Goal: Information Seeking & Learning: Learn about a topic

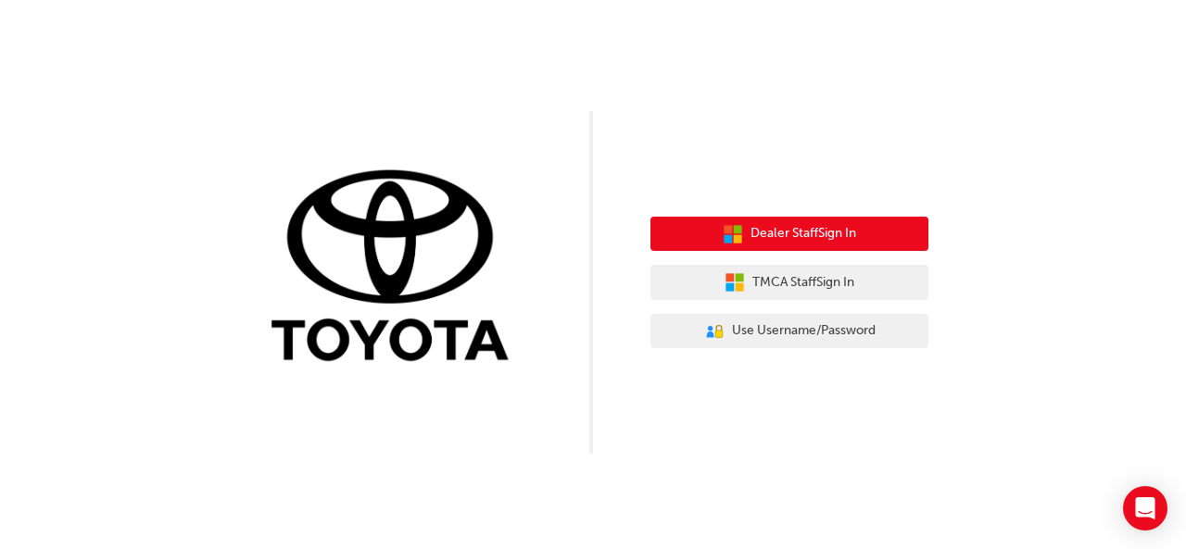
click at [792, 231] on span "Dealer Staff Sign In" at bounding box center [803, 233] width 106 height 21
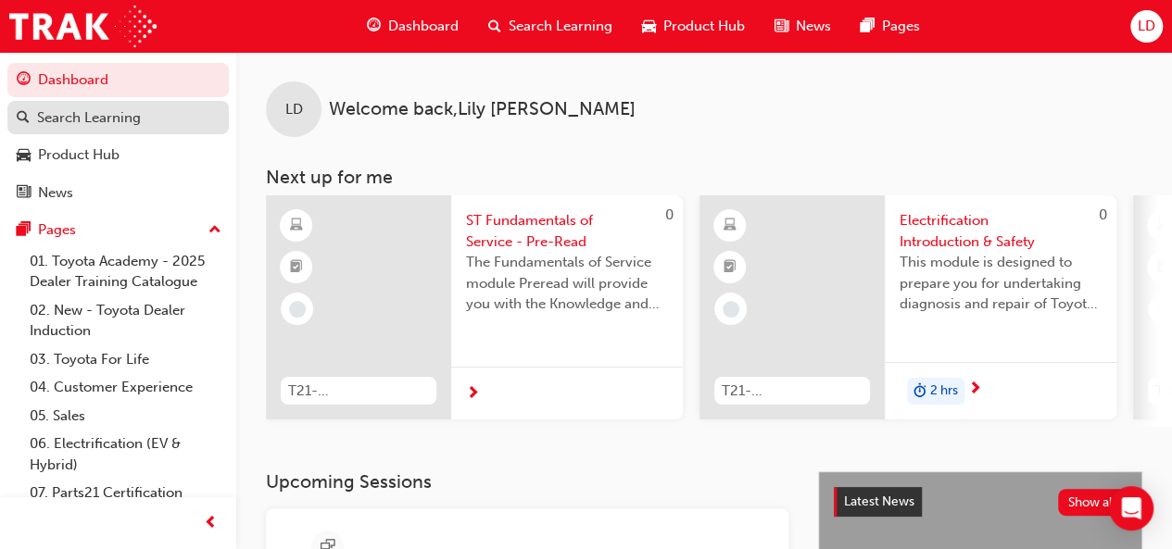
click at [96, 119] on div "Search Learning" at bounding box center [89, 117] width 104 height 21
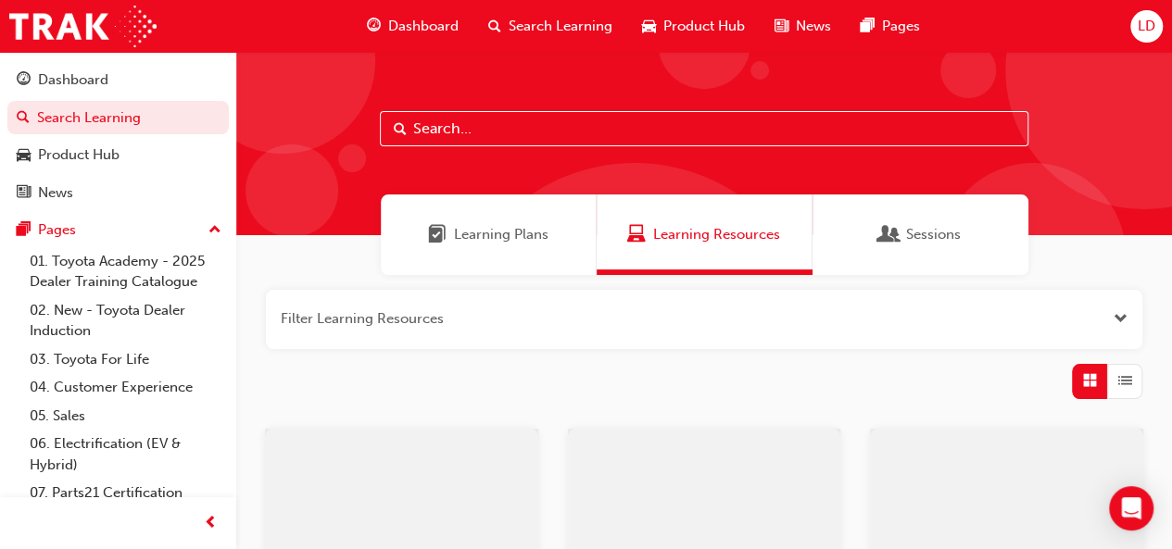
click at [430, 131] on input "text" at bounding box center [704, 128] width 649 height 35
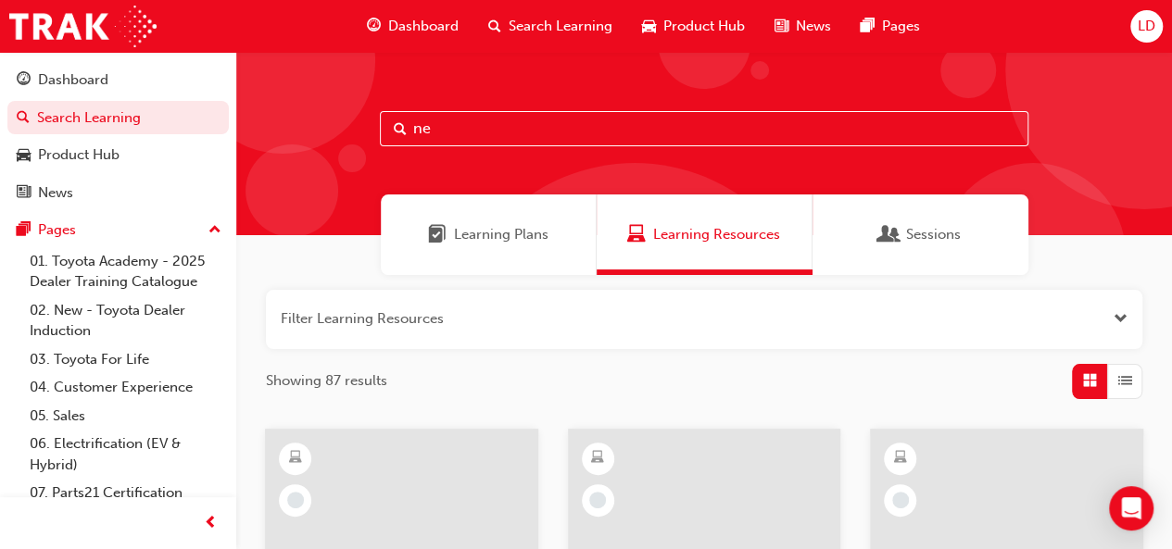
type input "n"
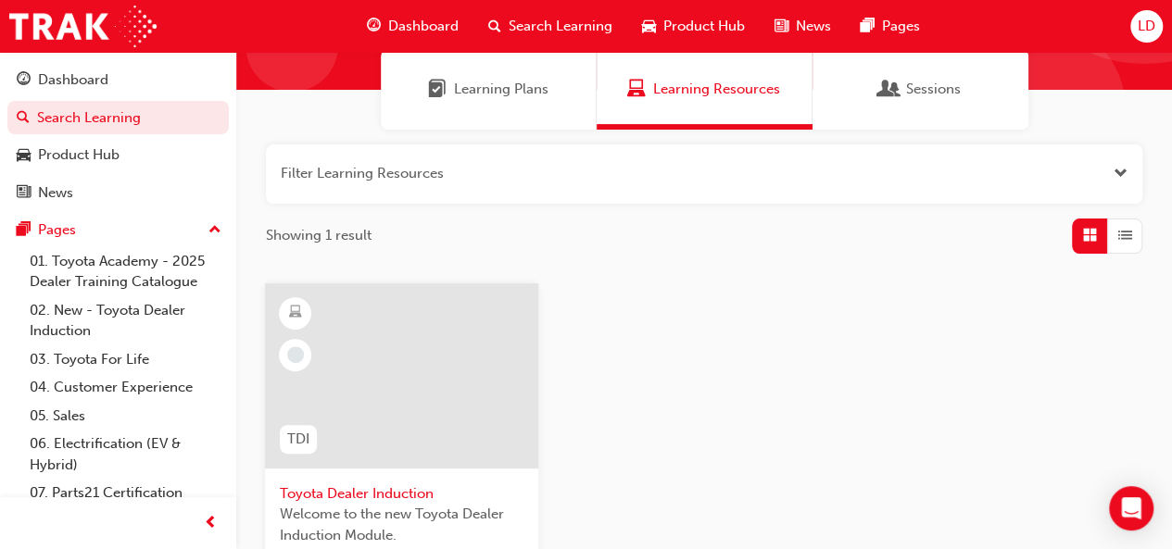
scroll to position [185, 0]
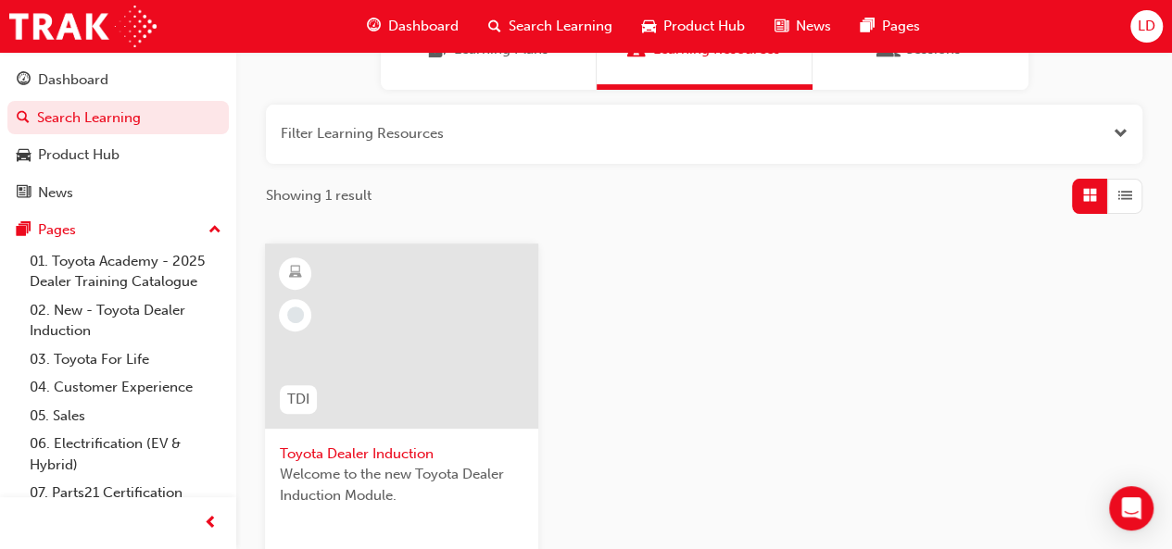
type input "toyota dealer induction"
click at [357, 449] on span "Toyota Dealer Induction" at bounding box center [402, 454] width 244 height 21
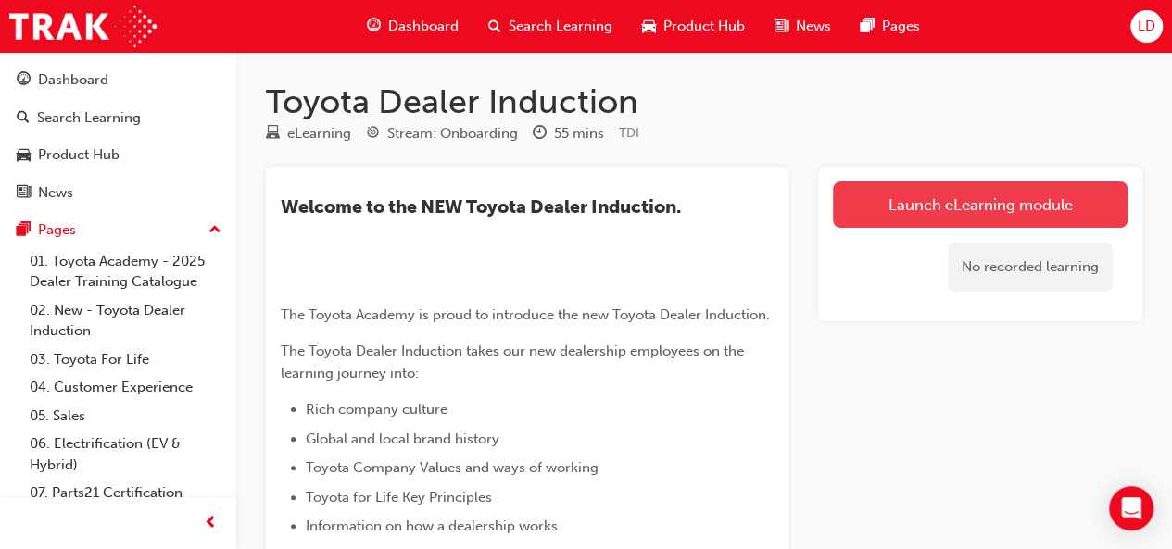
click at [1014, 205] on link "Launch eLearning module" at bounding box center [980, 205] width 295 height 46
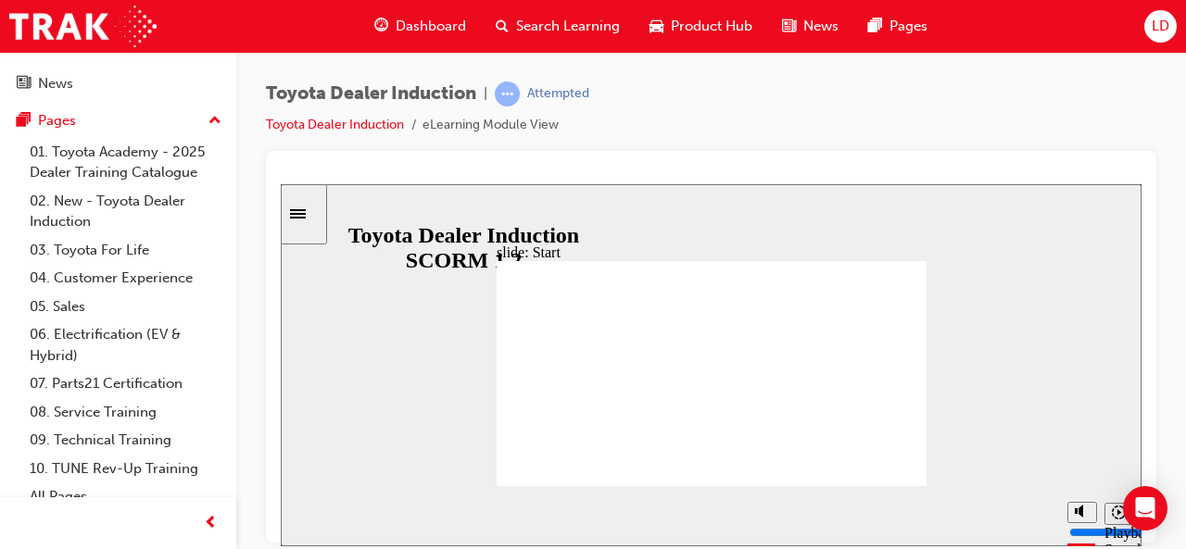
scroll to position [123, 0]
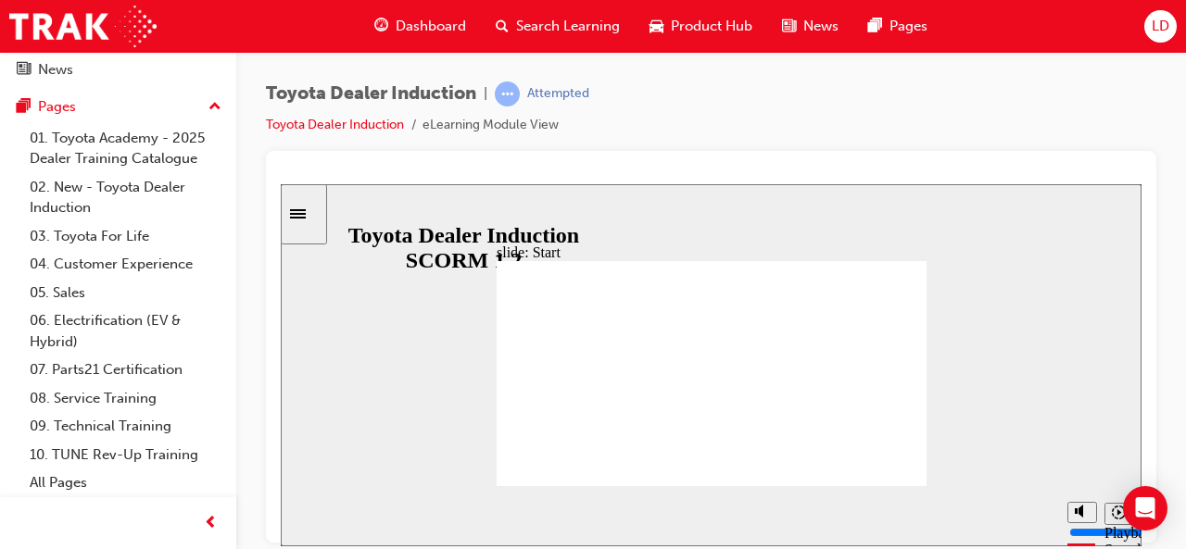
click at [1014, 242] on div "slide: Introduction As of January 1st 2024, the term “Guest” is replaced with “…" at bounding box center [711, 364] width 861 height 362
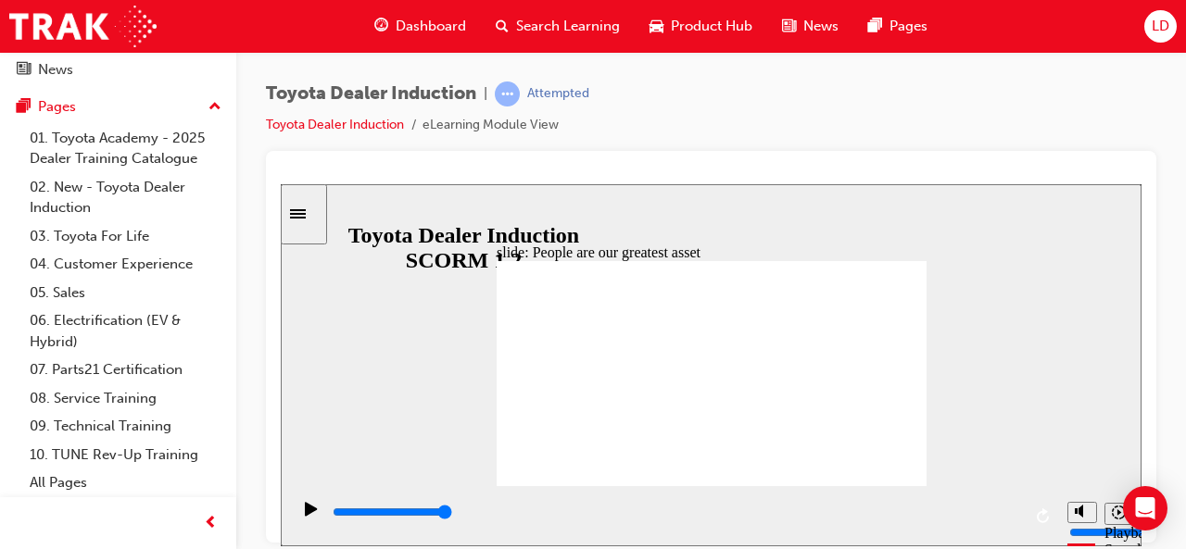
type input "7500"
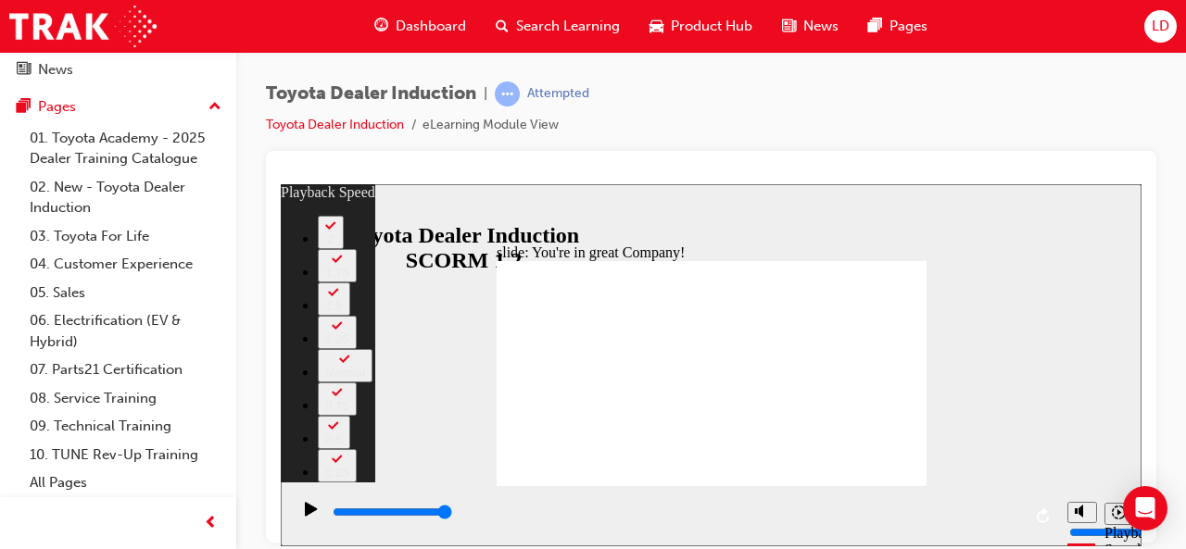
type input "156"
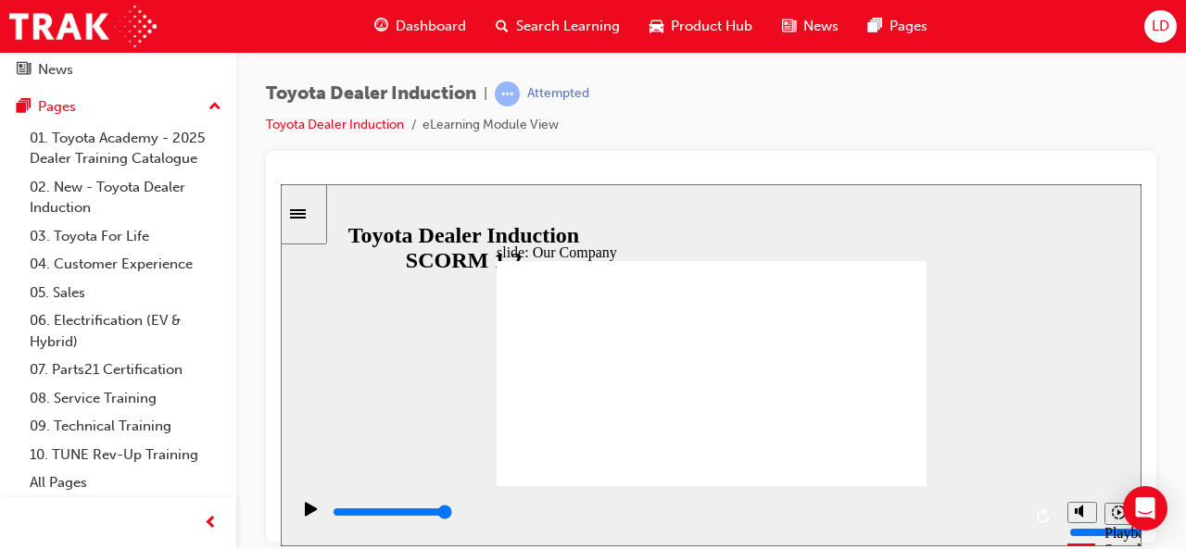
drag, startPoint x: 709, startPoint y: 439, endPoint x: 738, endPoint y: 440, distance: 29.7
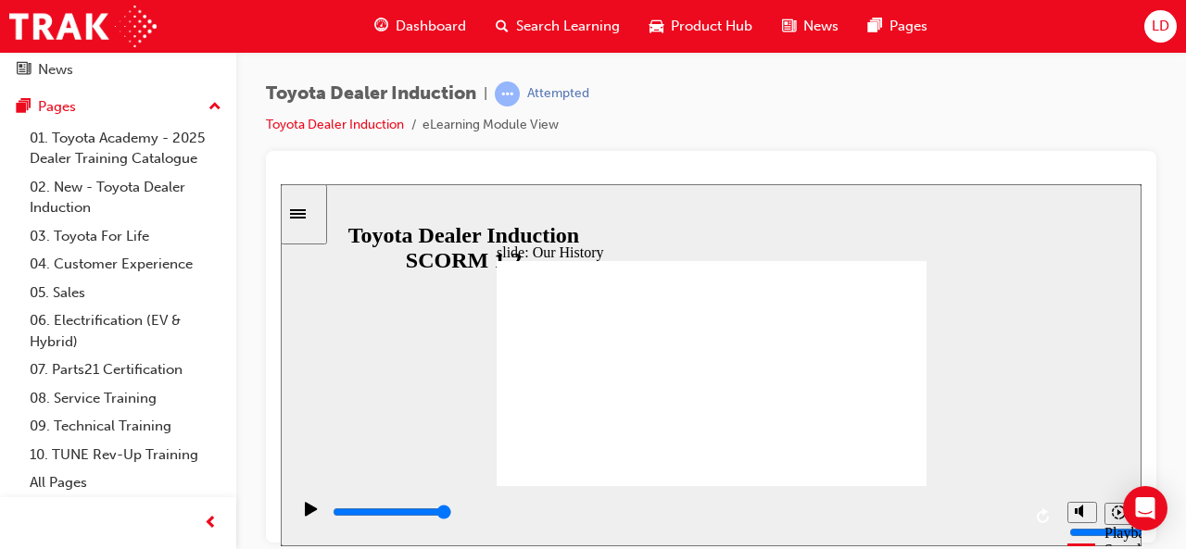
drag, startPoint x: 830, startPoint y: 439, endPoint x: 744, endPoint y: 437, distance: 86.2
drag, startPoint x: 744, startPoint y: 441, endPoint x: 715, endPoint y: 447, distance: 29.3
drag, startPoint x: 704, startPoint y: 443, endPoint x: 690, endPoint y: 430, distance: 19.0
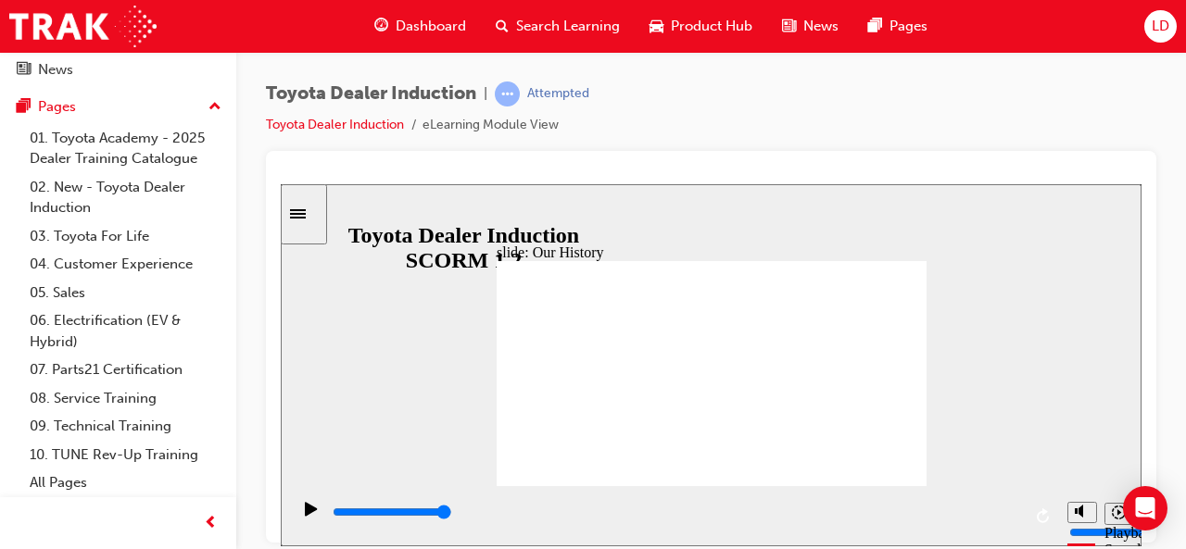
drag, startPoint x: 719, startPoint y: 428, endPoint x: 684, endPoint y: 425, distance: 35.3
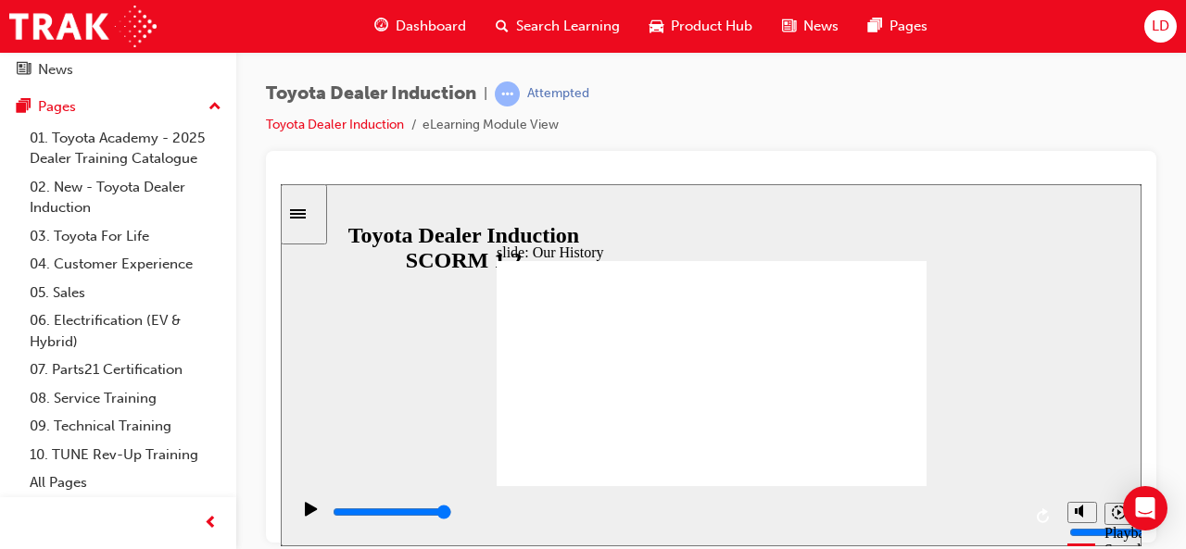
drag, startPoint x: 597, startPoint y: 384, endPoint x: 610, endPoint y: 406, distance: 24.9
drag, startPoint x: 613, startPoint y: 435, endPoint x: 668, endPoint y: 436, distance: 54.7
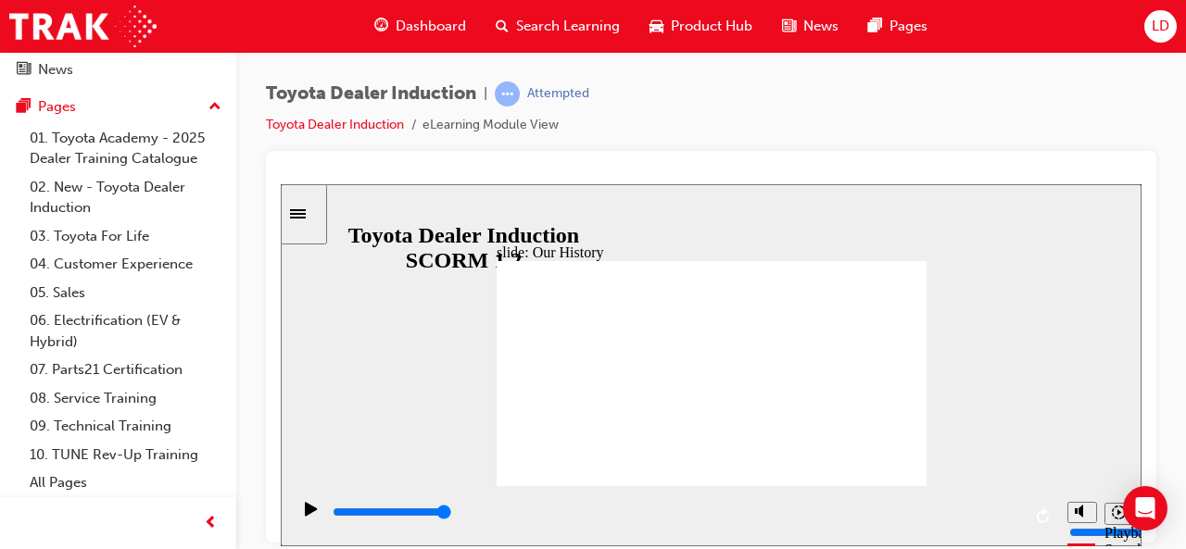
drag, startPoint x: 699, startPoint y: 458, endPoint x: 692, endPoint y: 447, distance: 12.1
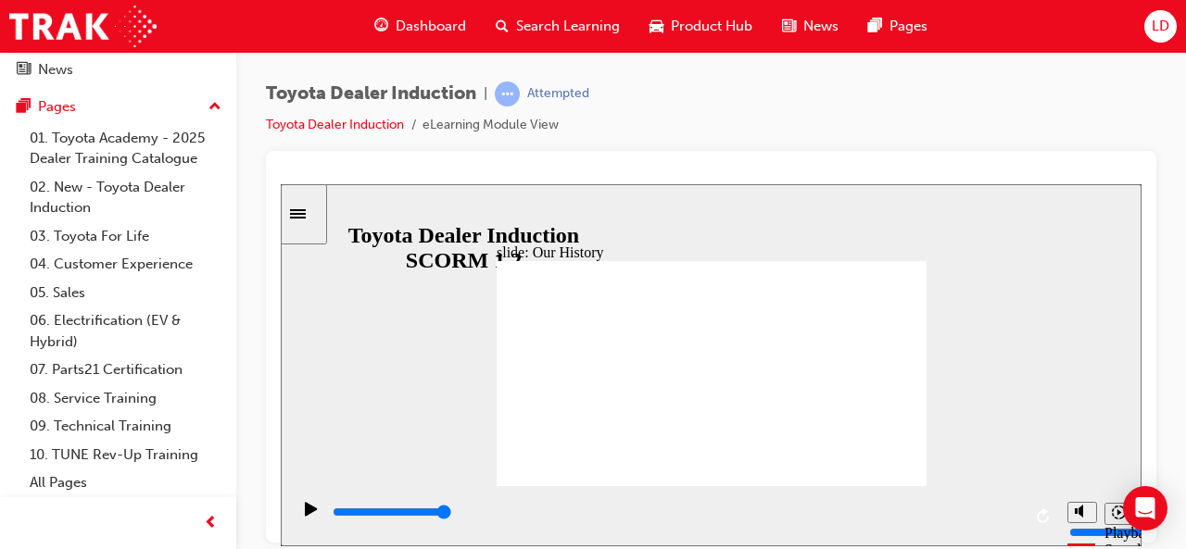
drag, startPoint x: 648, startPoint y: 439, endPoint x: 638, endPoint y: 440, distance: 9.3
drag, startPoint x: 709, startPoint y: 437, endPoint x: 684, endPoint y: 438, distance: 25.0
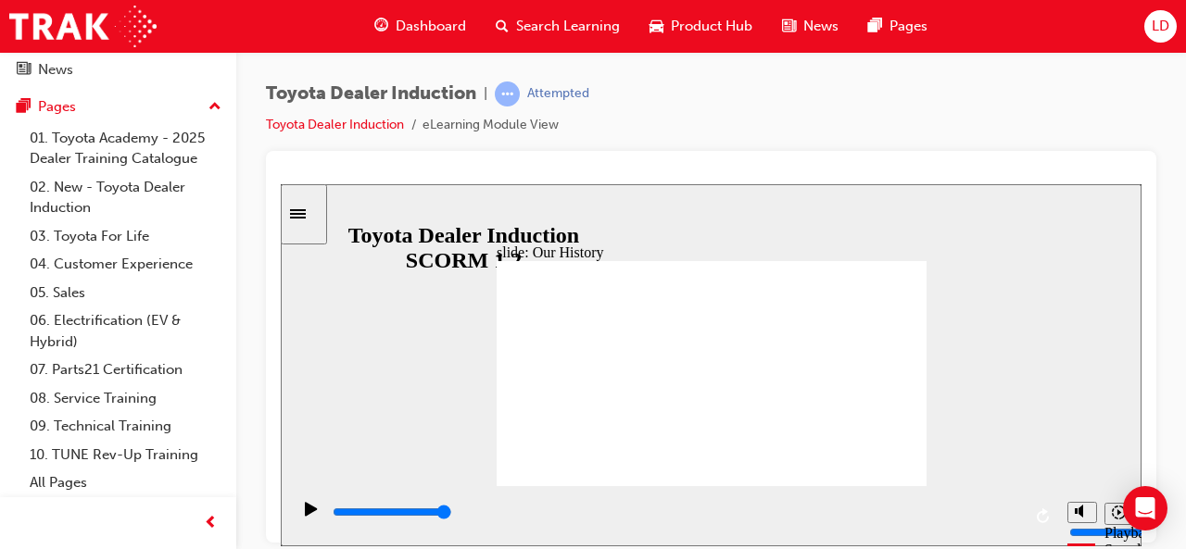
drag, startPoint x: 684, startPoint y: 438, endPoint x: 549, endPoint y: 276, distance: 210.6
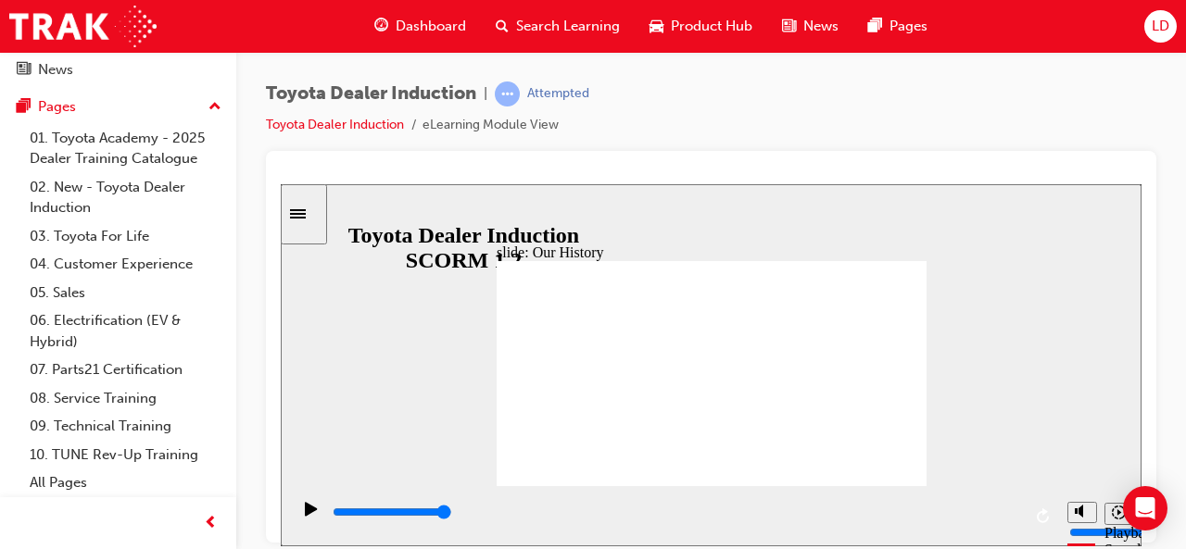
drag, startPoint x: 838, startPoint y: 420, endPoint x: 830, endPoint y: 440, distance: 21.7
drag, startPoint x: 830, startPoint y: 440, endPoint x: 864, endPoint y: 441, distance: 34.3
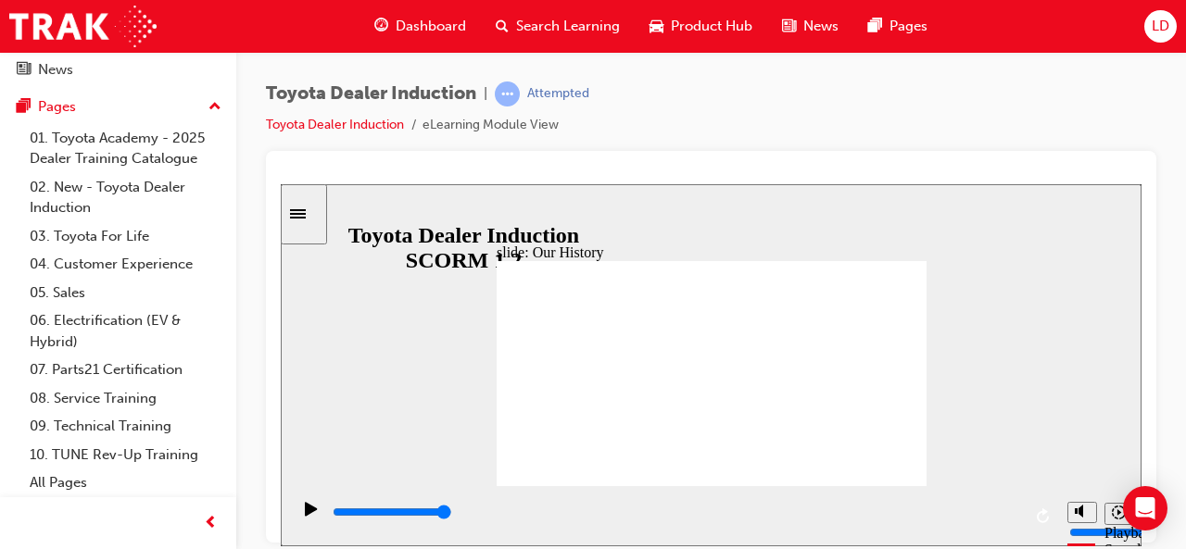
drag, startPoint x: 758, startPoint y: 462, endPoint x: 741, endPoint y: 455, distance: 18.2
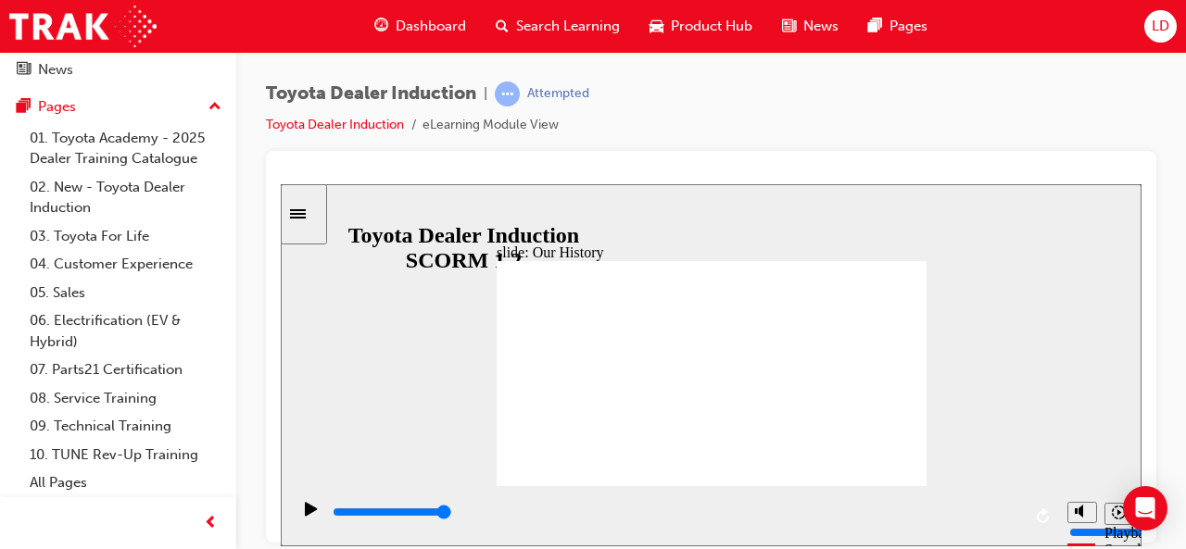
drag, startPoint x: 676, startPoint y: 435, endPoint x: 689, endPoint y: 433, distance: 13.1
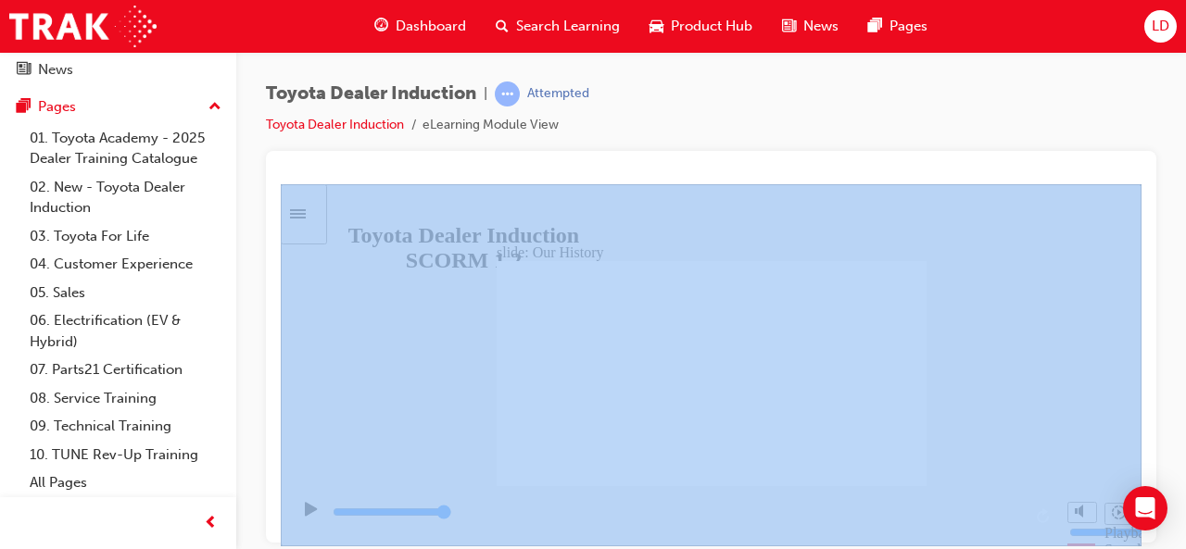
drag, startPoint x: 1185, startPoint y: 183, endPoint x: 1181, endPoint y: 262, distance: 79.8
click at [1184, 263] on div "Toyota Dealer Induction | Attempted Toyota Dealer Induction eLearning Module Vi…" at bounding box center [711, 277] width 950 height 451
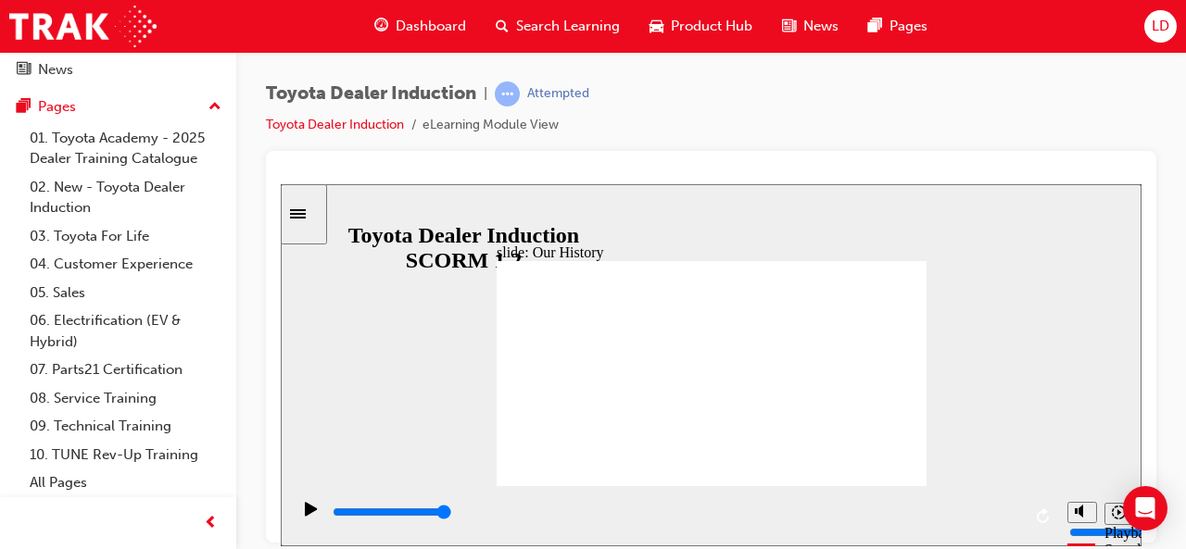
click at [947, 224] on div "slide: Our History Group 1 Freeform 3 Freeform 1 Freeform 2 Freeform 4 Rectangl…" at bounding box center [711, 364] width 861 height 362
drag, startPoint x: 628, startPoint y: 378, endPoint x: 655, endPoint y: 410, distance: 41.4
drag, startPoint x: 611, startPoint y: 443, endPoint x: 599, endPoint y: 443, distance: 12.0
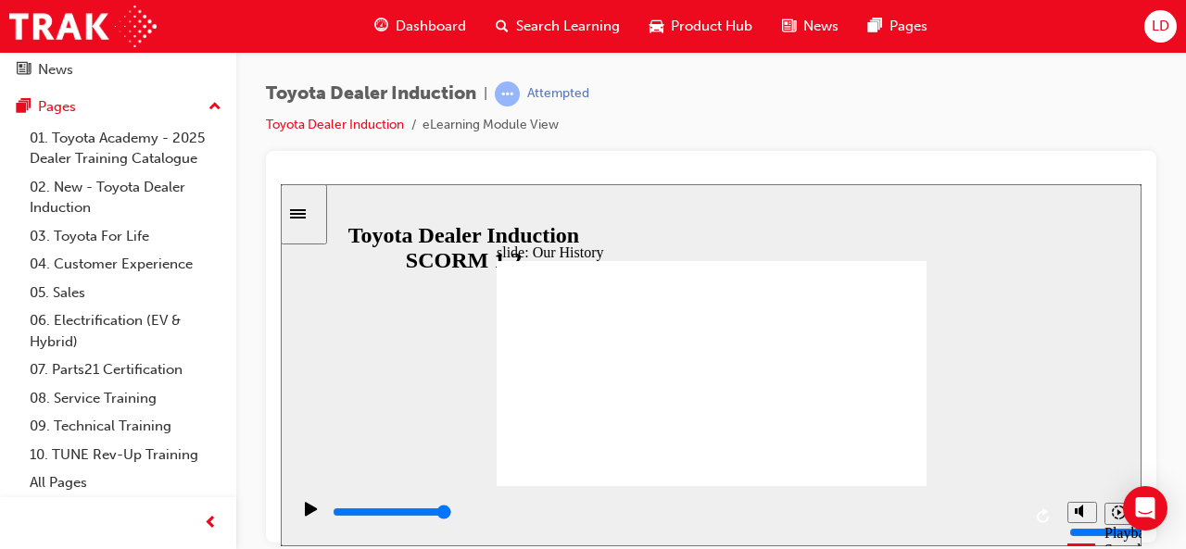
drag, startPoint x: 589, startPoint y: 436, endPoint x: 617, endPoint y: 435, distance: 27.8
drag, startPoint x: 588, startPoint y: 436, endPoint x: 599, endPoint y: 435, distance: 10.4
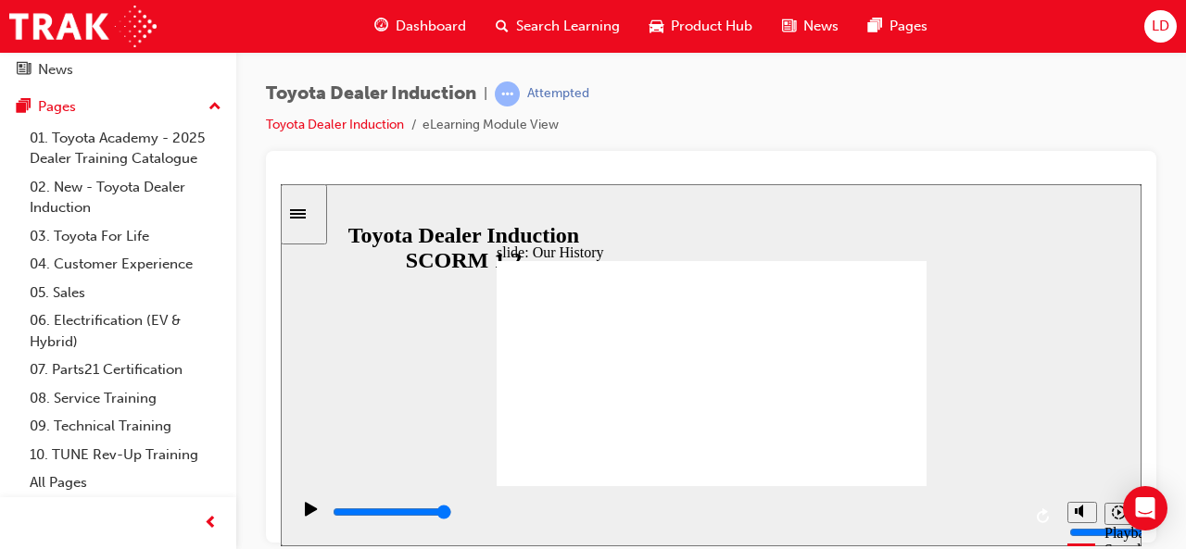
drag, startPoint x: 594, startPoint y: 435, endPoint x: 593, endPoint y: 411, distance: 23.2
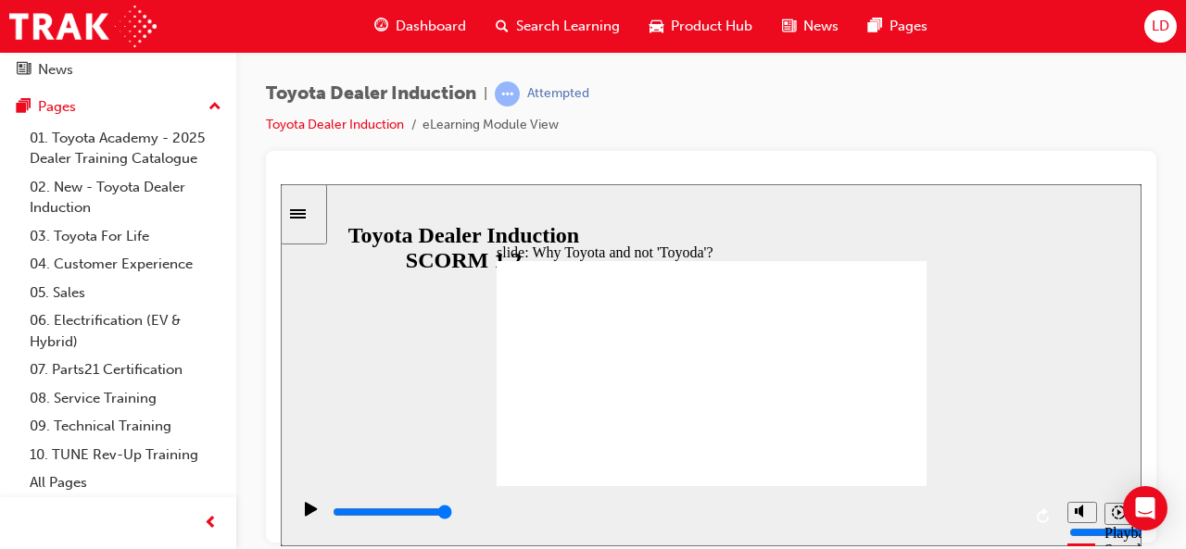
type input "8300"
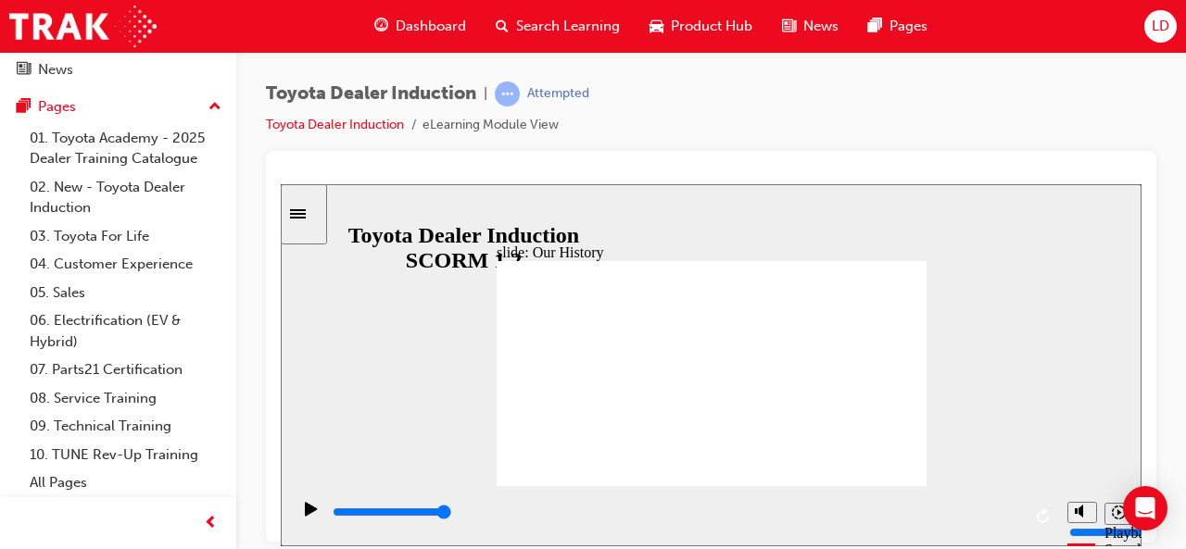
type input "3"
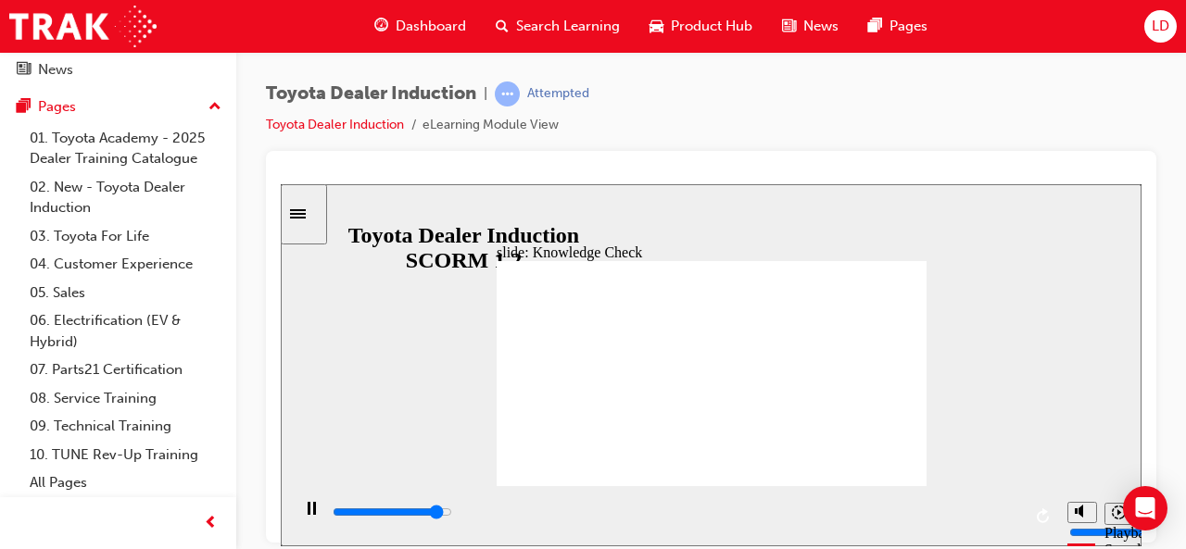
type input "4600"
radio input "true"
type input "5000"
radio input "true"
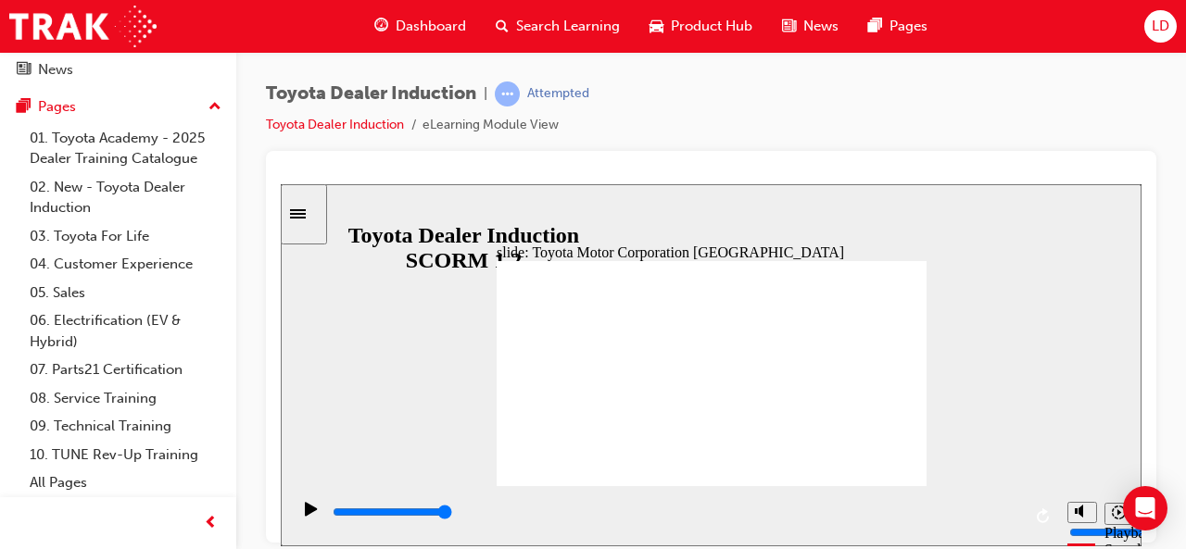
type input "15300"
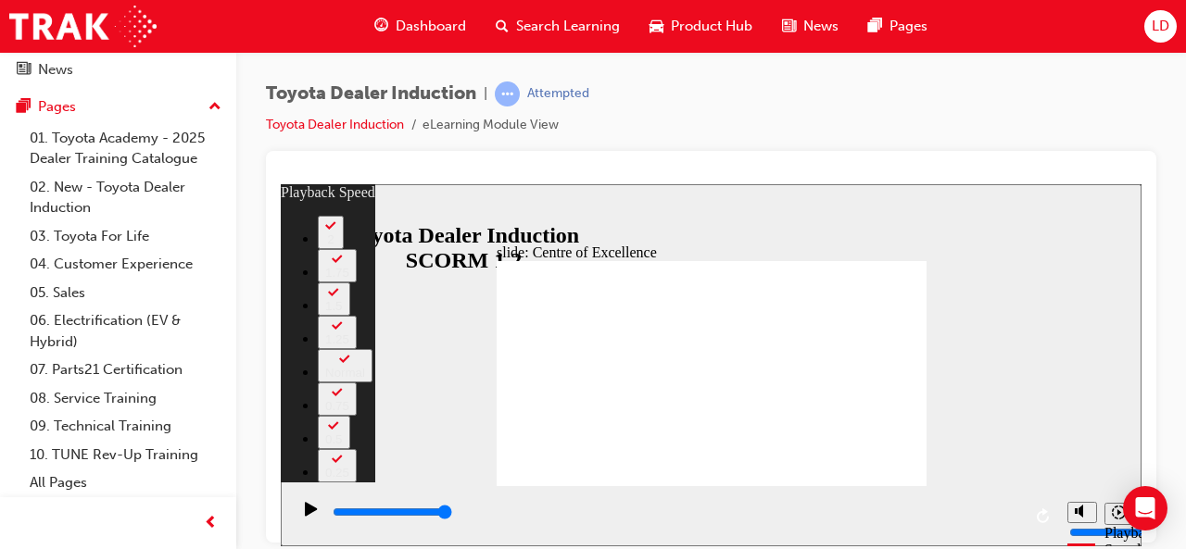
type input "248"
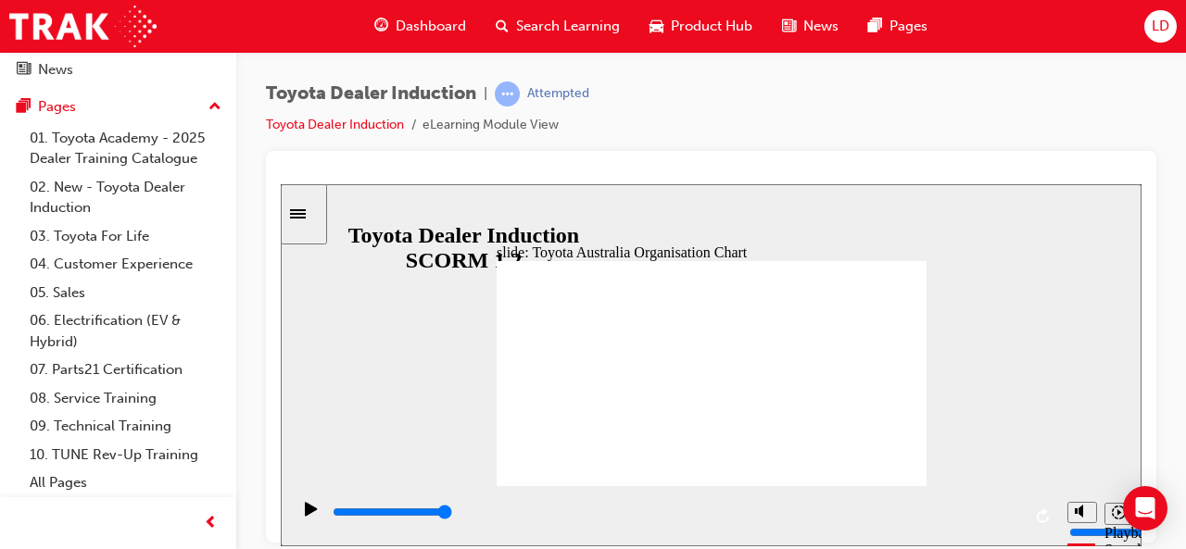
type input "5000"
radio input "true"
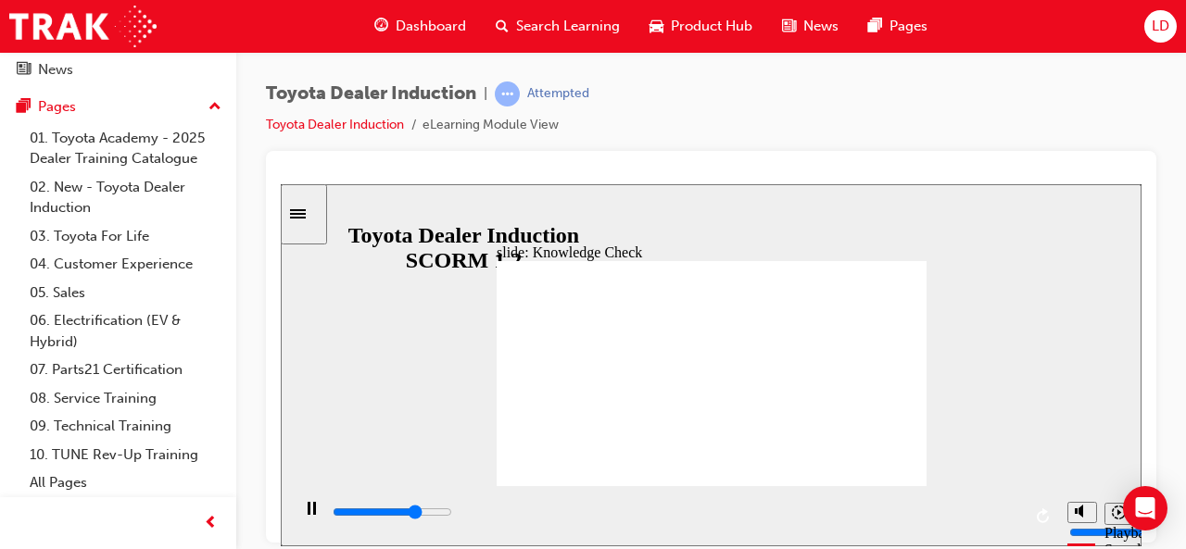
type input "3700"
radio input "true"
type input "5000"
radio input "true"
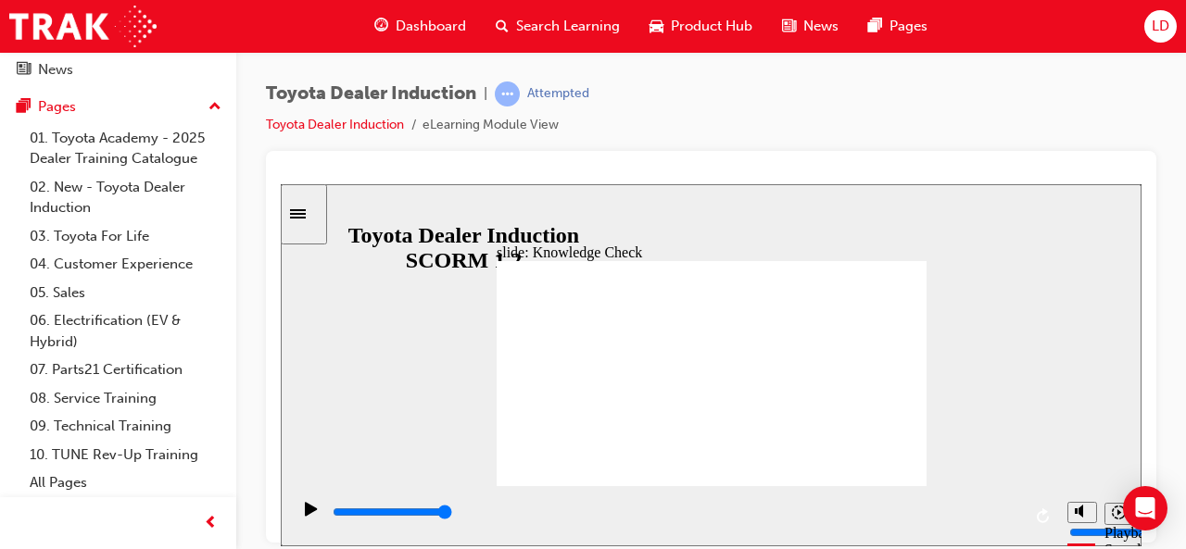
type input "9200"
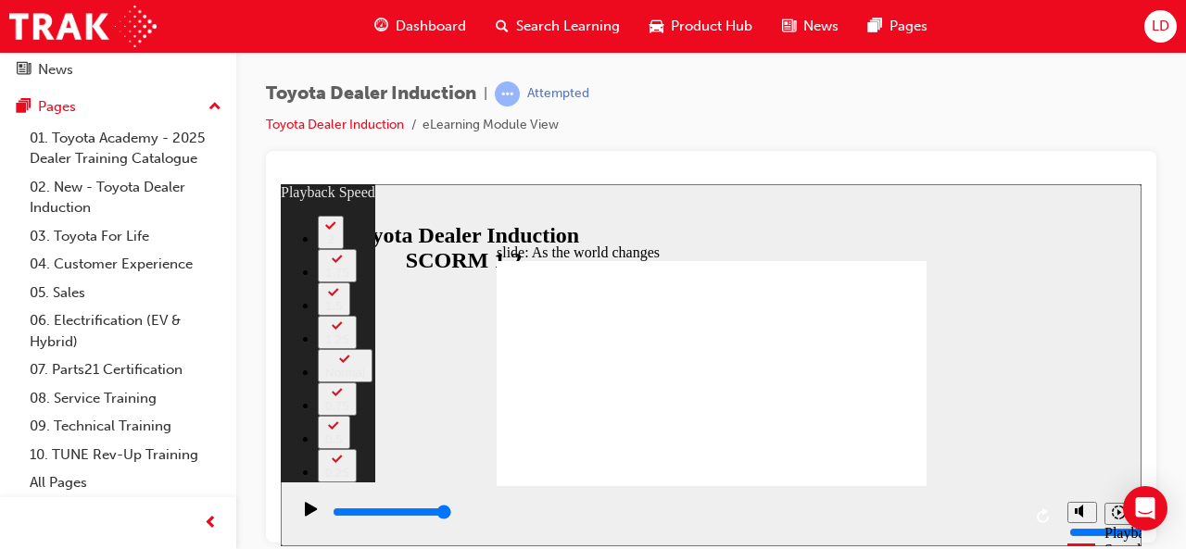
type input "128"
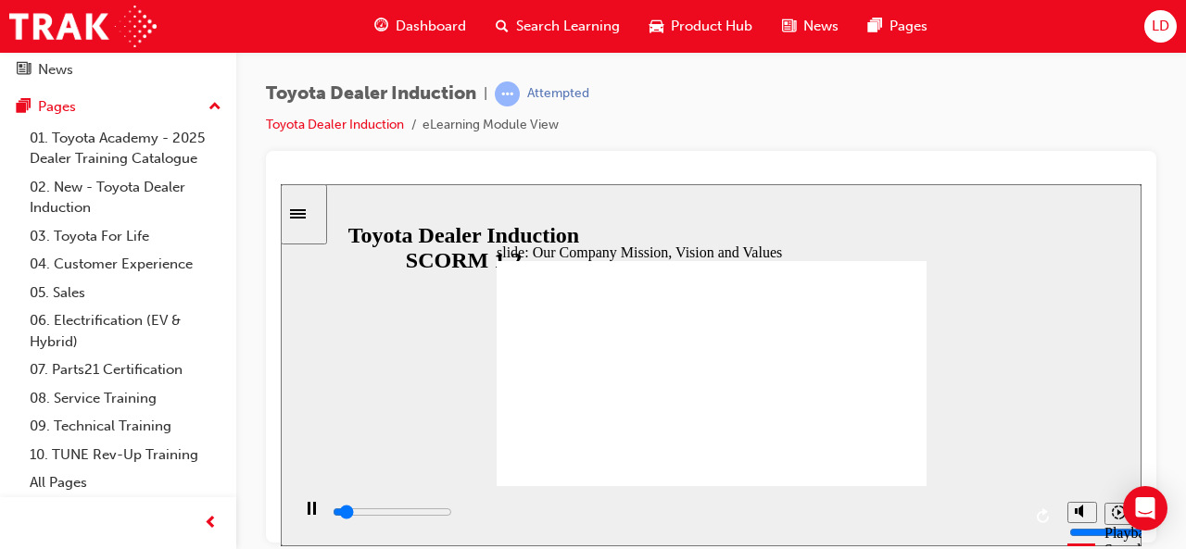
type input "6400"
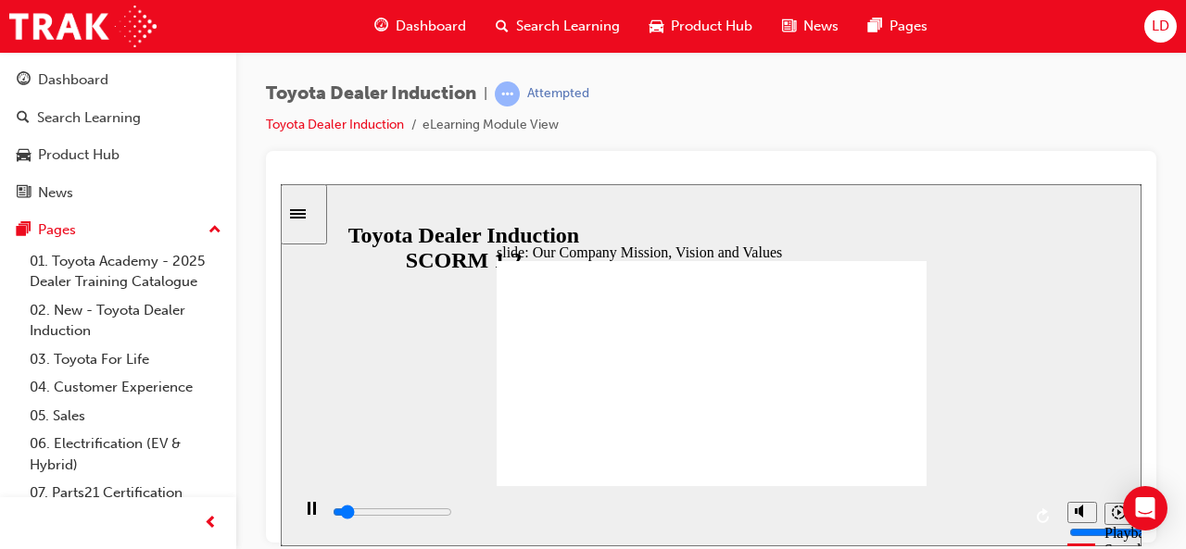
scroll to position [123, 0]
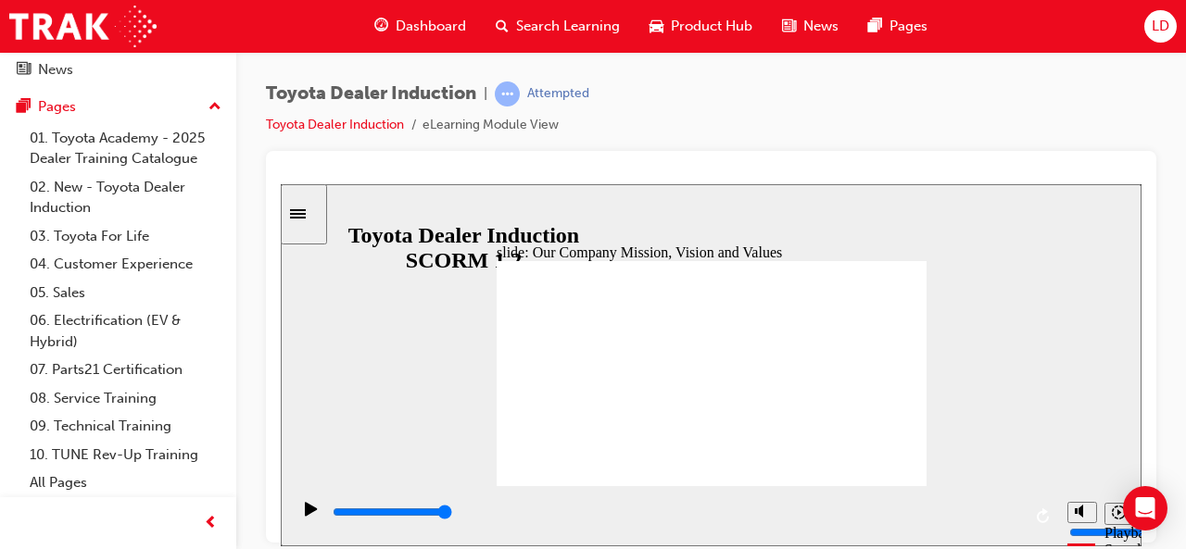
type input "5000"
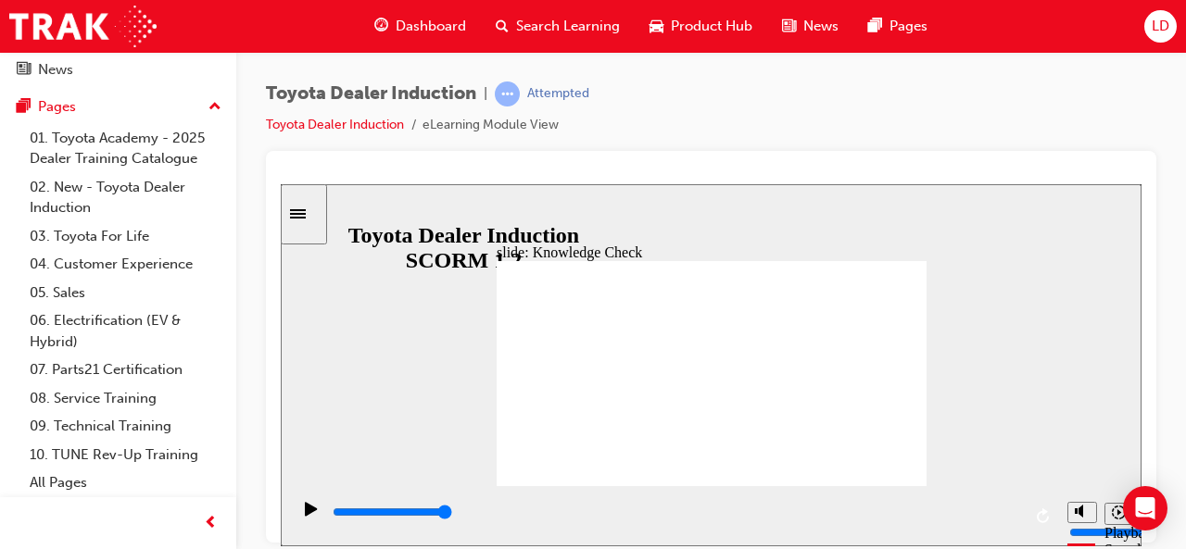
type input "H"
type input "Ha"
type input "Hap"
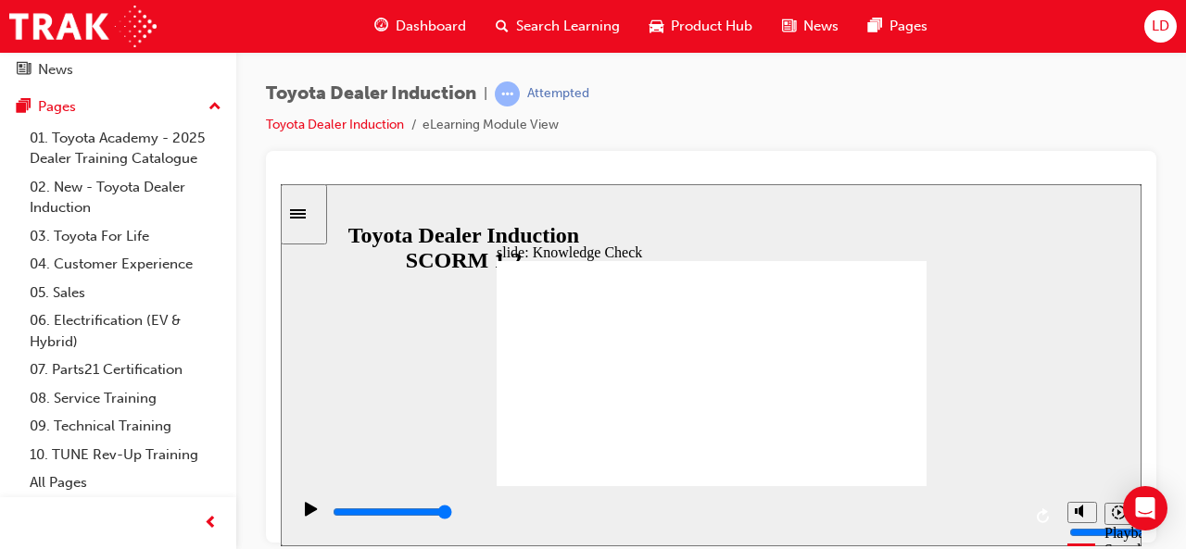
type input "Hap"
type input "Happ"
type input "Happi"
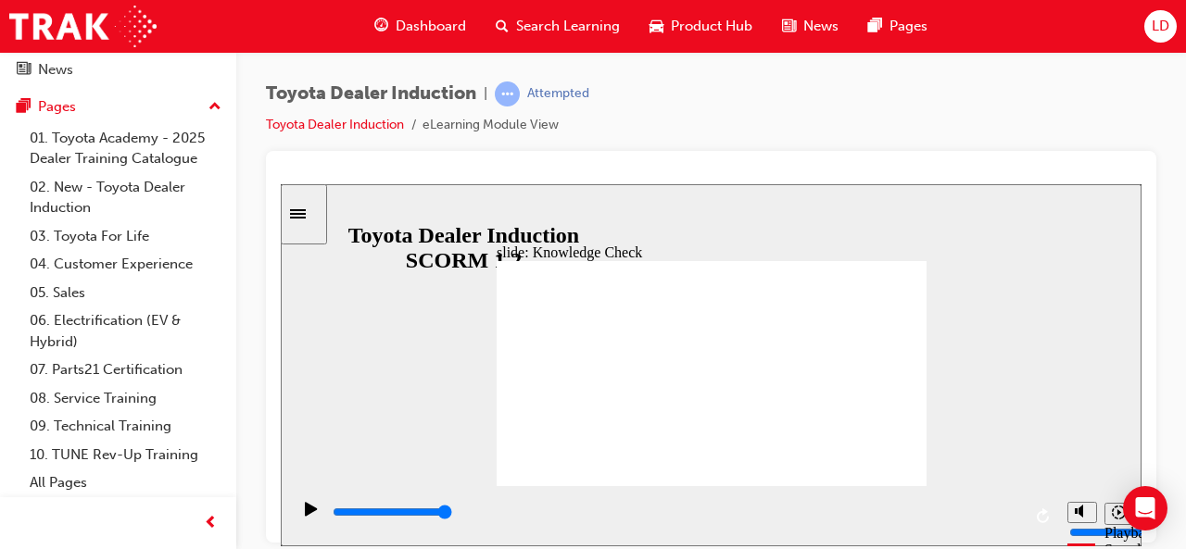
type input "Happin"
type input "Happine"
type input "Happines"
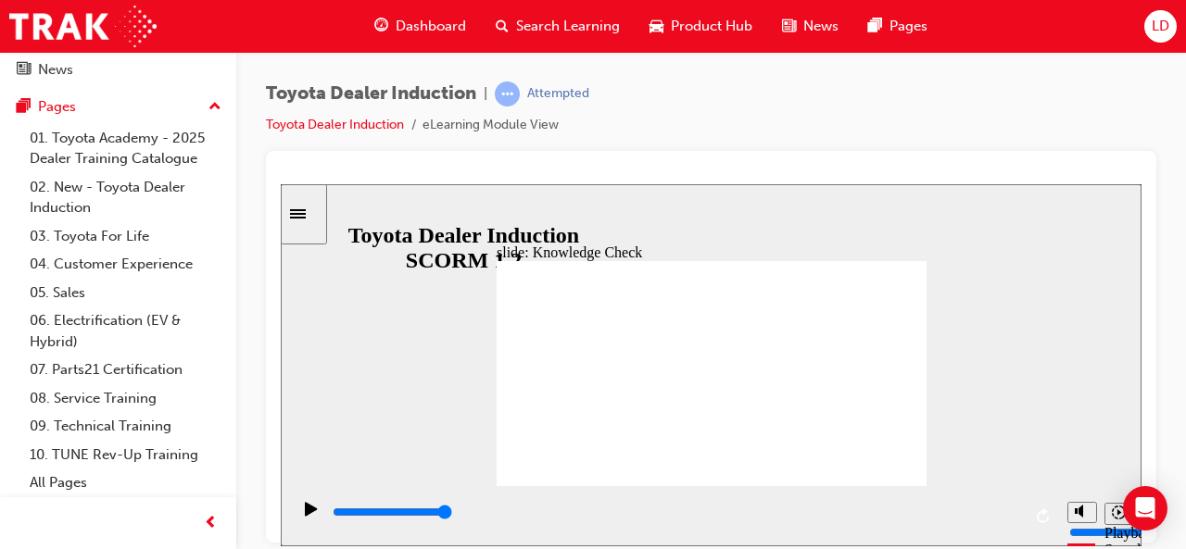
type input "Happines"
type input "Happiness"
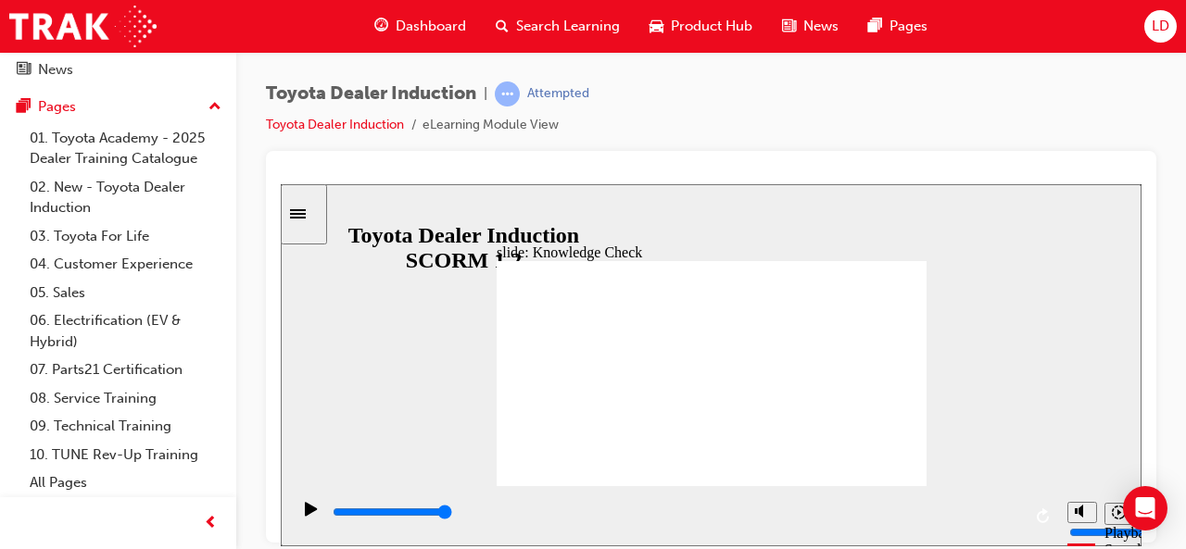
type input "Happiness"
type input "4000"
type input "m"
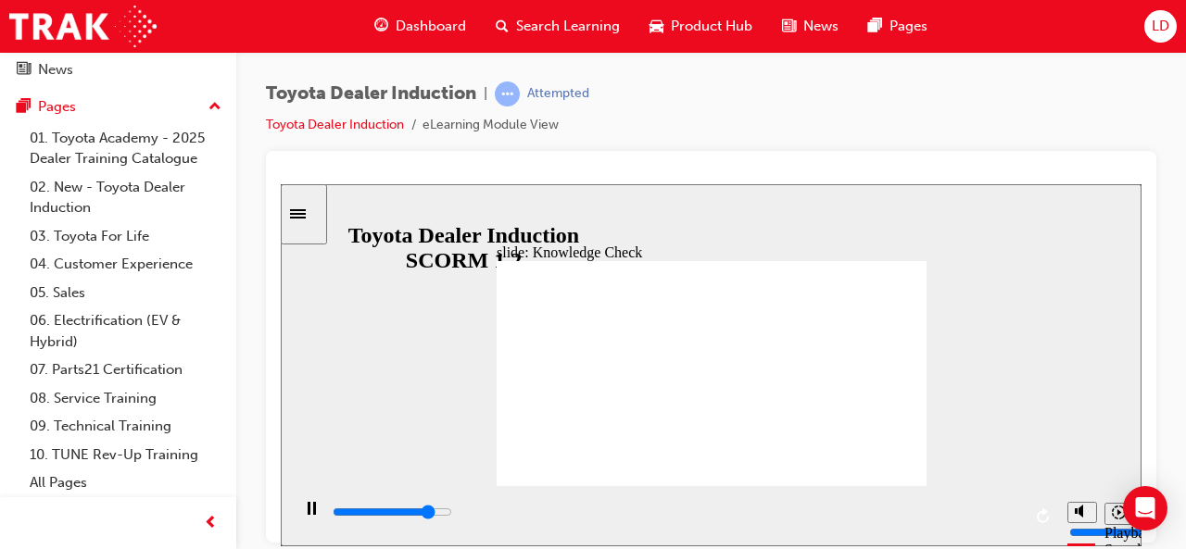
type input "4200"
type input "mo"
type input "4500"
type input "mov"
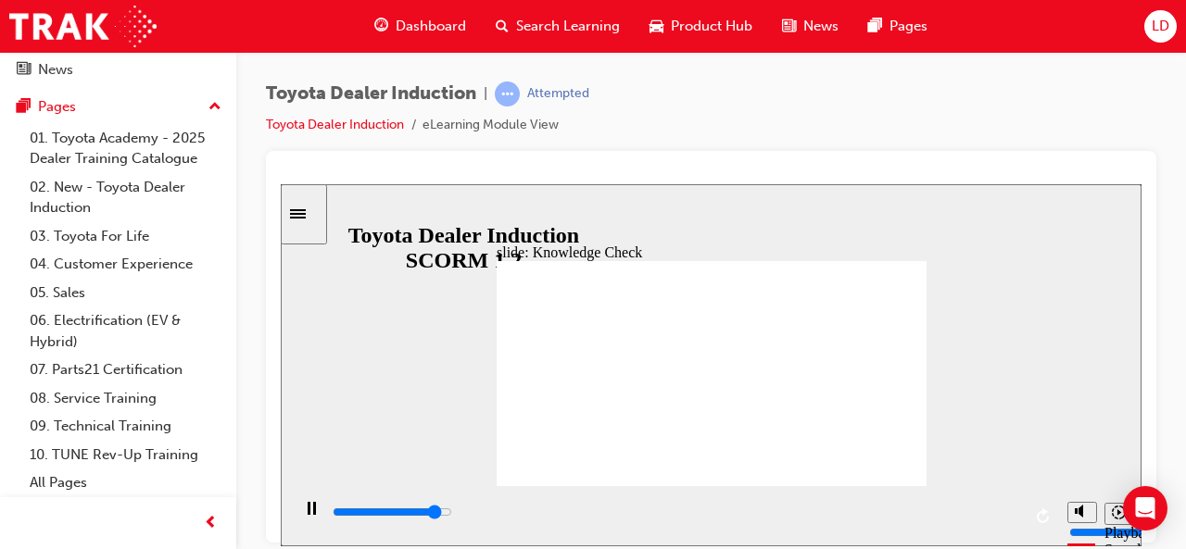
type input "mov"
type input "4600"
type input "move"
type input "4800"
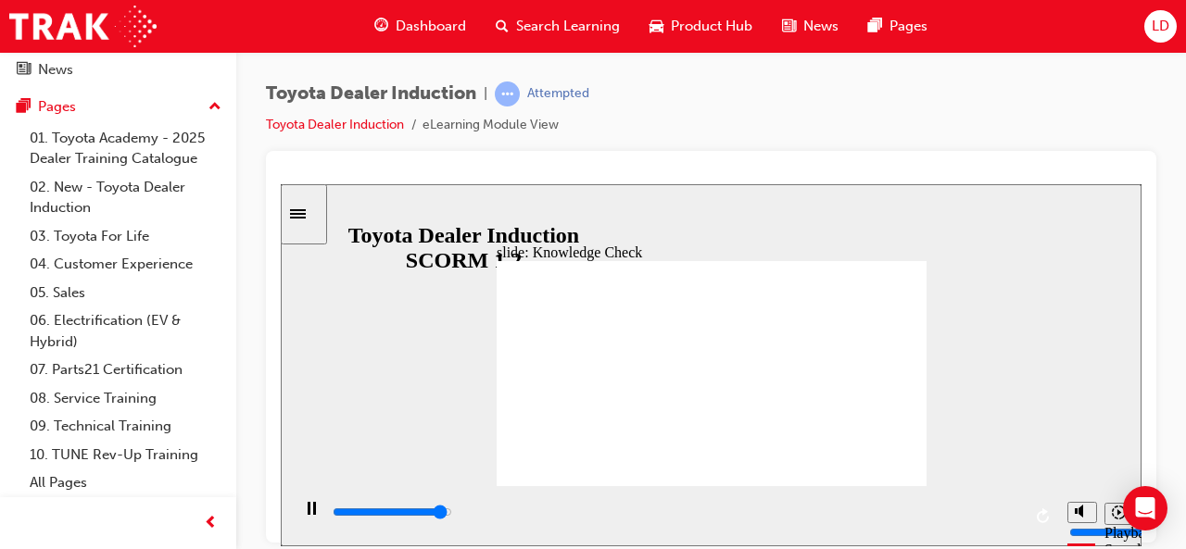
type input "moved"
type input "5000"
type input "moved"
type input "6500"
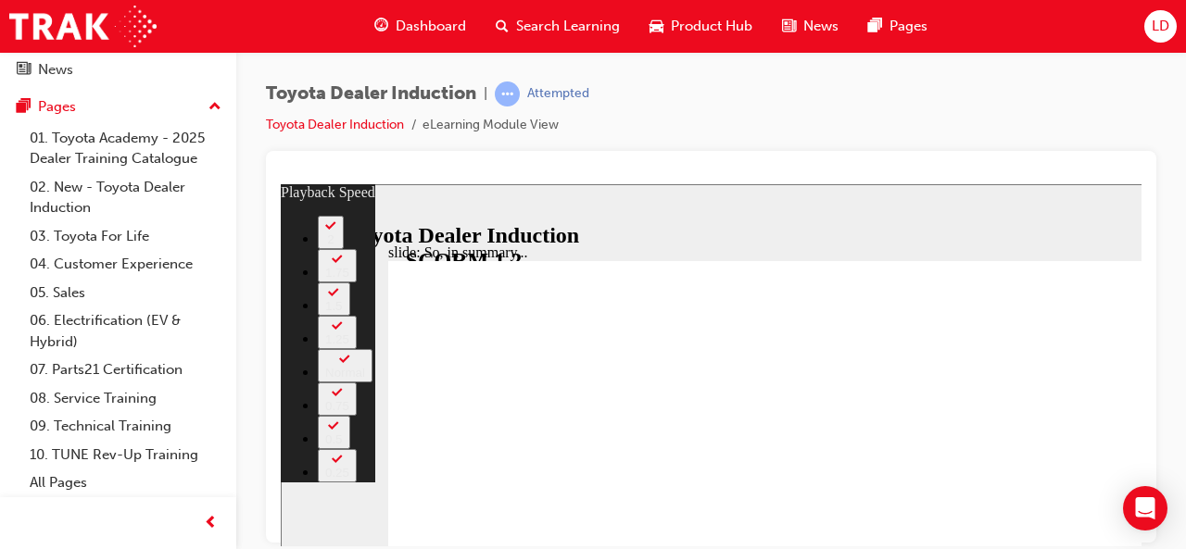
scroll to position [6, 0]
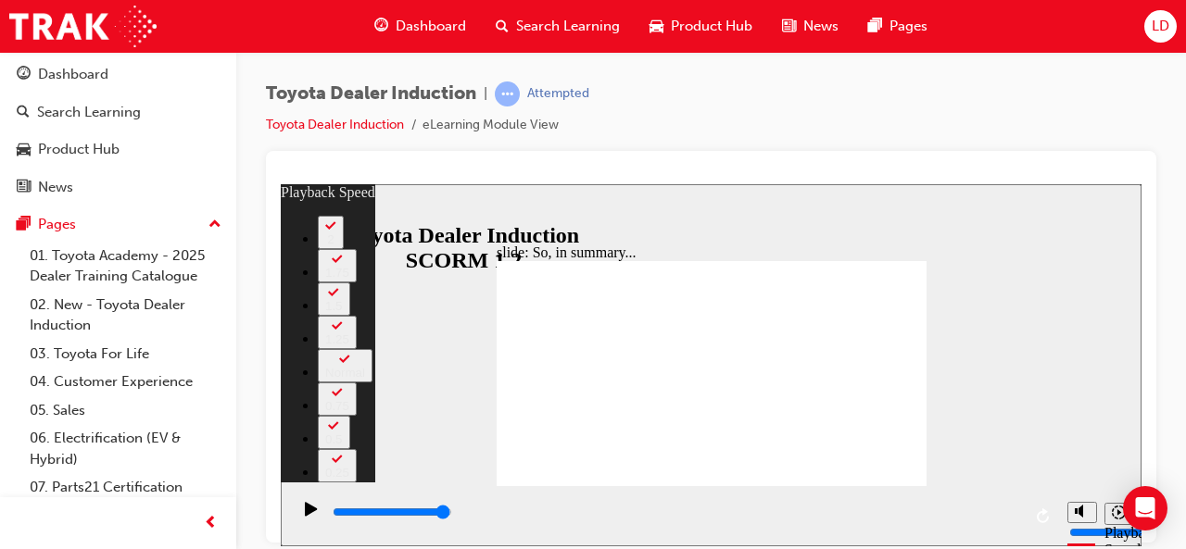
type input "128"
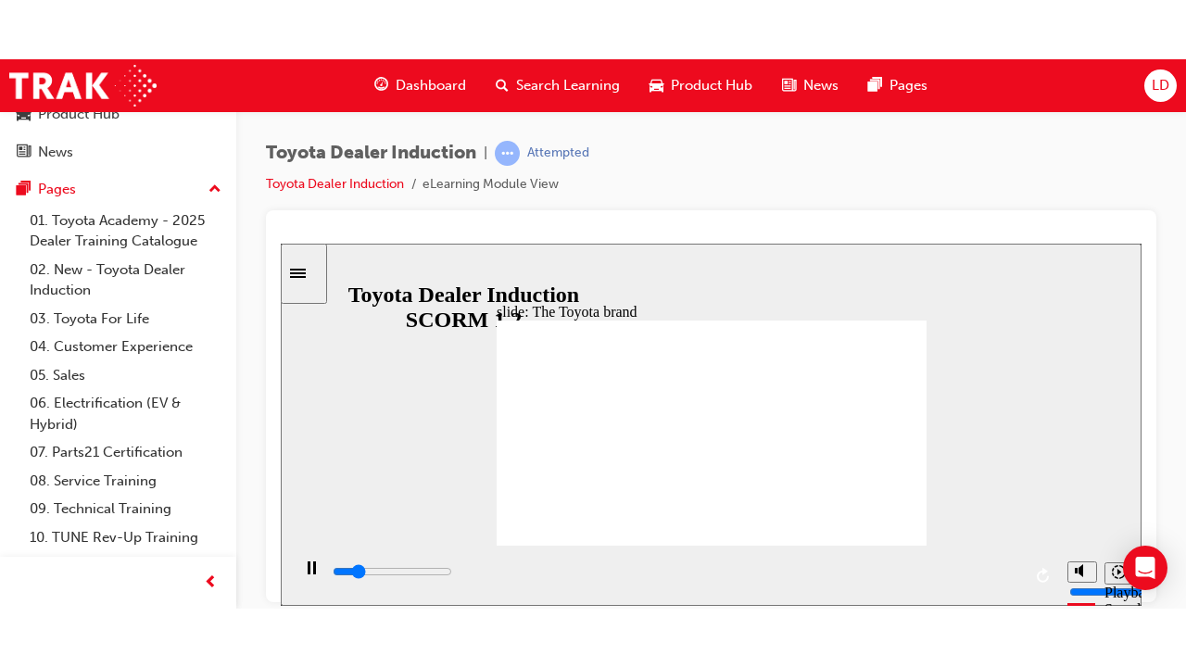
scroll to position [123, 0]
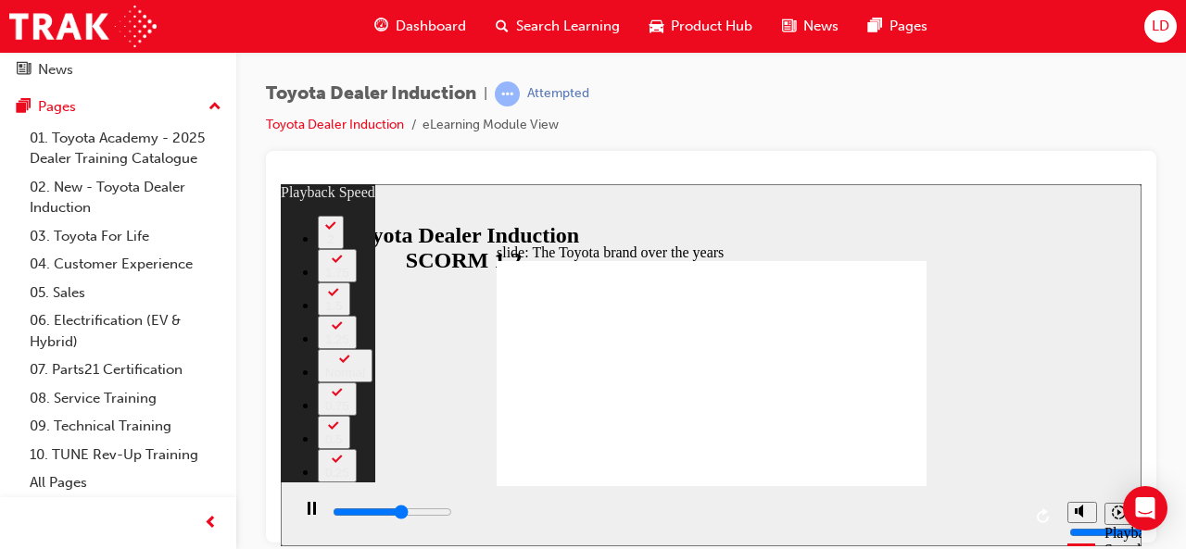
type input "4900"
type input "0"
type input "5200"
type input "0"
type input "5400"
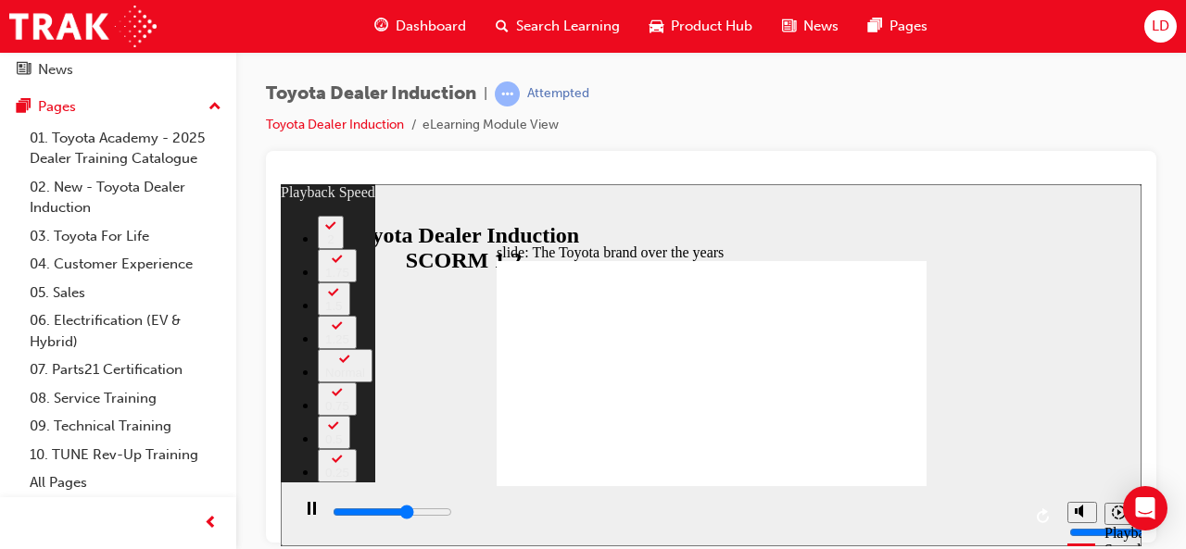
type input "1"
type input "5700"
type input "1"
type input "5900"
type input "1"
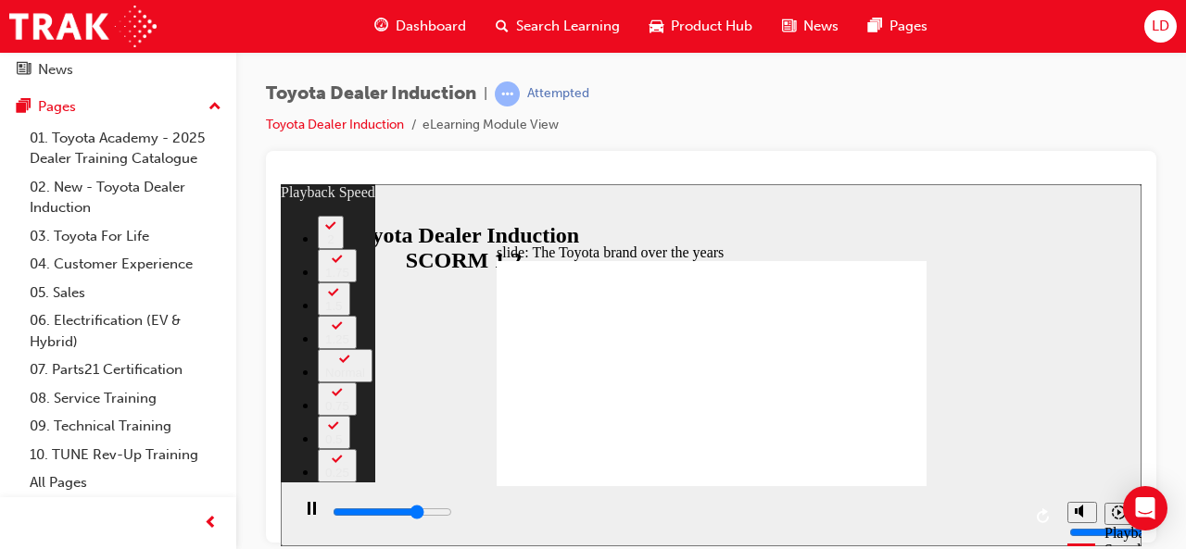
type input "6200"
type input "1"
type input "6500"
type input "2"
type input "6700"
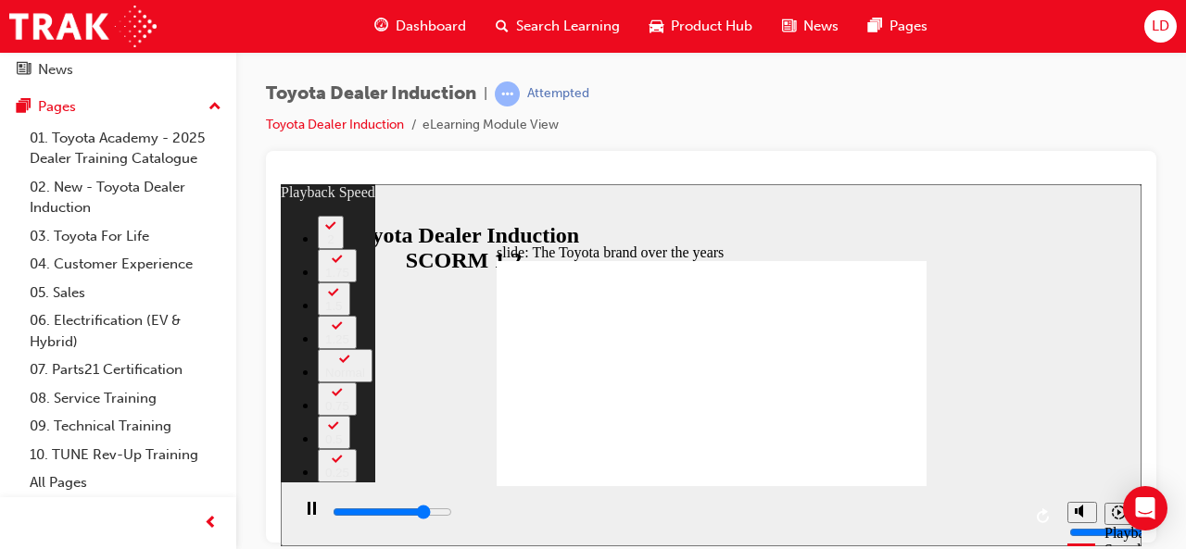
type input "2"
type input "7000"
type input "2"
type input "7300"
type input "2"
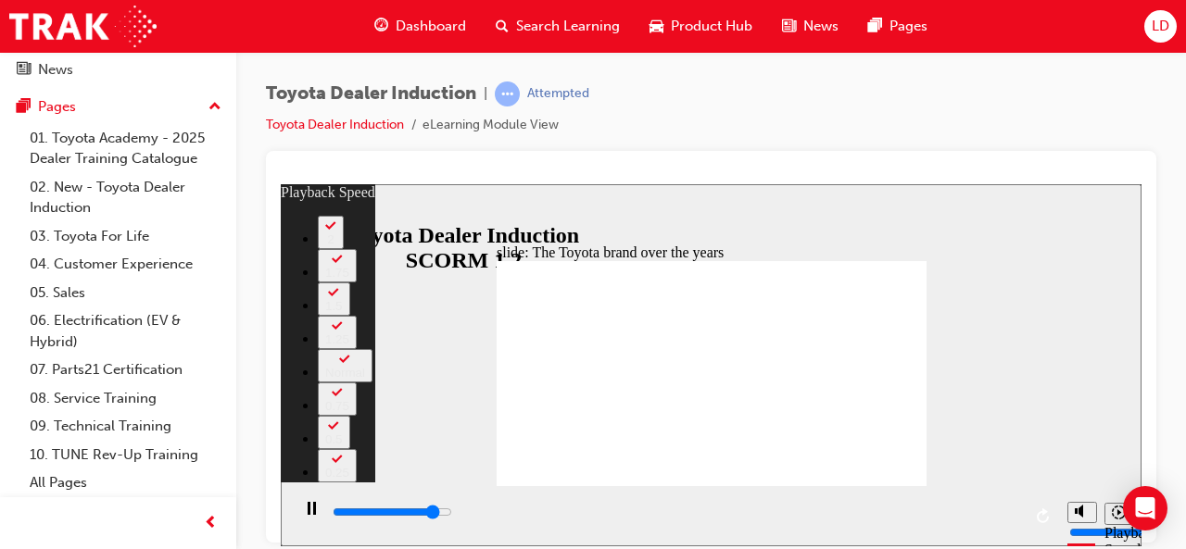
type input "7500"
type input "3"
type input "7800"
type input "3"
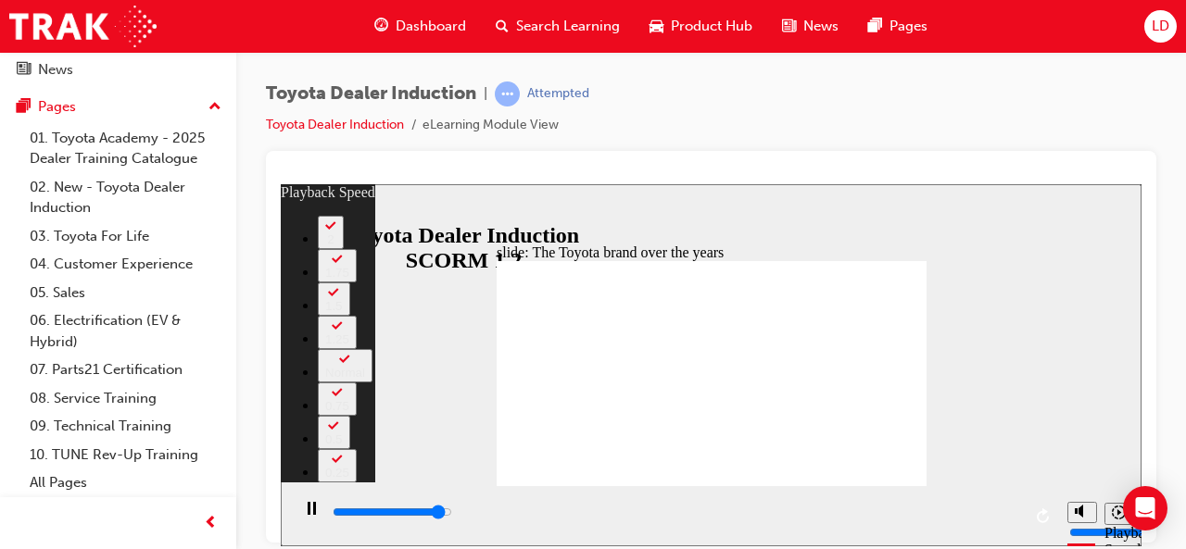
type input "8100"
type input "3"
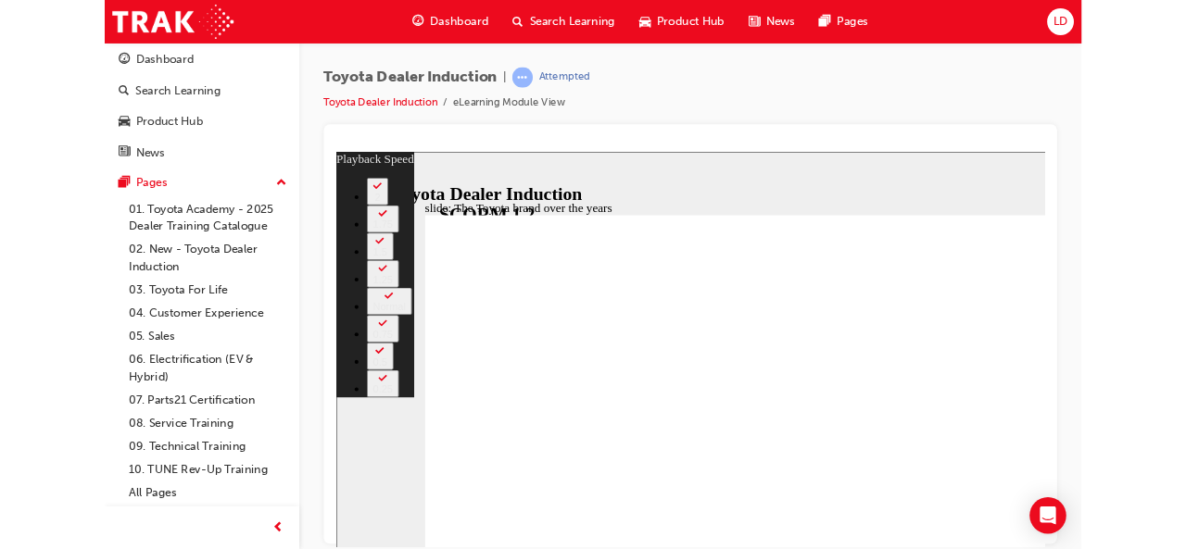
type input "8100"
type input "3"
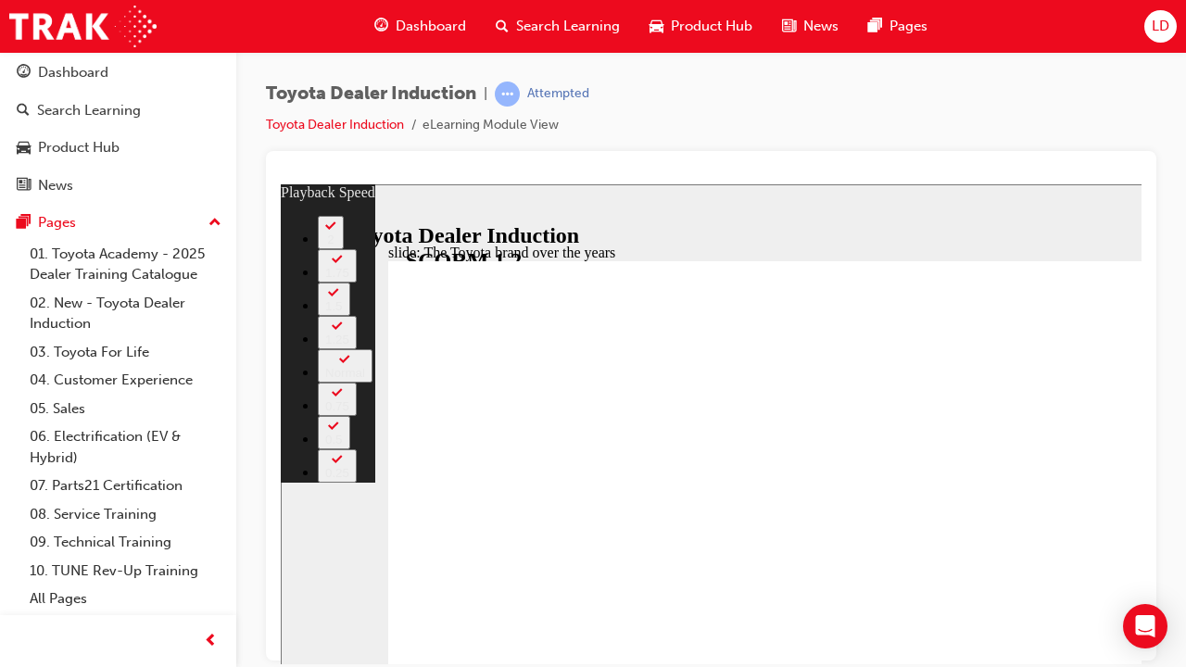
type input "8100"
type input "3"
type input "8200"
type input "3"
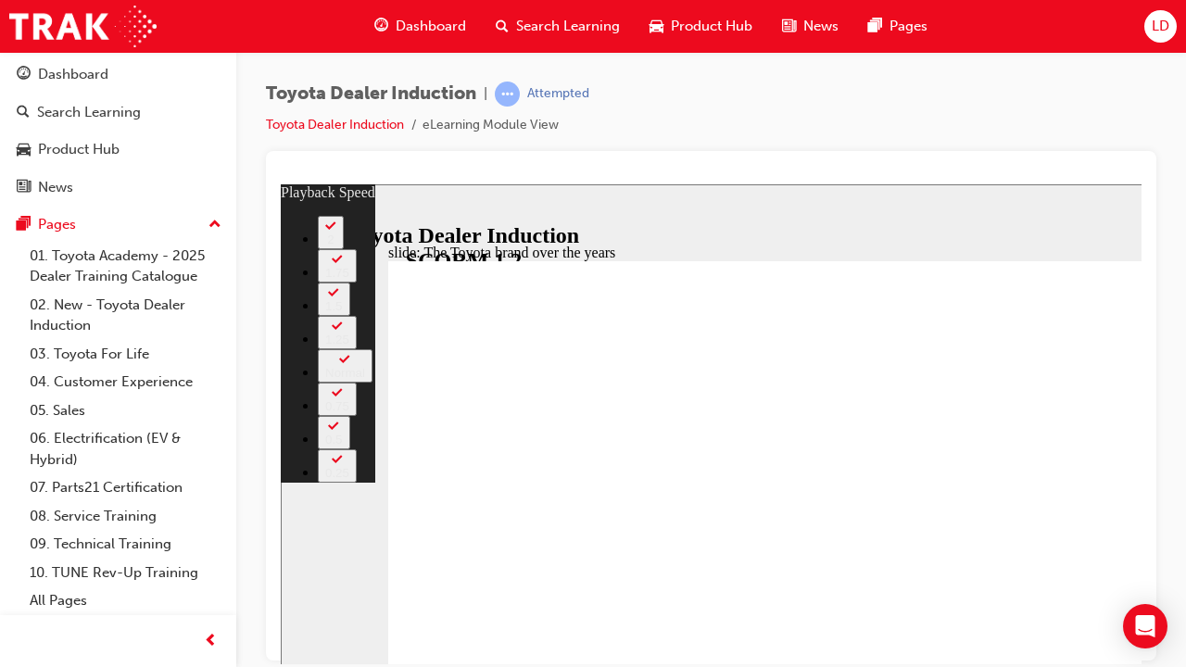
type input "8400"
type input "4"
type input "8400"
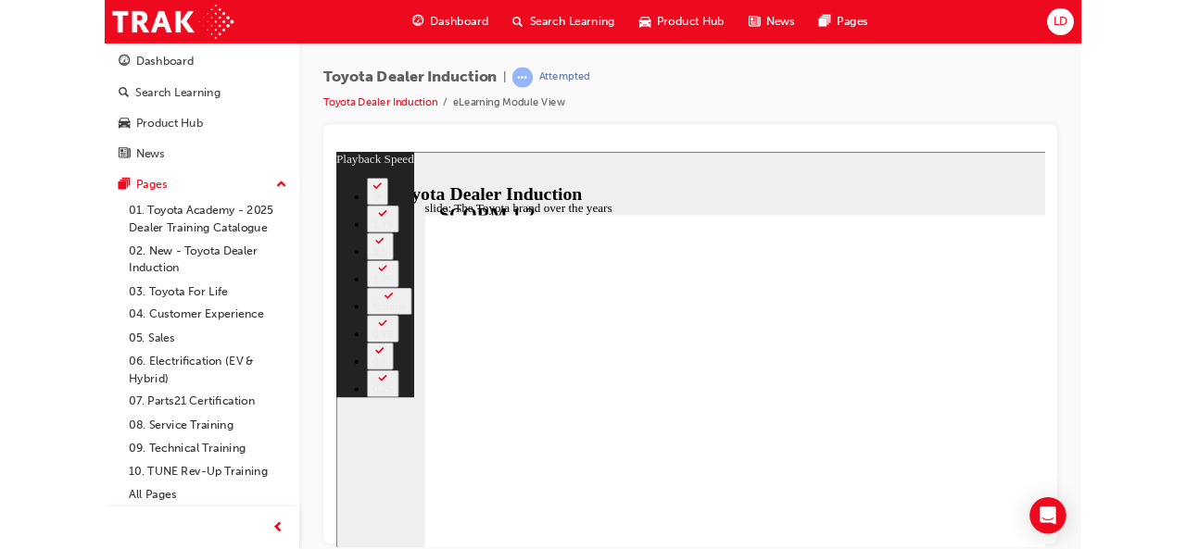
scroll to position [0, 0]
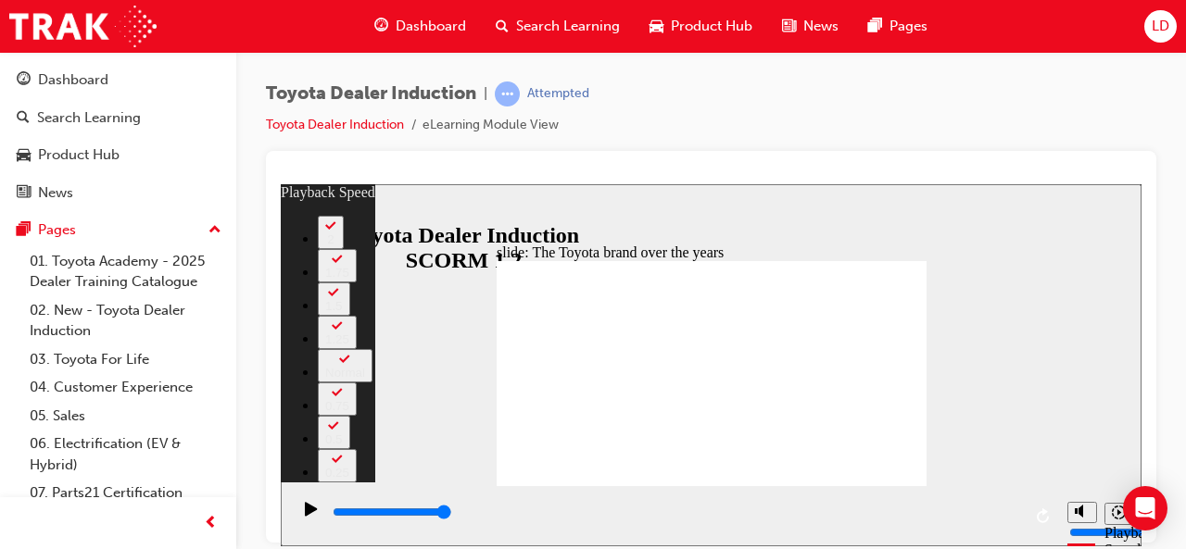
type input "165"
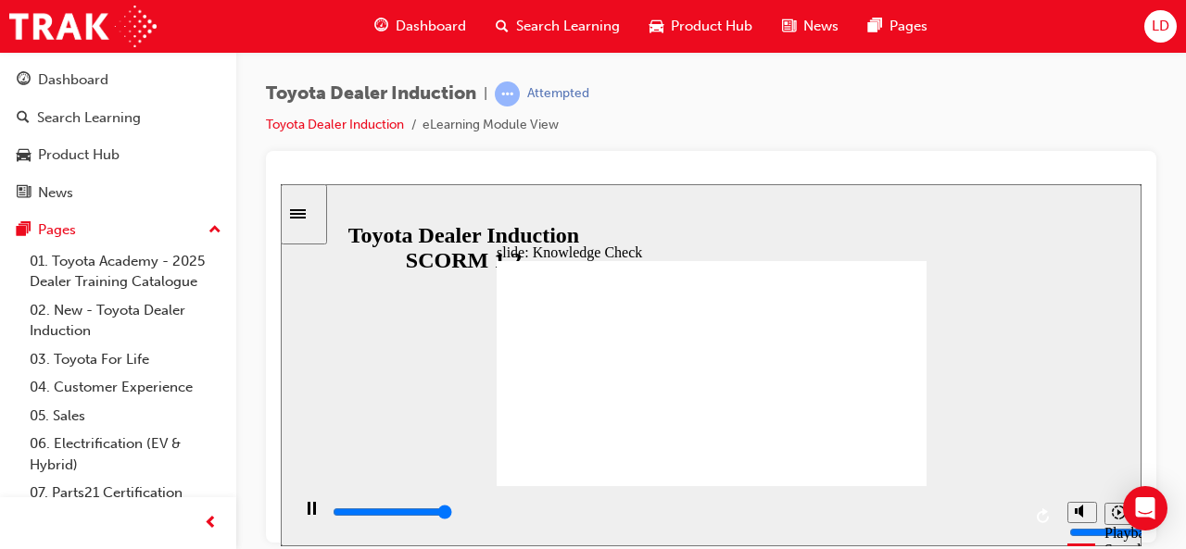
type input "5000"
radio input "true"
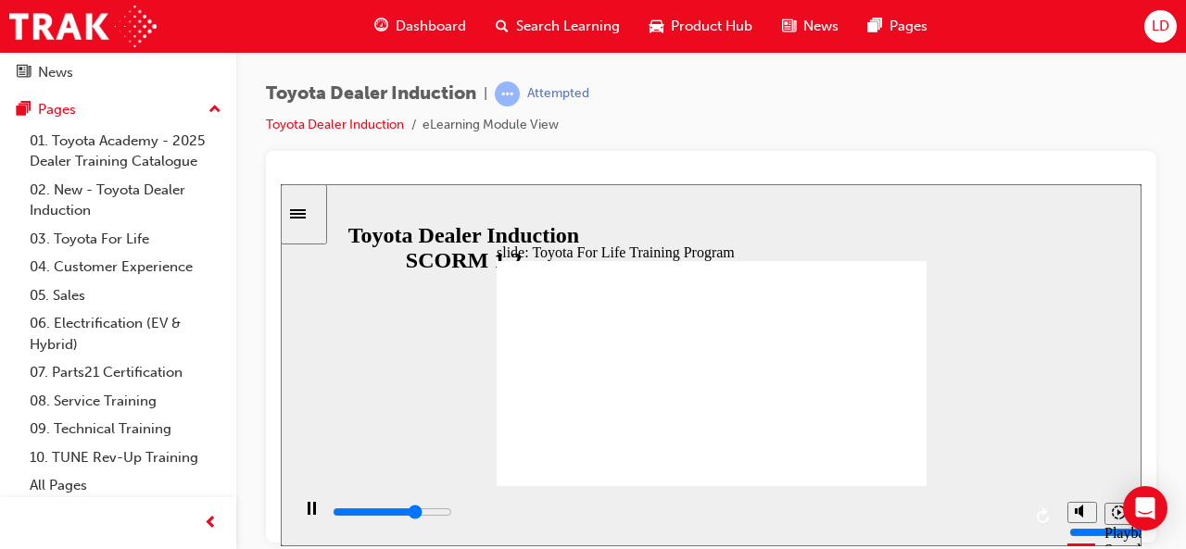
scroll to position [123, 0]
click at [208, 101] on span "up-icon" at bounding box center [214, 107] width 13 height 24
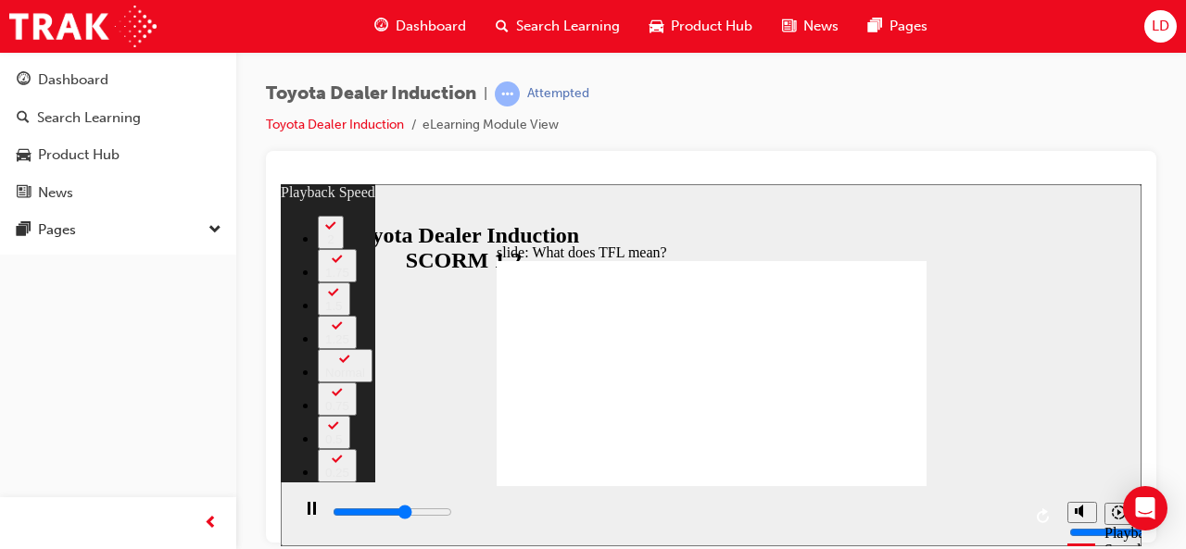
type input "6700"
type input "0"
type input "6900"
type input "0"
type input "7200"
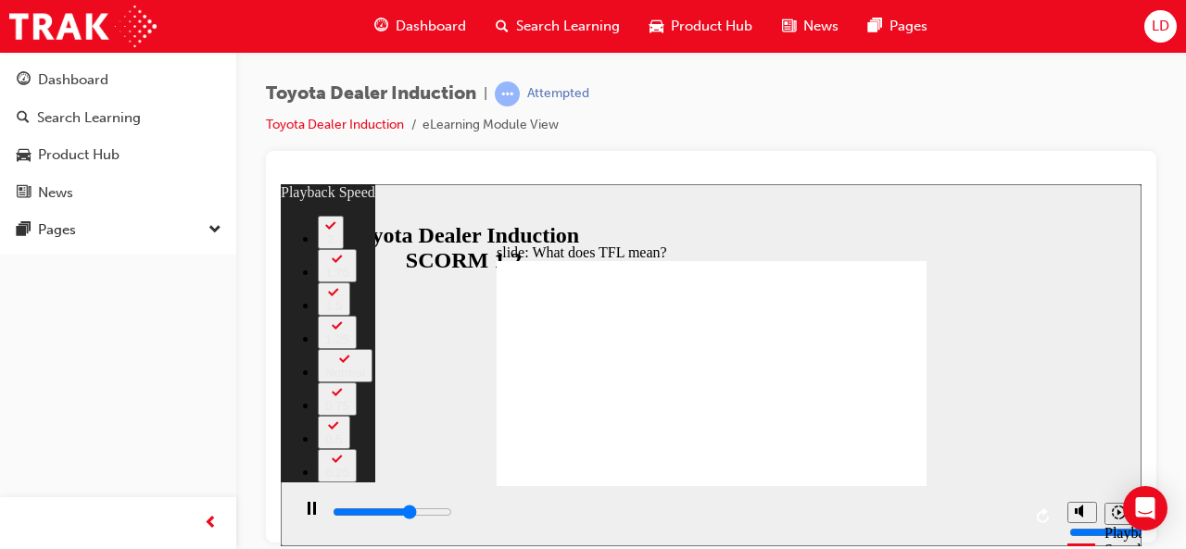
type input "1"
type input "7500"
type input "1"
type input "7700"
type input "1"
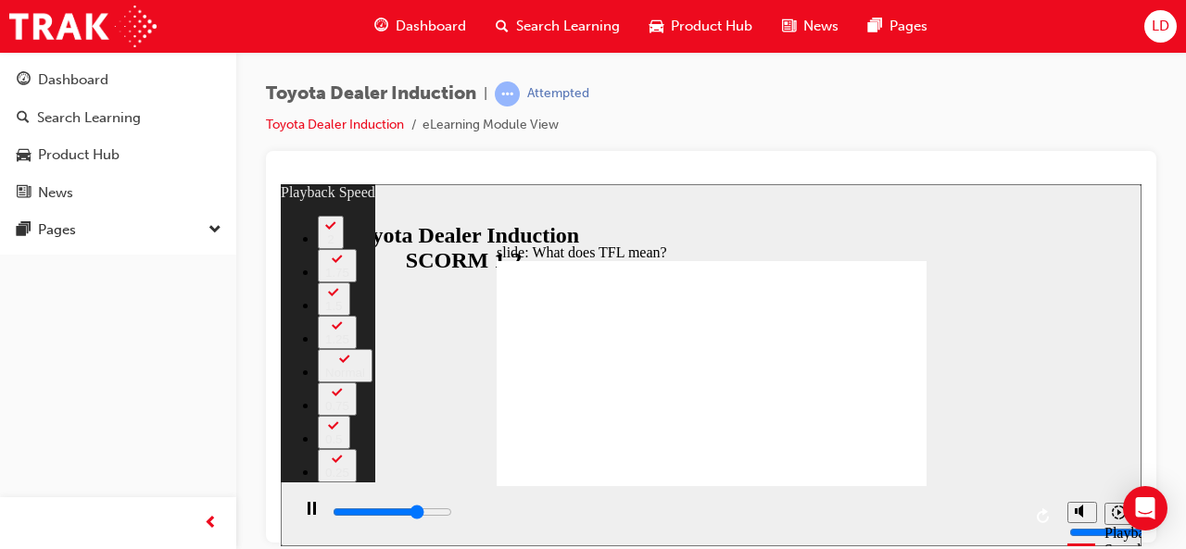
type input "8000"
type input "1"
type input "8200"
type input "2"
type input "8500"
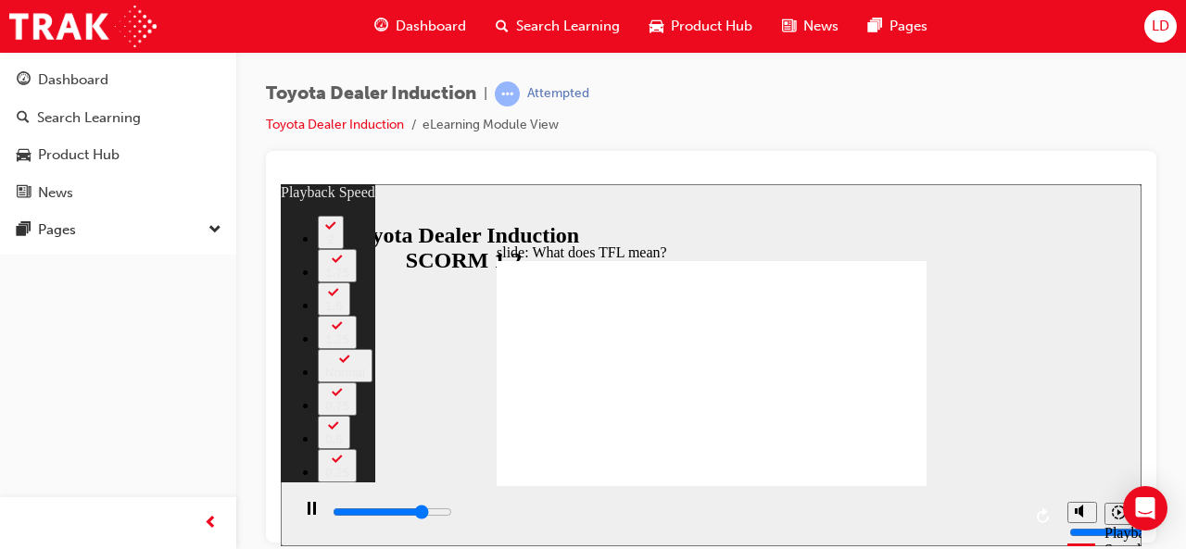
type input "2"
type input "8800"
type input "2"
type input "9000"
type input "2"
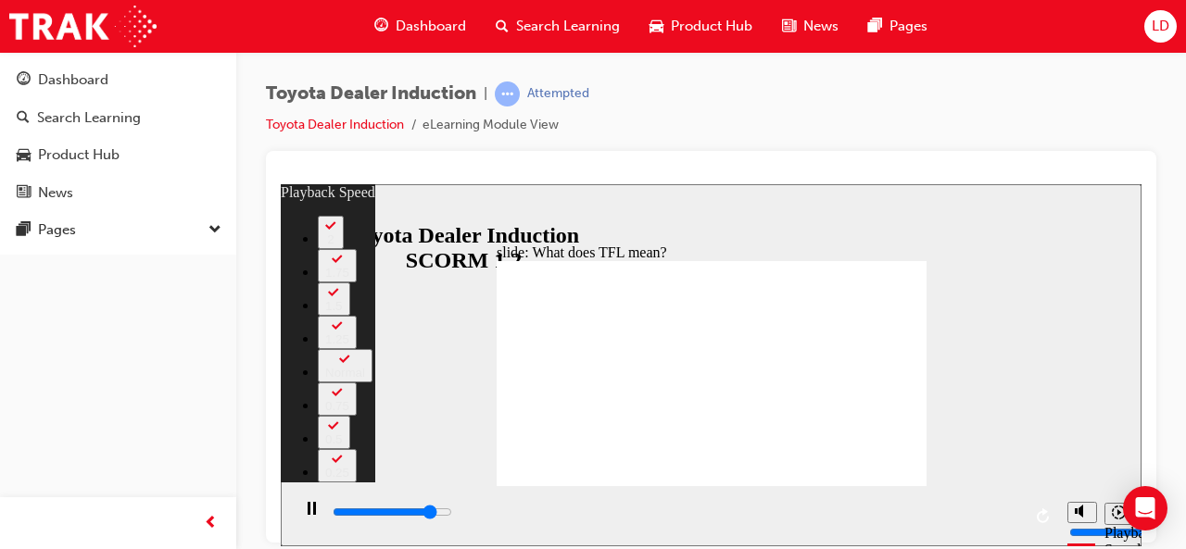
type input "9300"
type input "3"
type input "9600"
type input "3"
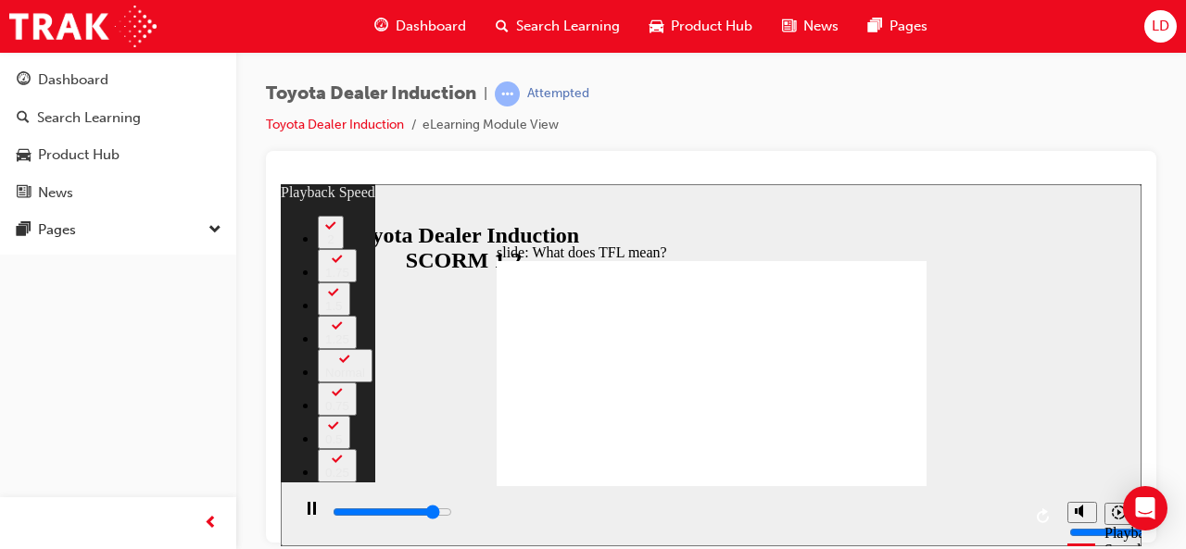
type input "9800"
type input "3"
type input "9800"
type input "3"
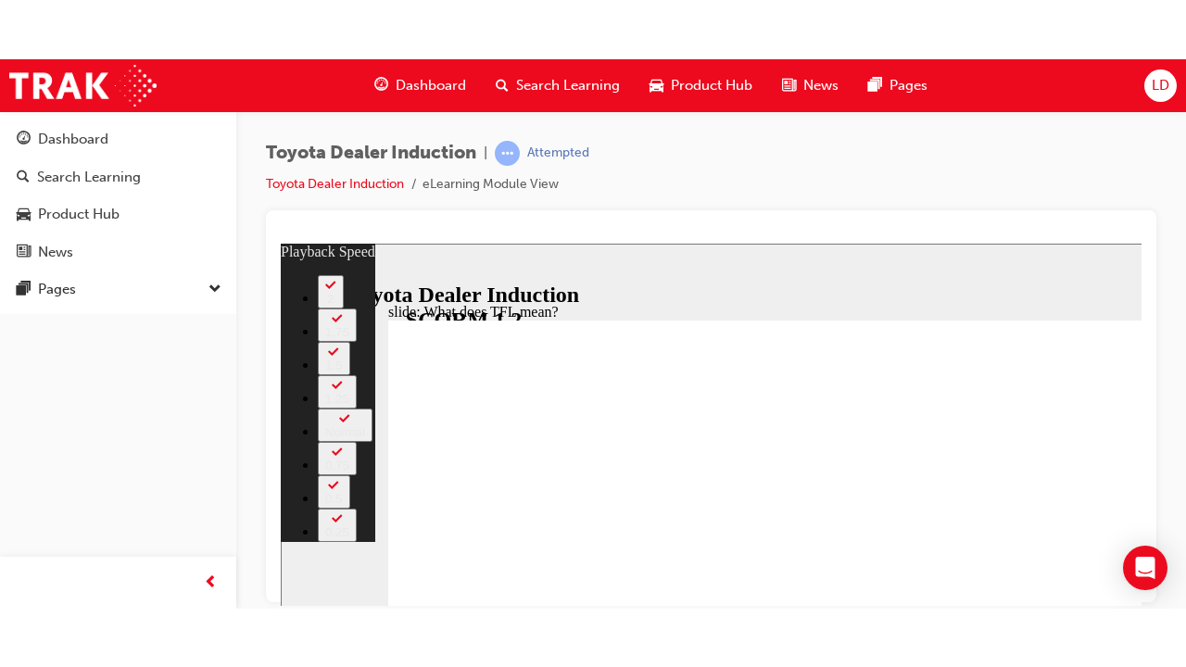
type input "9900"
type input "3"
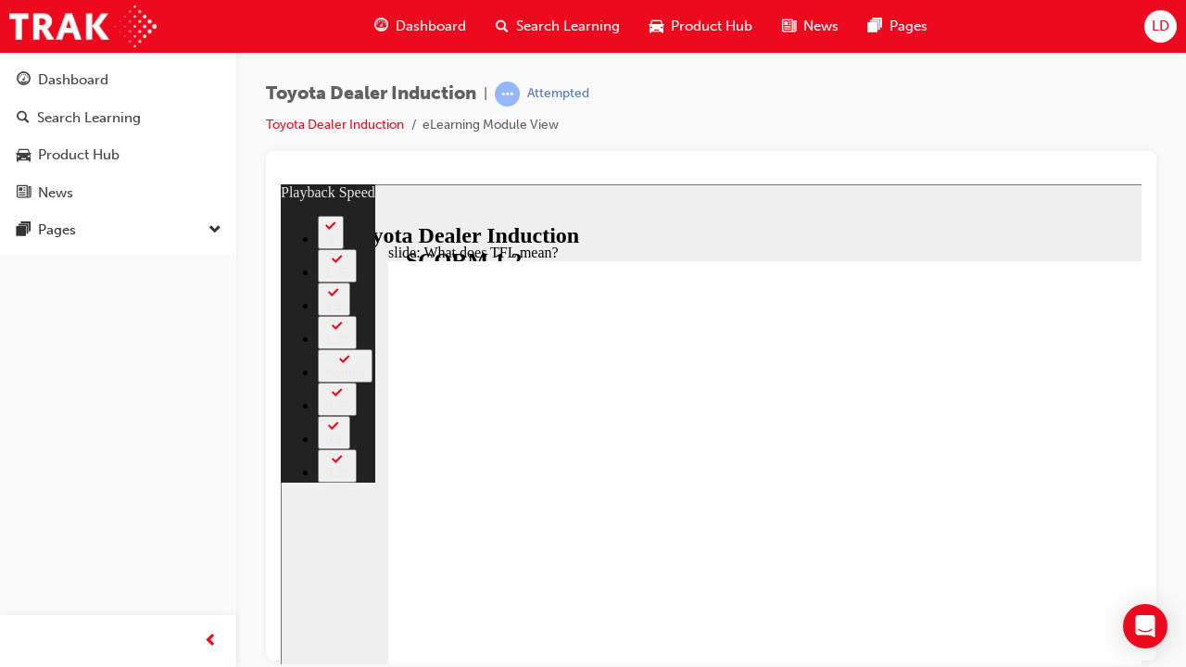
type input "9900"
type input "3"
type input "10200"
type input "3"
type input "10400"
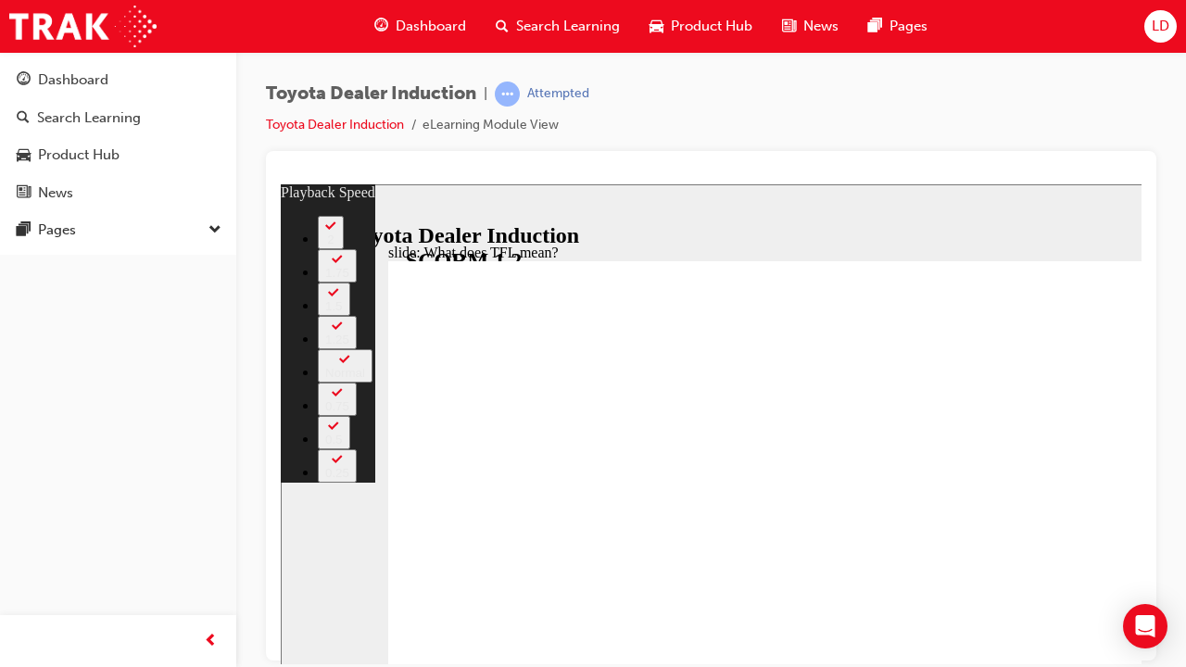
type input "4"
type input "10700"
type input "4"
type input "10800"
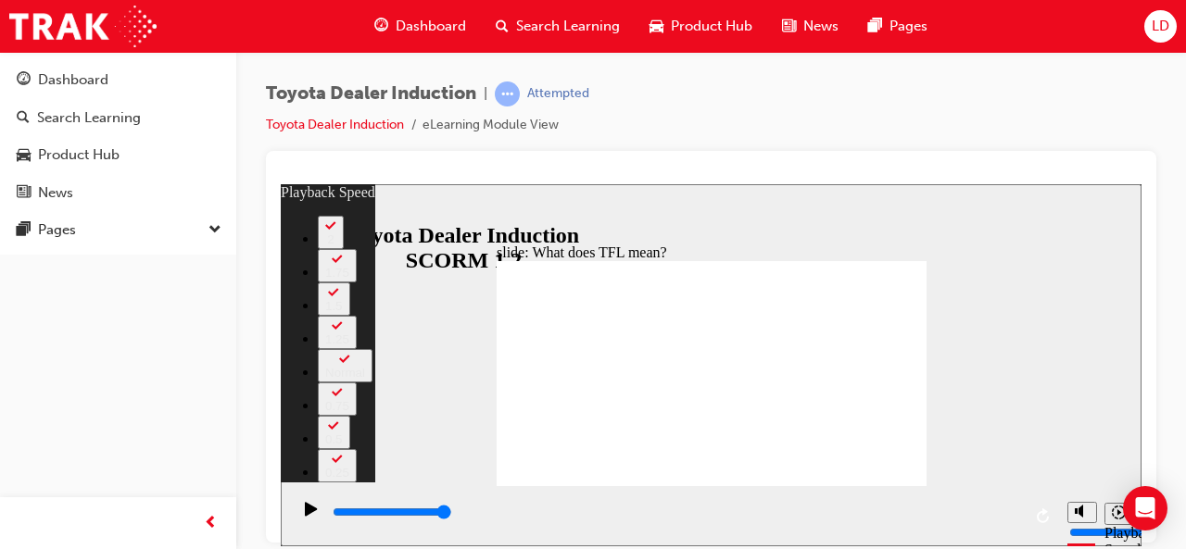
type input "139"
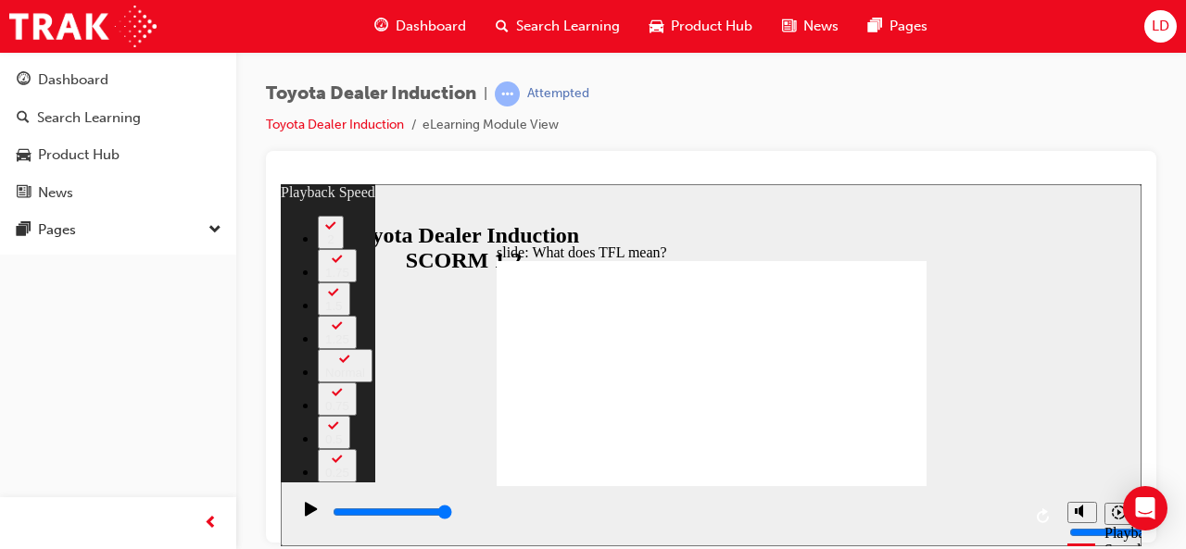
type input "10800"
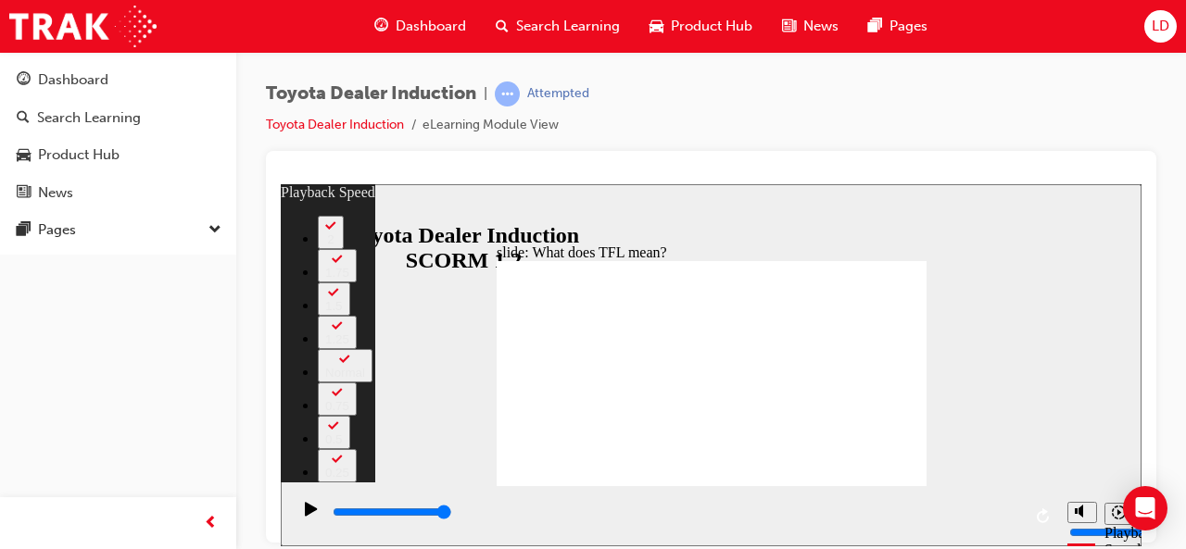
type input "58"
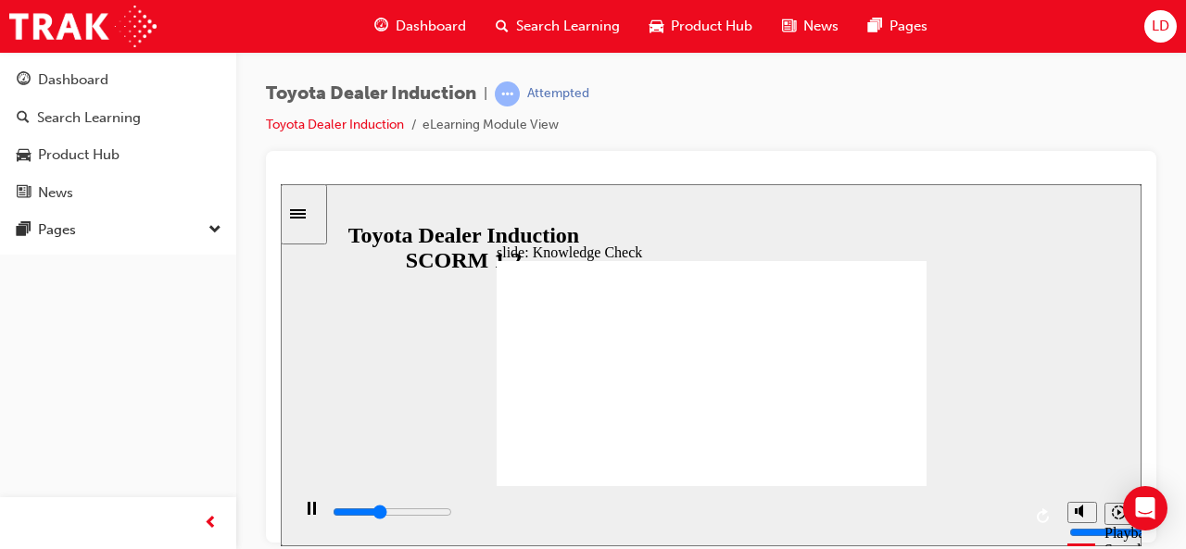
type input "2000"
radio input "true"
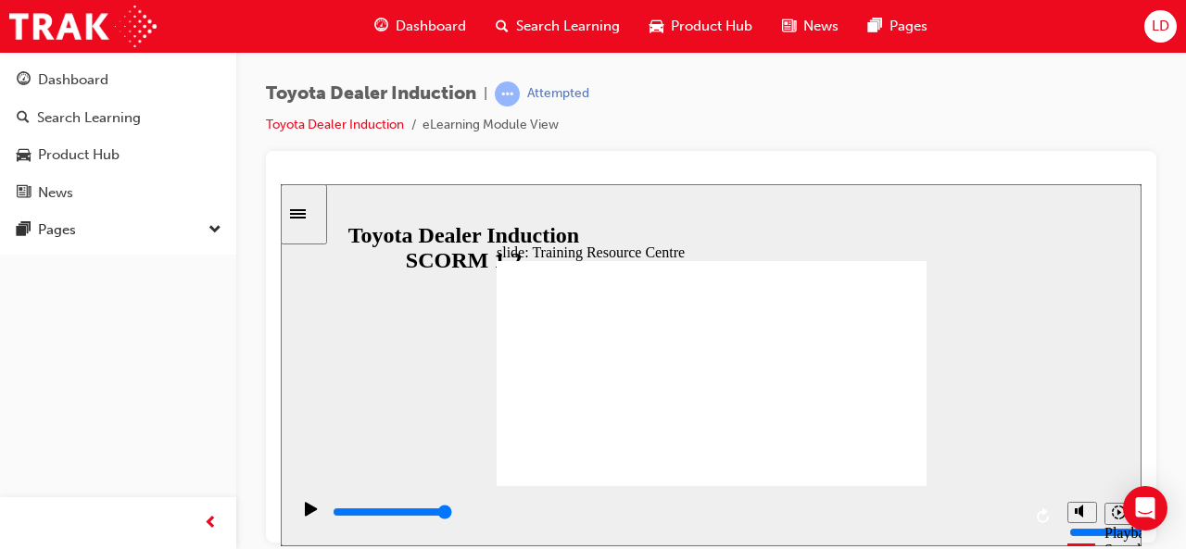
type input "2200"
radio input "true"
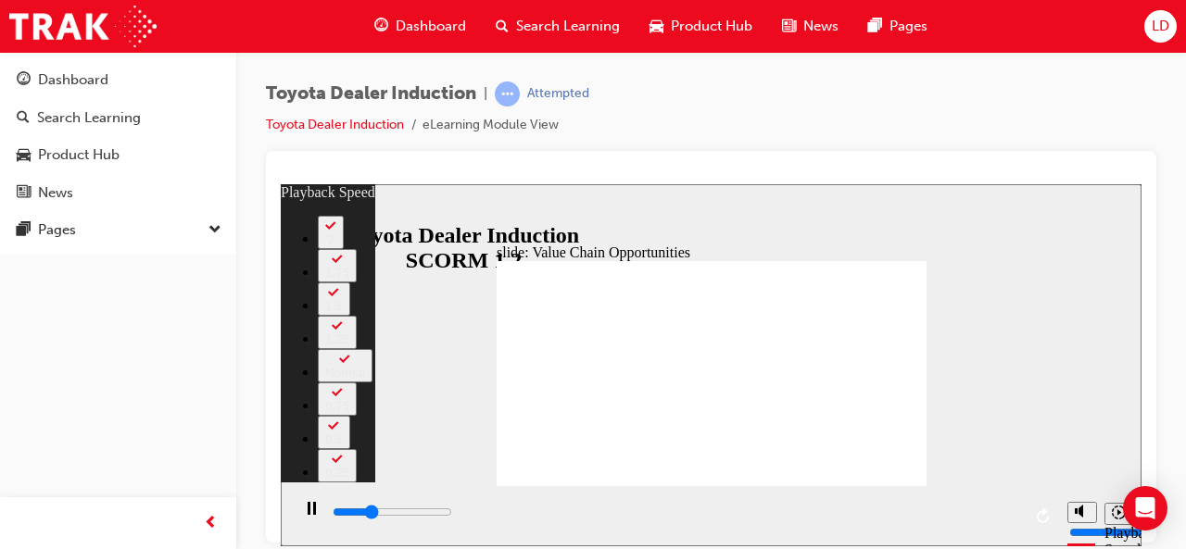
type input "3400"
type input "0"
type input "3700"
type input "1"
type input "3900"
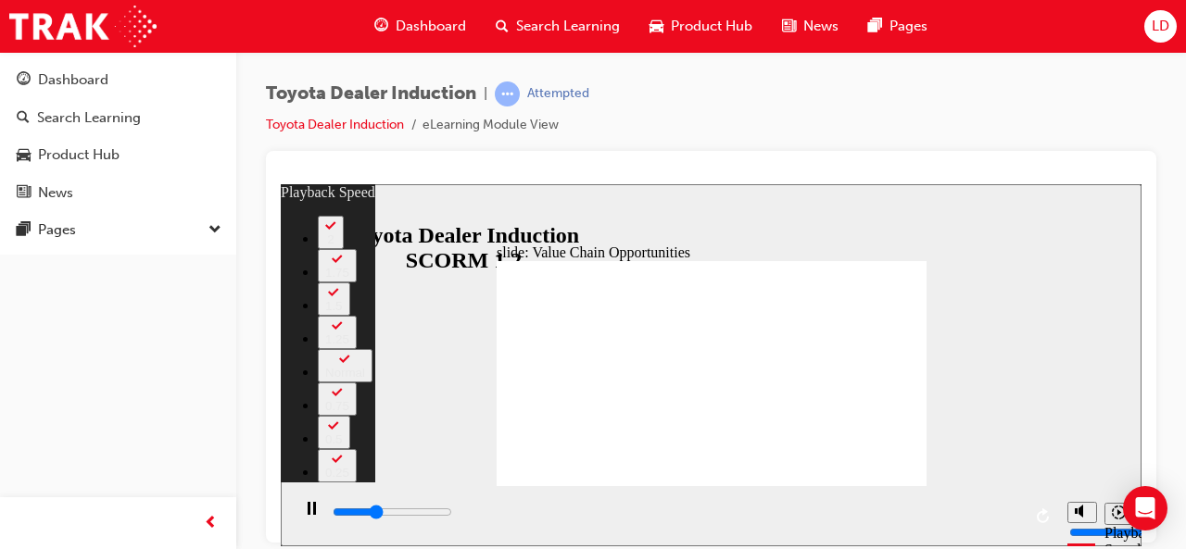
type input "1"
type input "4200"
type input "1"
type input "4500"
type input "1"
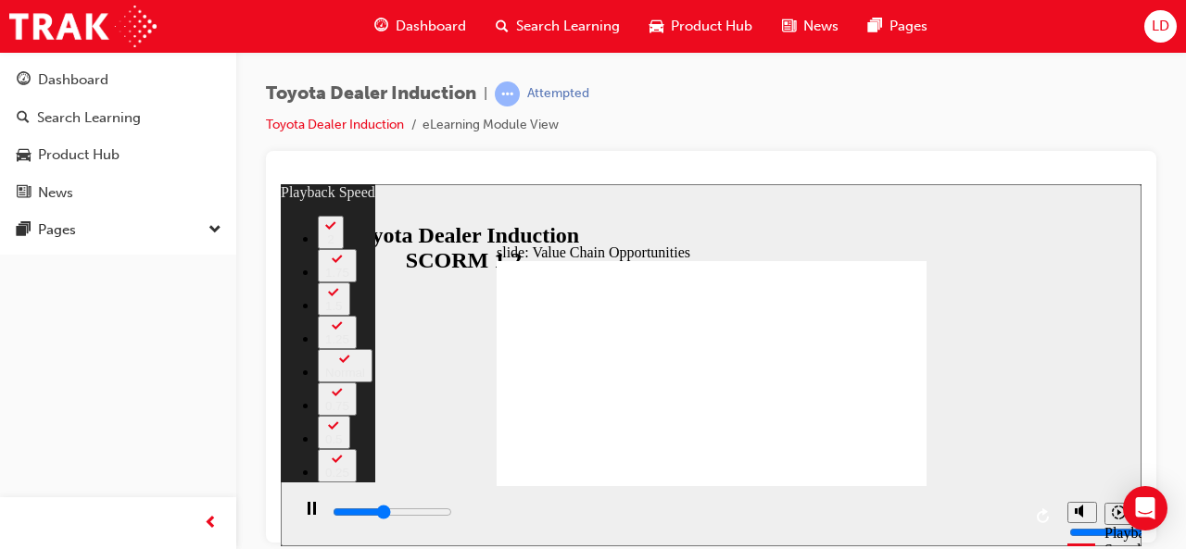
type input "4700"
type input "2"
type input "5000"
type input "2"
type input "5300"
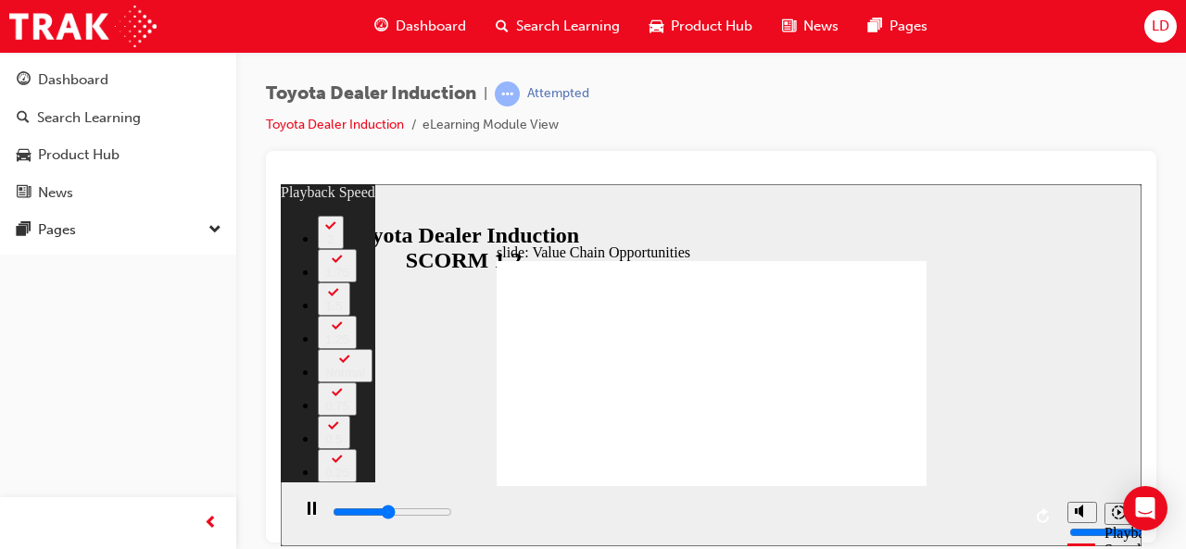
type input "2"
type input "5500"
type input "2"
type input "5800"
type input "3"
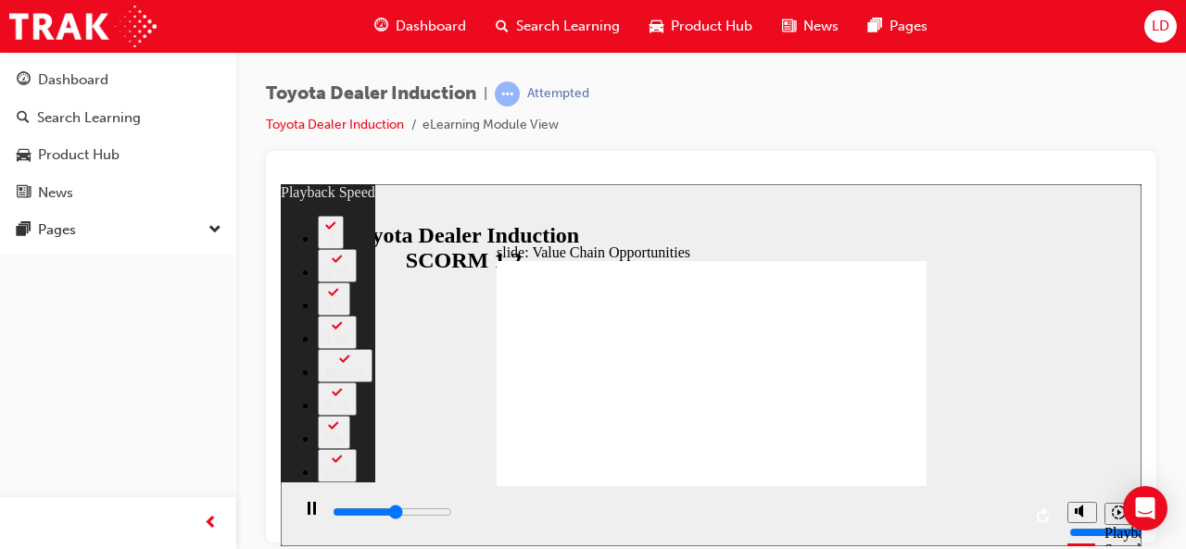
type input "6000"
type input "3"
type input "6300"
type input "3"
type input "6600"
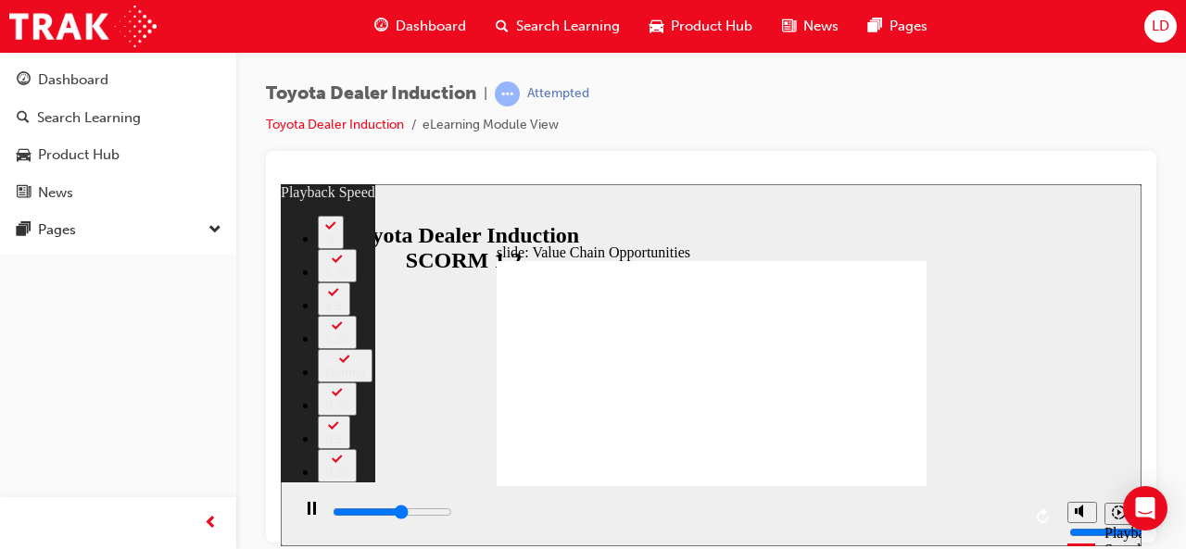
type input "4"
type input "6900"
type input "4"
type input "7100"
type input "4"
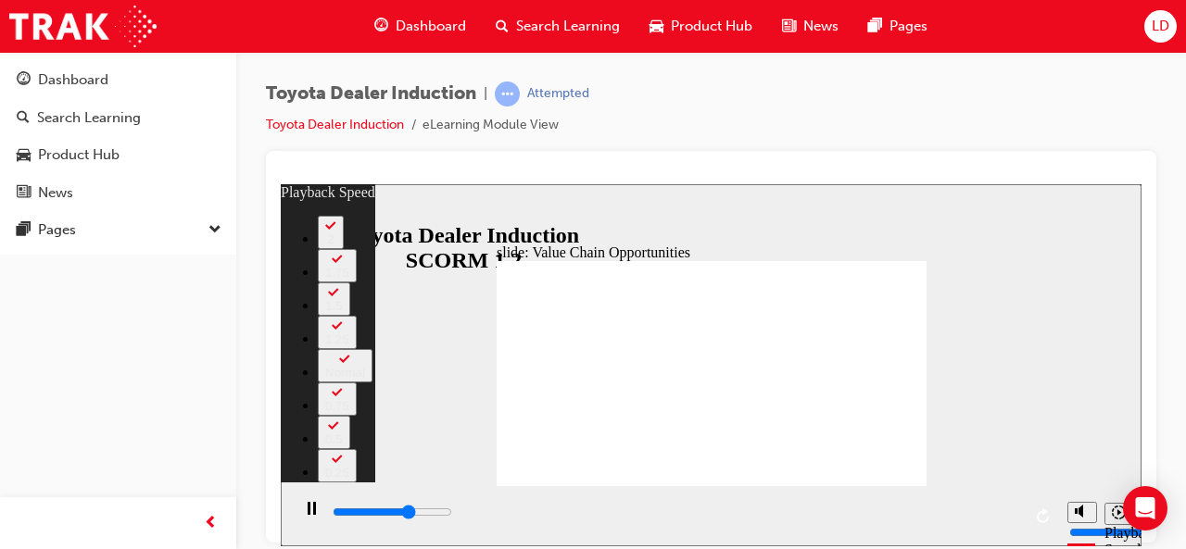
type input "7400"
type input "4"
type input "7700"
type input "5"
type input "7800"
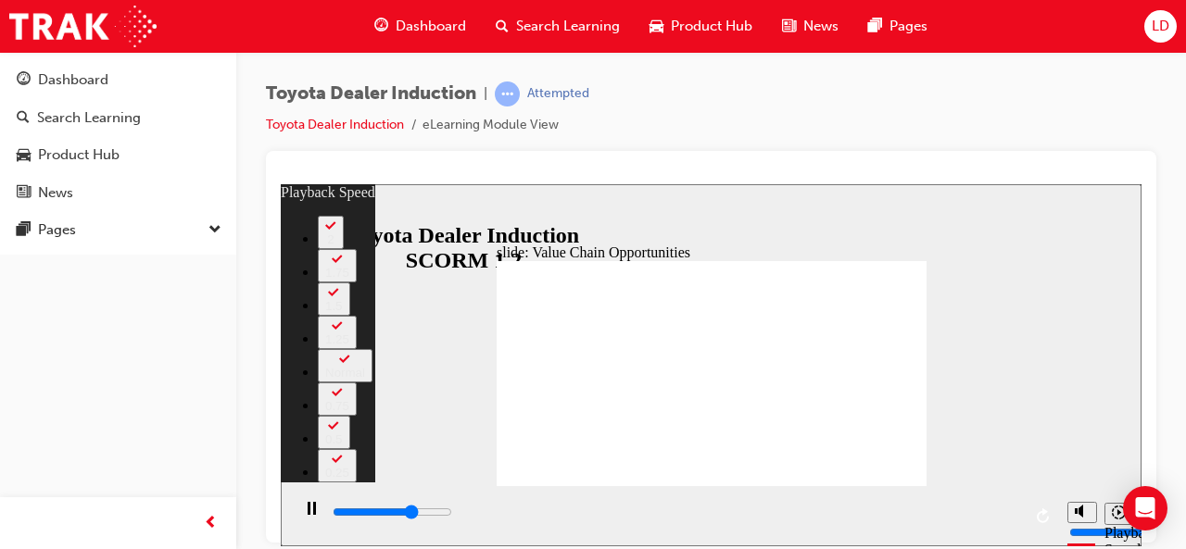
type input "5"
type input "7900"
type input "5"
type input "8200"
type input "5"
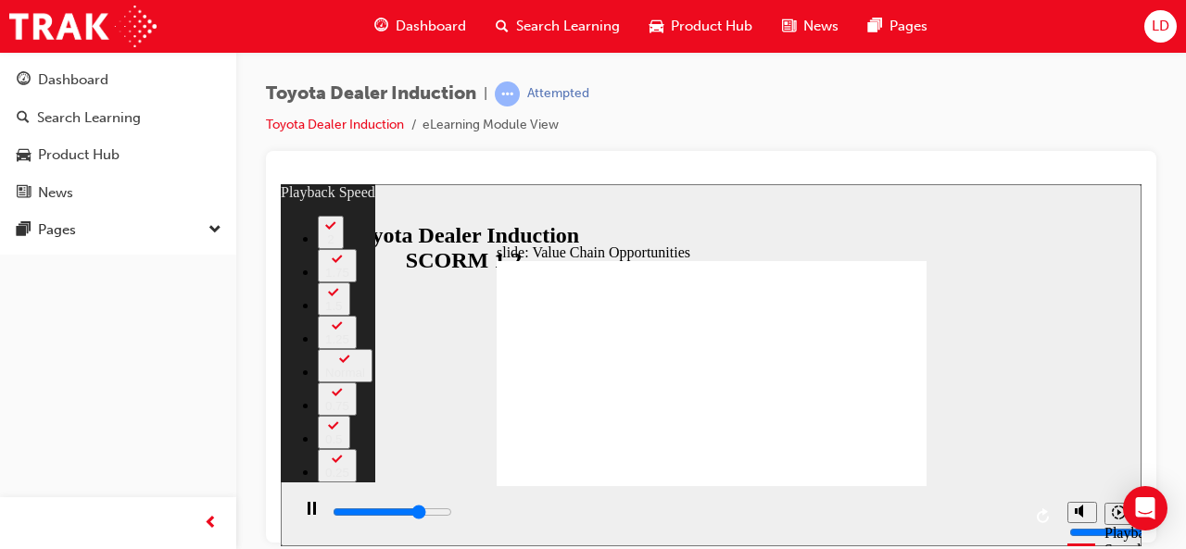
type input "8500"
type input "5"
type input "8700"
type input "6"
type input "9000"
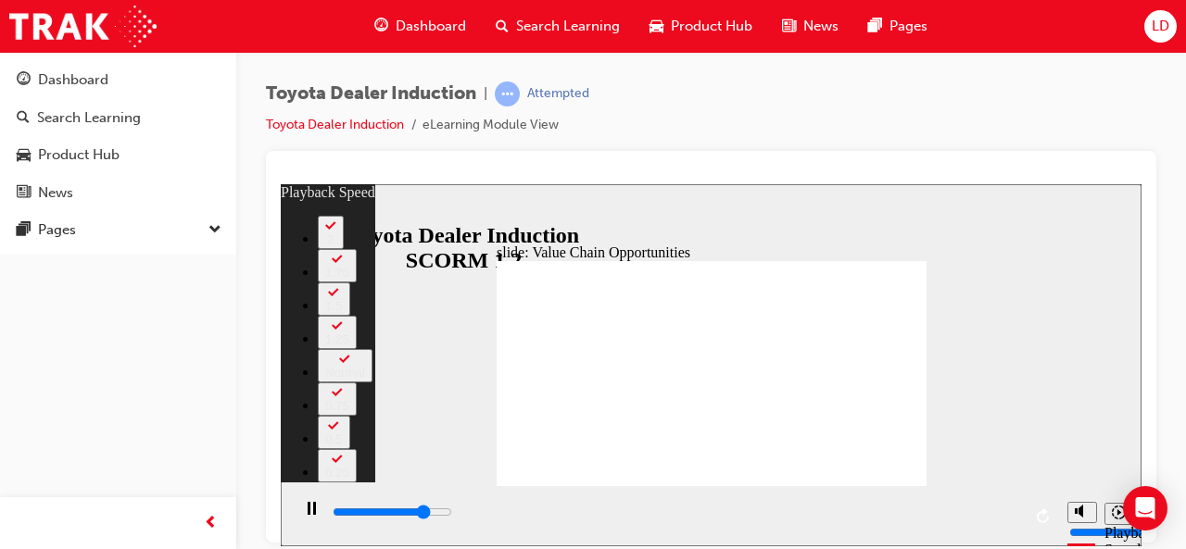
type input "6"
type input "9300"
type input "6"
type input "9500"
type input "6"
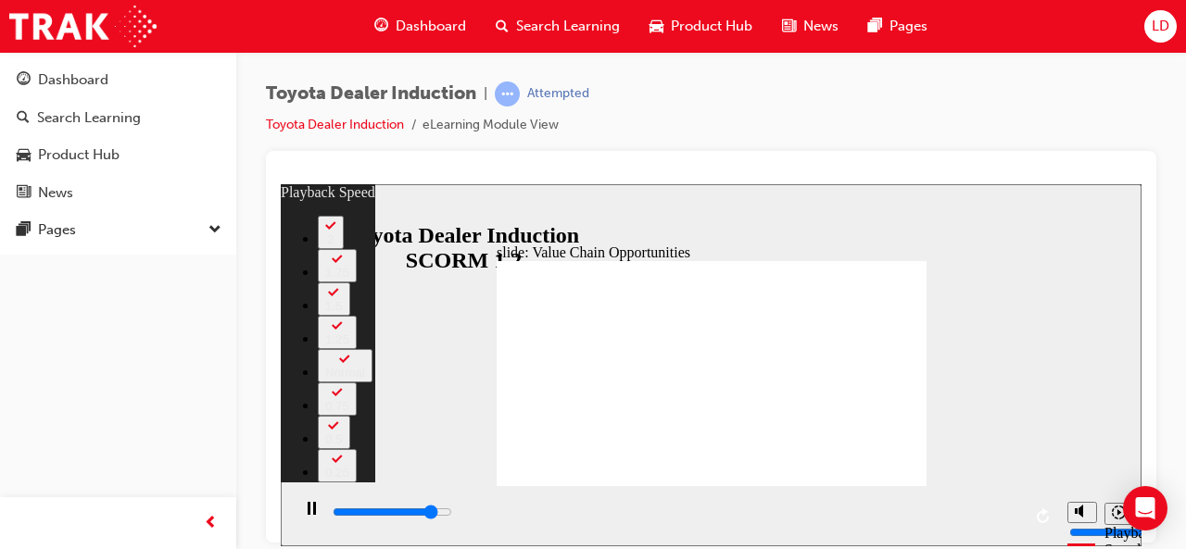
type input "9800"
type input "7"
type input "10000"
type input "7"
type input "10300"
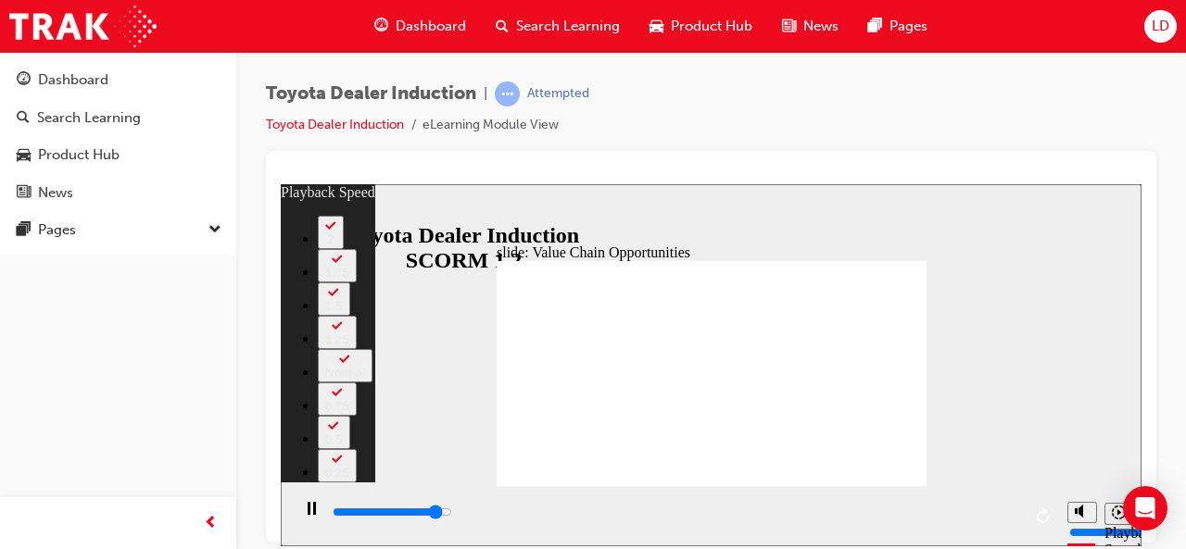
type input "7"
type input "10600"
type input "8"
type input "10900"
type input "8"
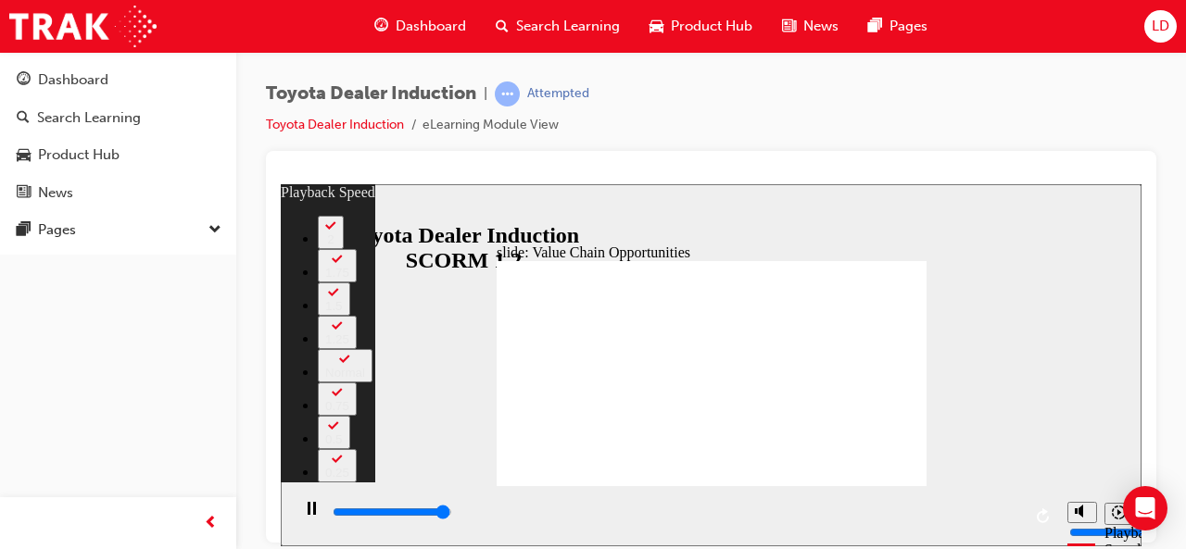
type input "11100"
type input "8"
type input "11300"
type input "64"
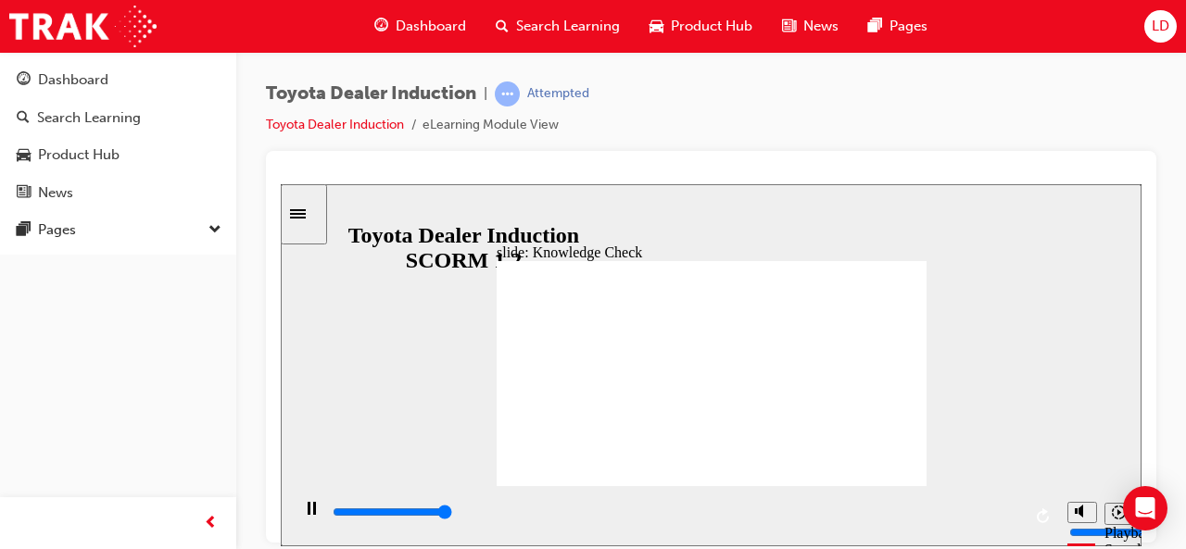
type input "5000"
radio input "true"
type input "5000"
radio input "true"
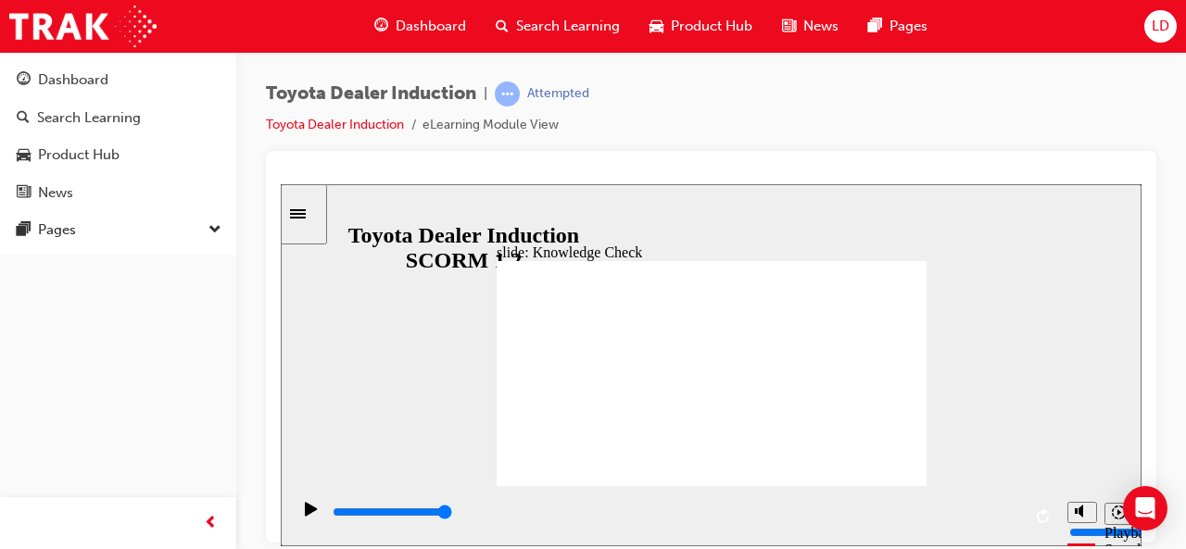
type input "1700"
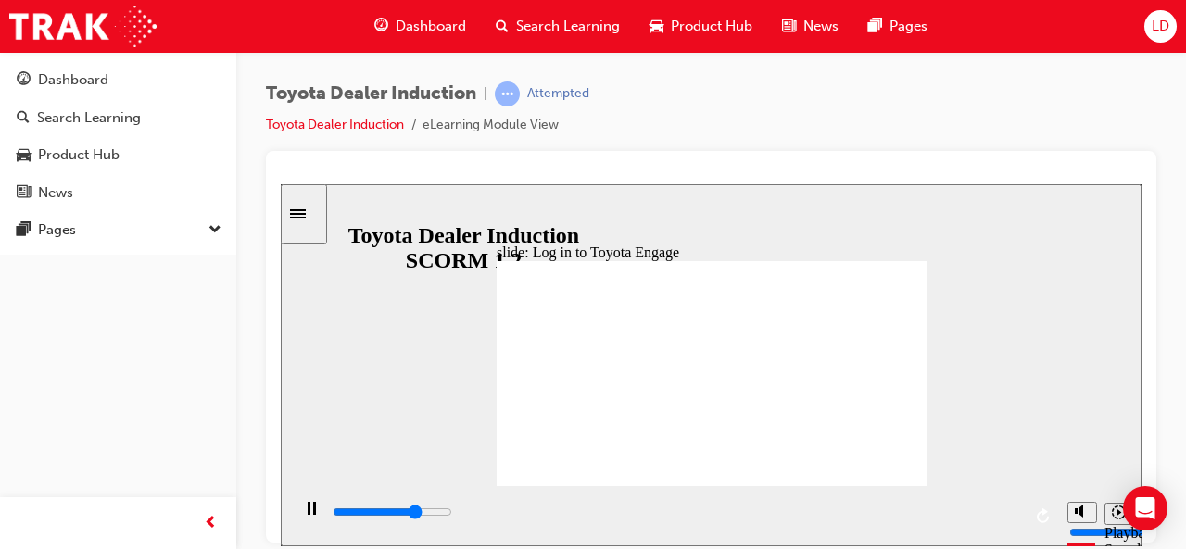
click at [893, 470] on span "LOG IN to Toyota Engage Update your personal information from the profile scree…" at bounding box center [712, 381] width 430 height 242
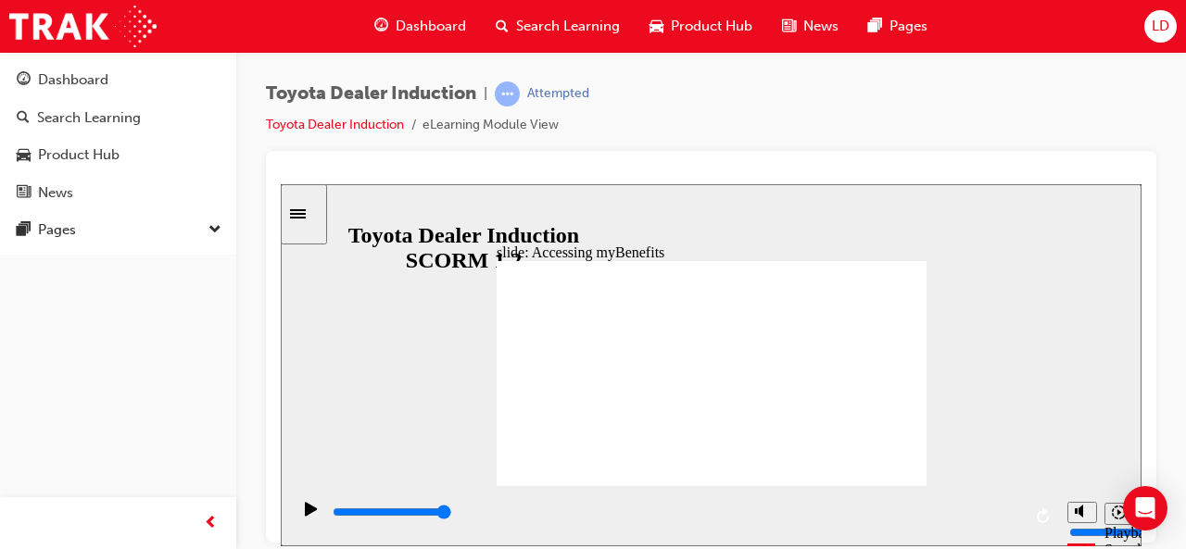
type input "2300"
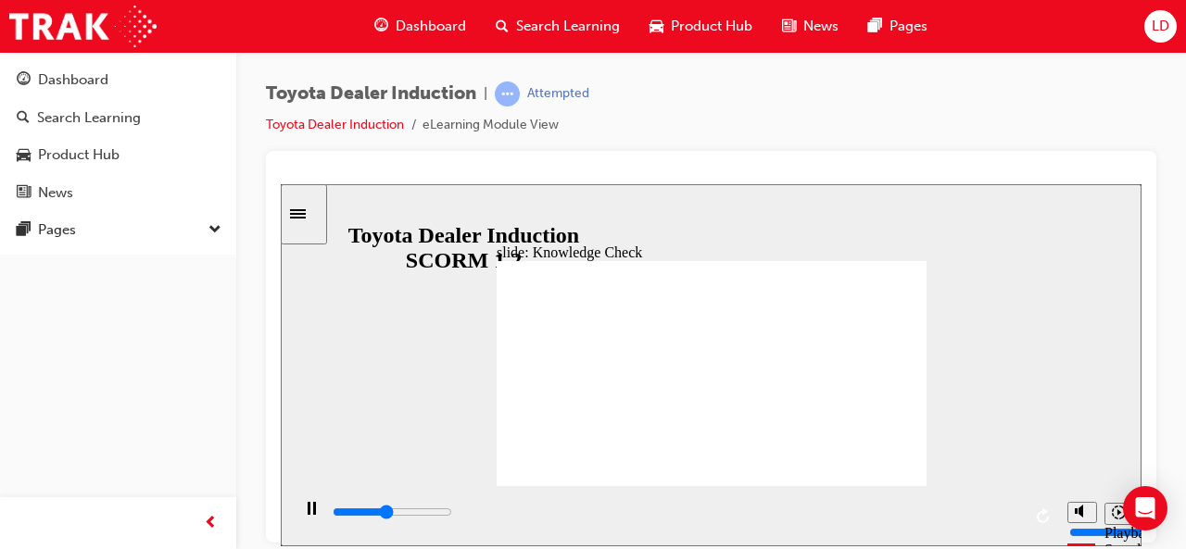
type input "e"
type input "2400"
type input "en"
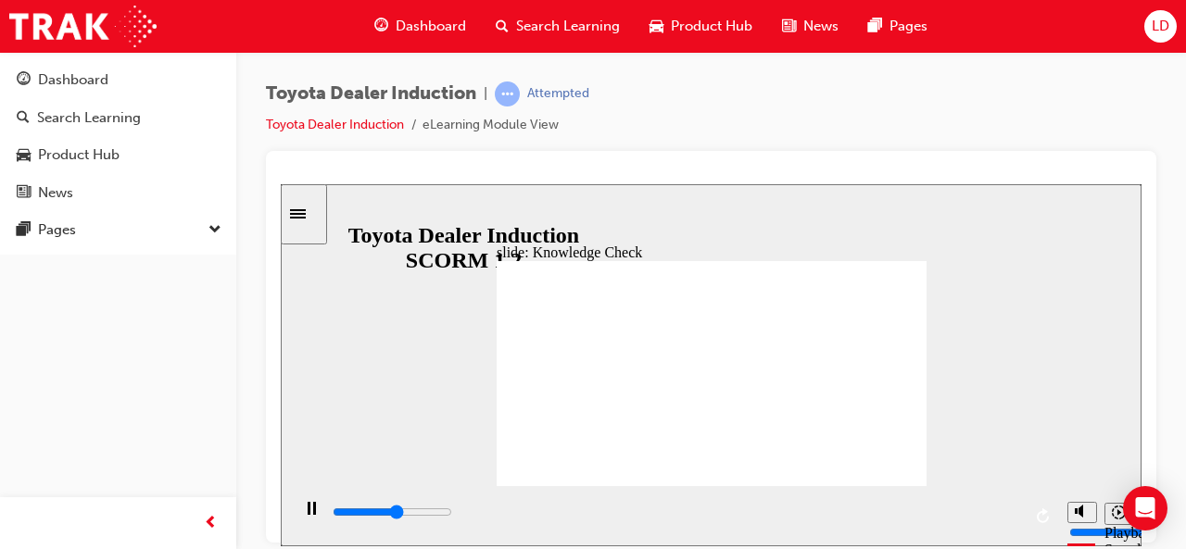
type input "2700"
type input "eng"
type input "3100"
type input "enga"
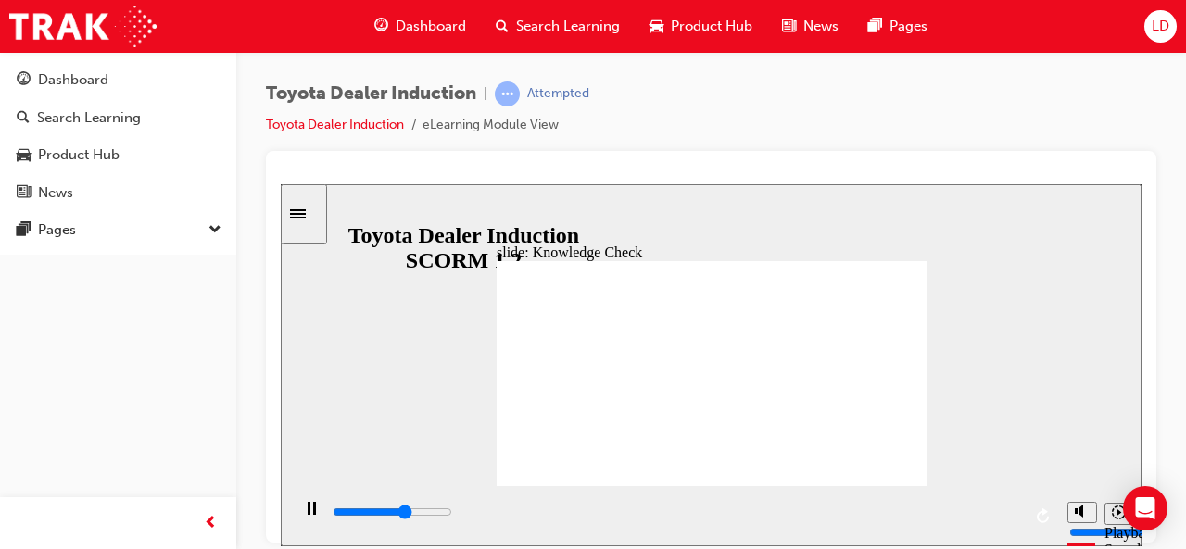
type input "enga"
type input "3300"
type input "engag"
type input "3500"
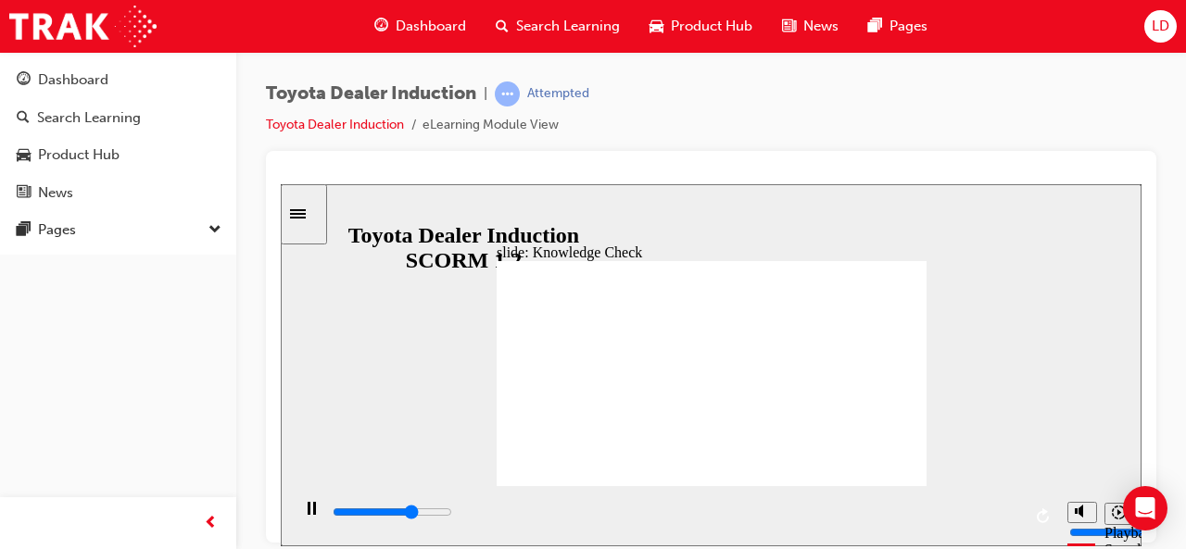
type input "engage"
type input "5000"
type input "engage"
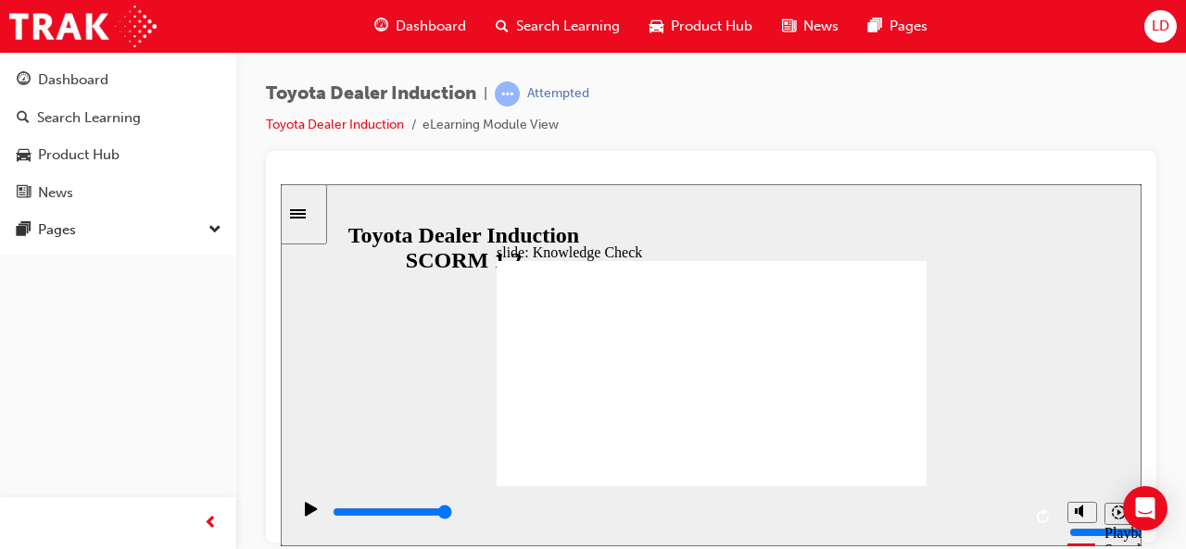
type input "engage a"
type input "engage ap"
type input "engage app"
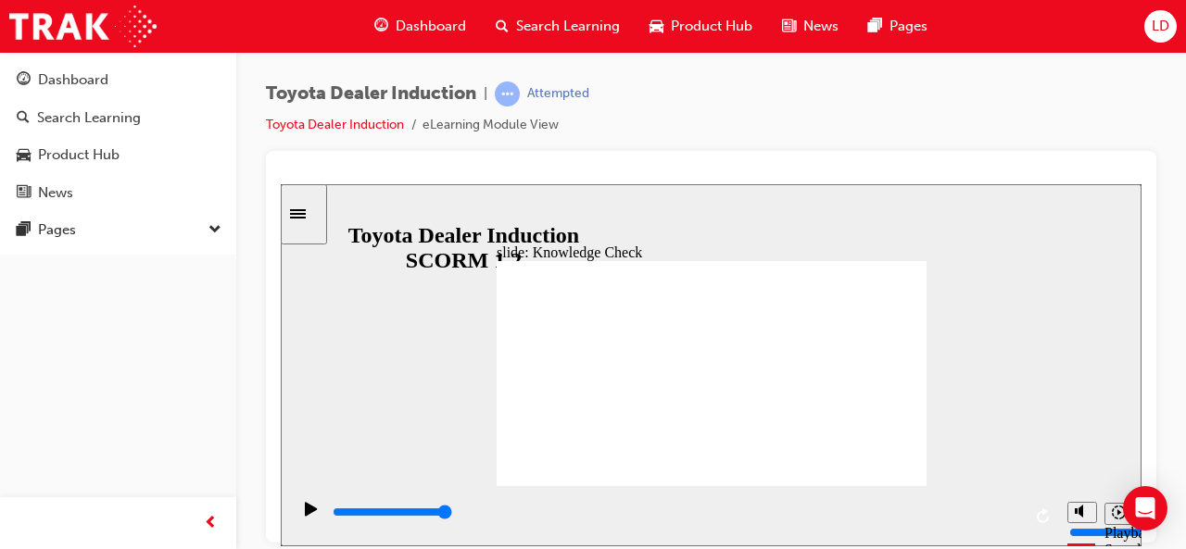
type input "engage app"
type input "800"
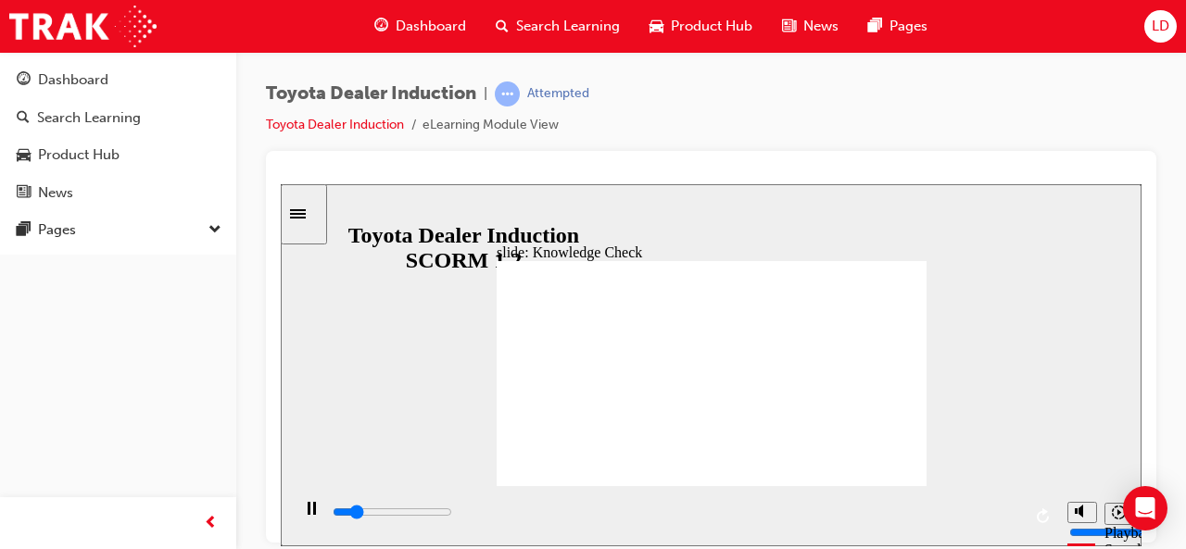
type input "engage app"
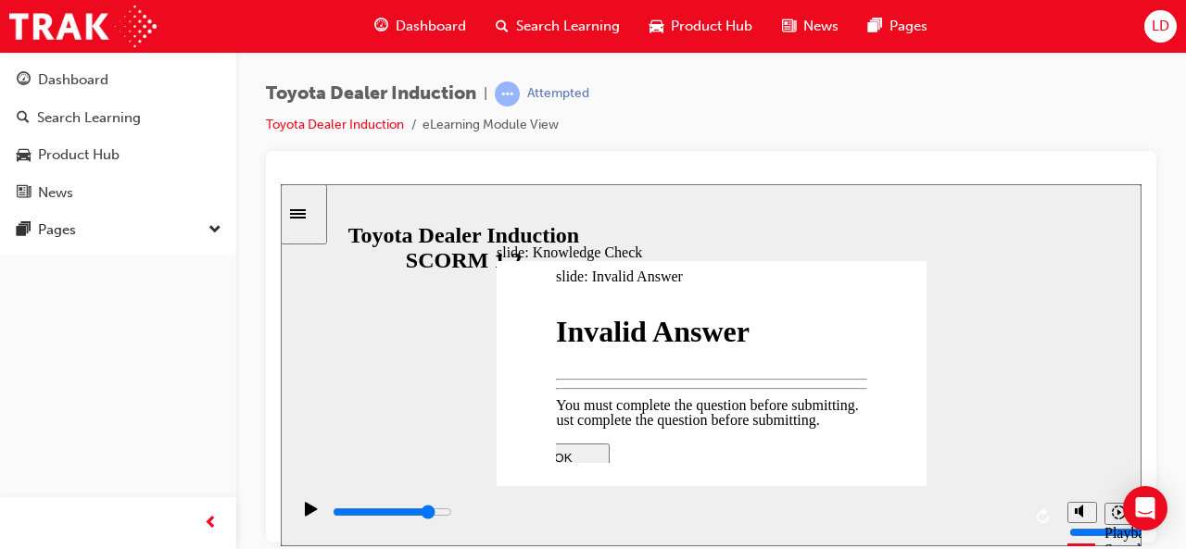
type input "4200"
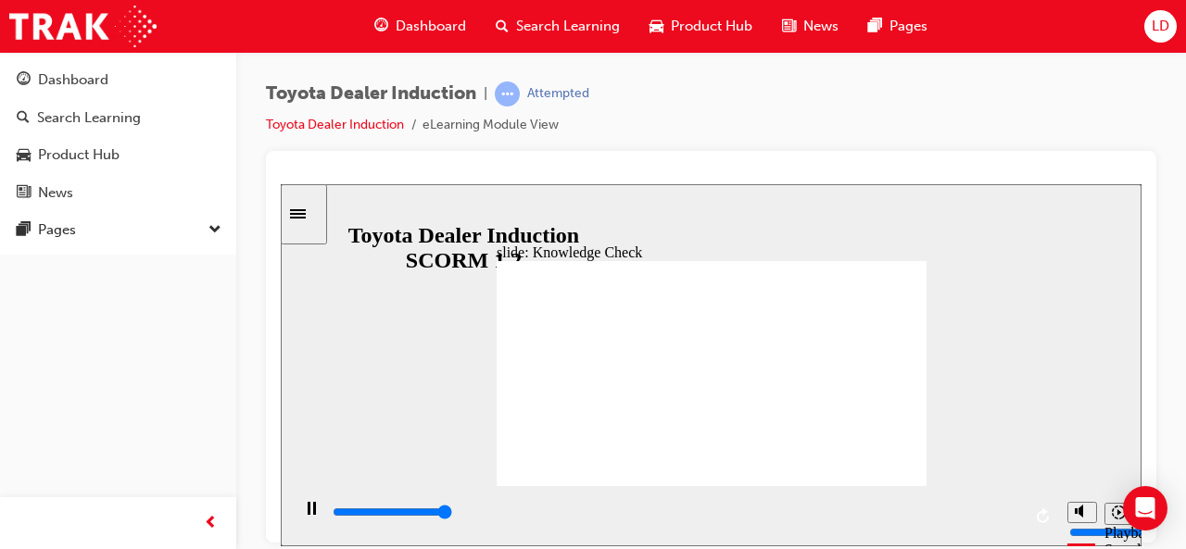
type input "5000"
type input "engage app"
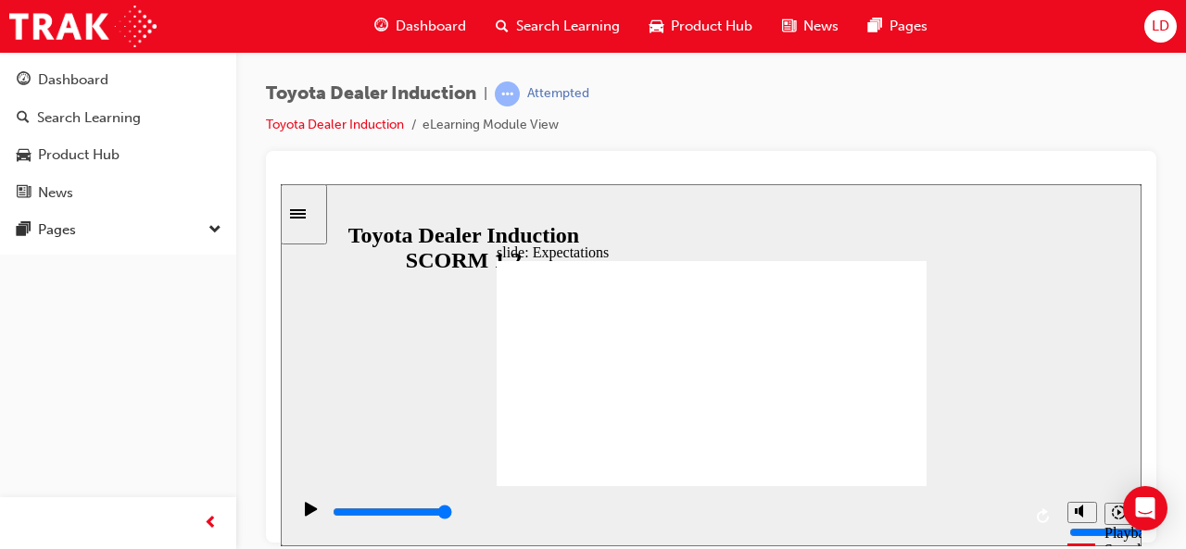
type input "8400"
checkbox input "true"
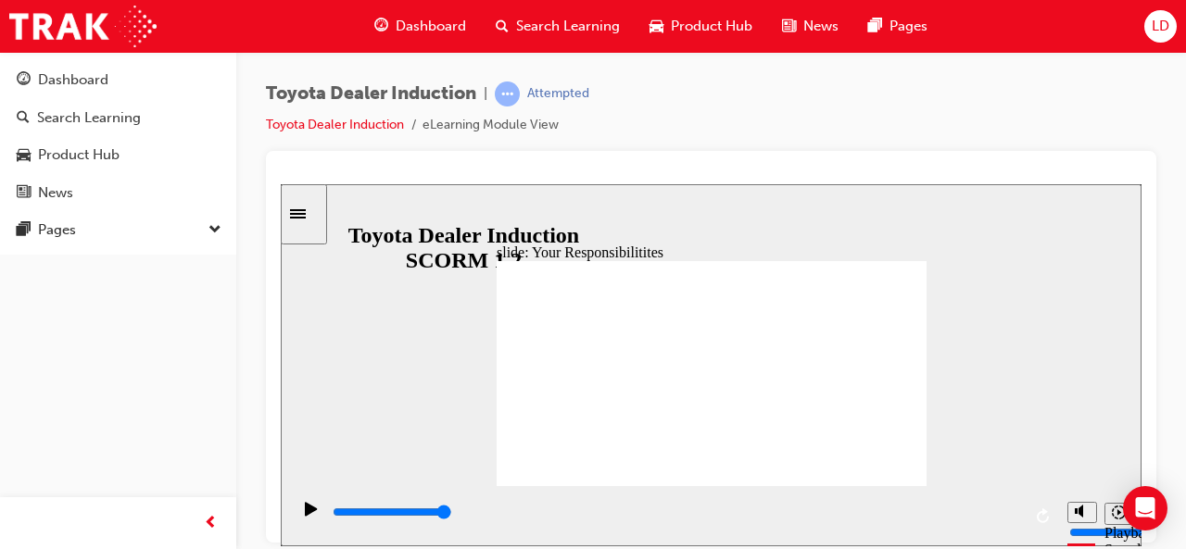
checkbox input "true"
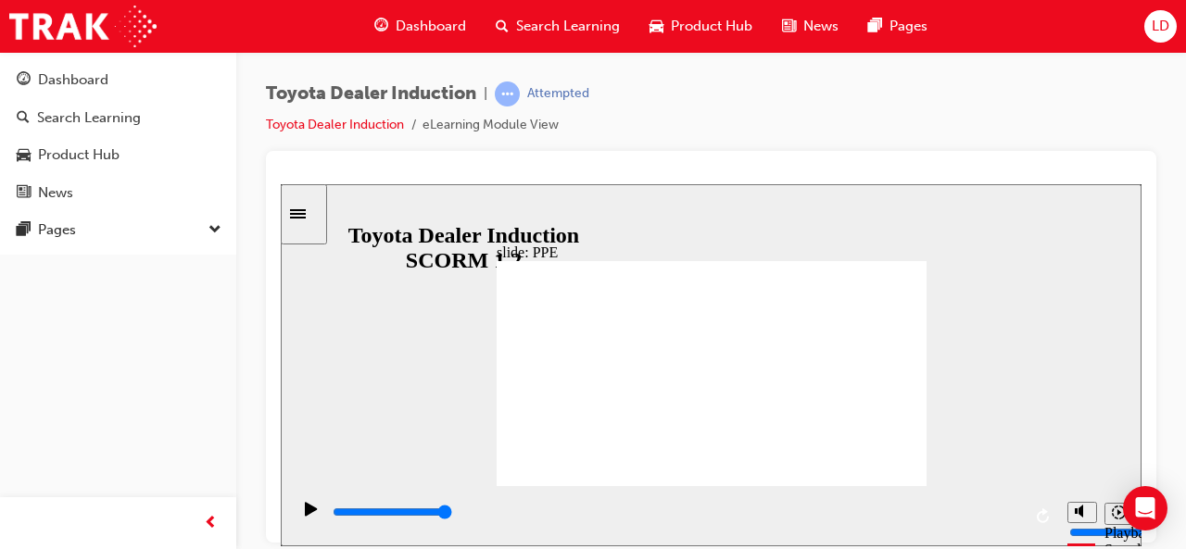
click at [210, 231] on span "down-icon" at bounding box center [214, 231] width 13 height 24
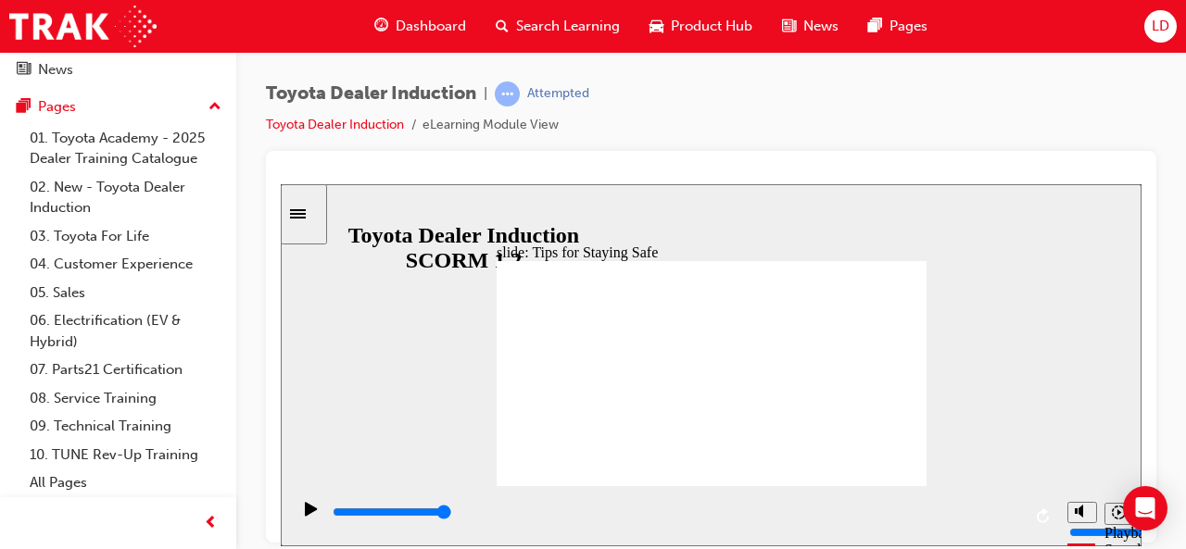
scroll to position [57, 0]
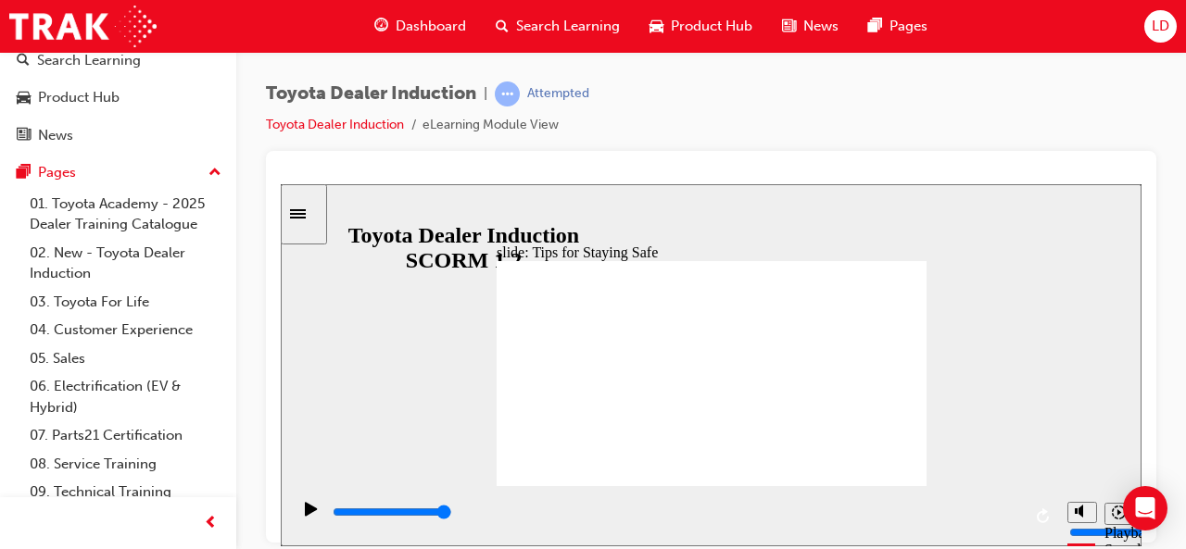
type input "5000"
checkbox input "true"
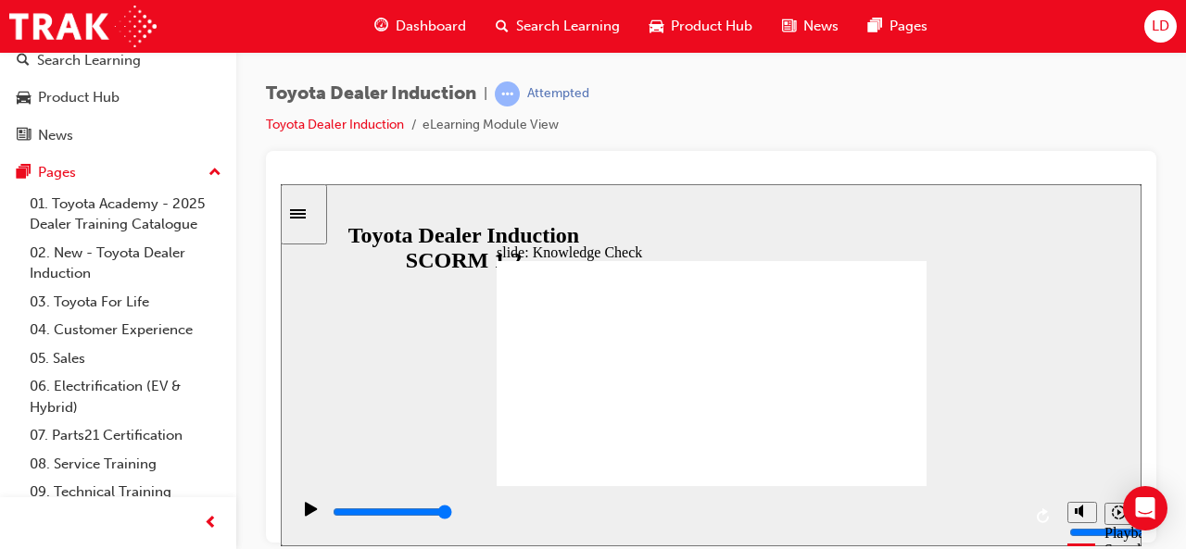
checkbox input "true"
type input "4900"
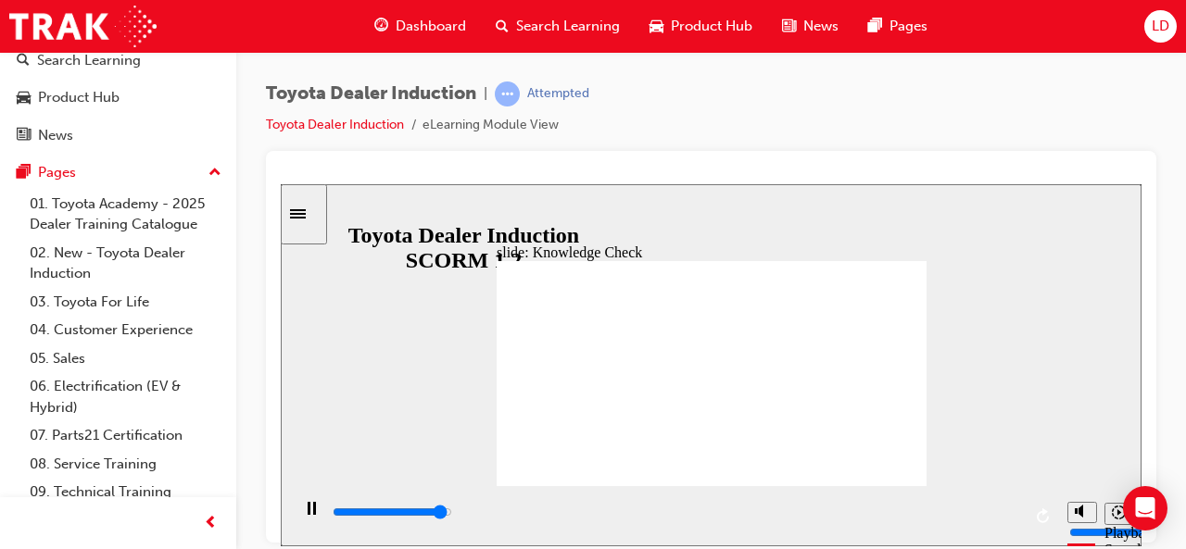
radio input "true"
type input "5000"
checkbox input "true"
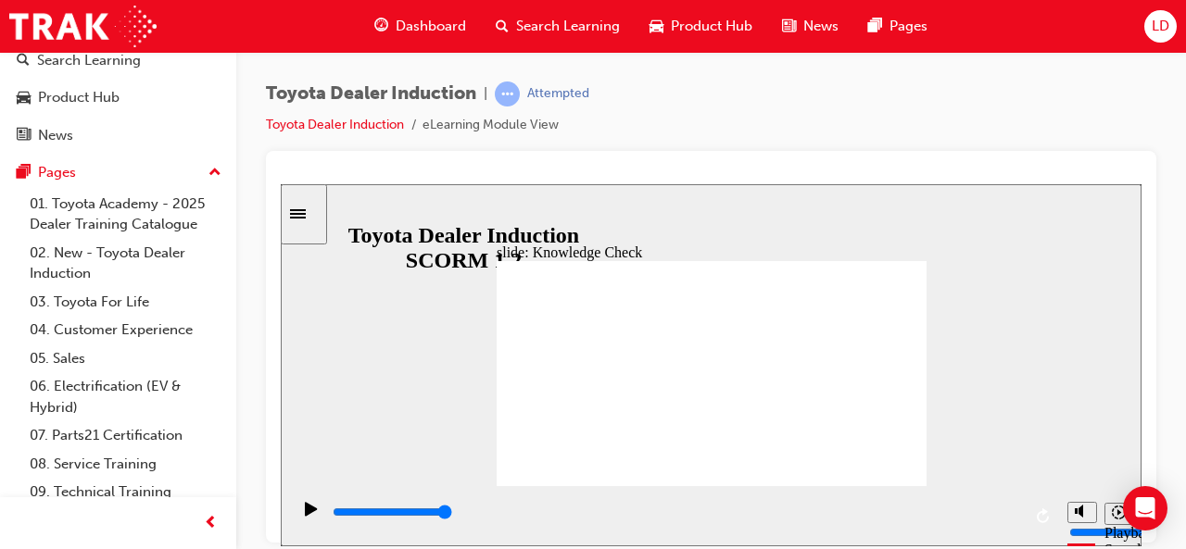
checkbox input "true"
type input "5000"
checkbox input "true"
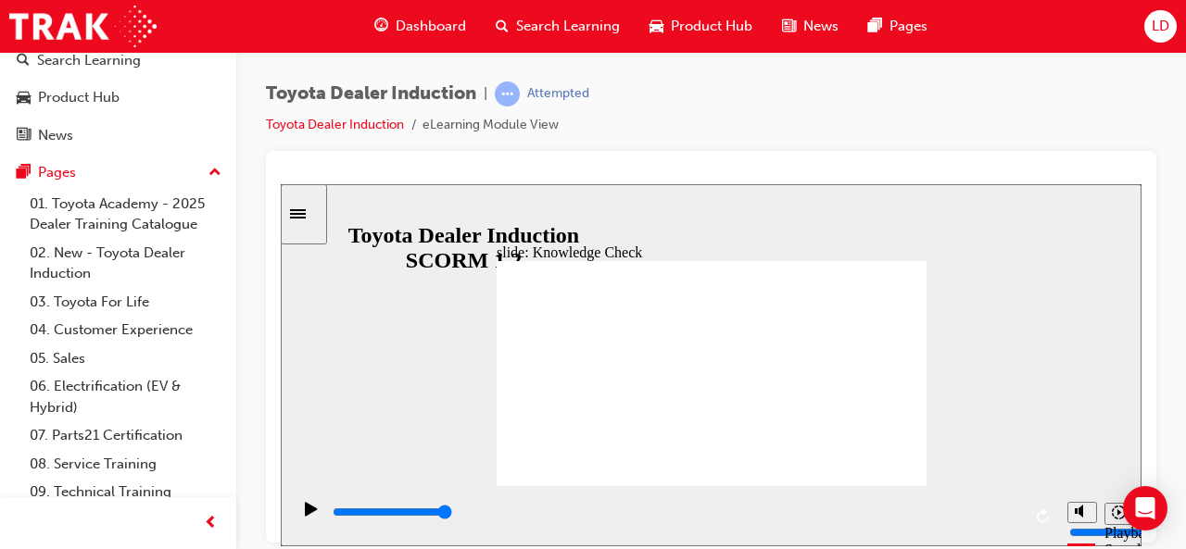
checkbox input "true"
checkbox input "false"
checkbox input "true"
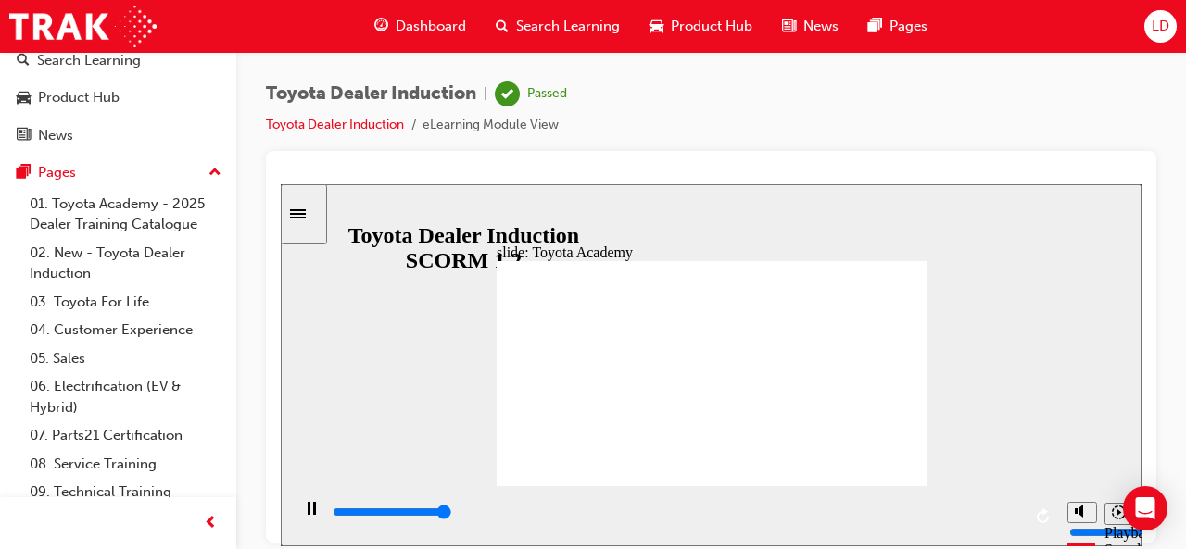
type input "9900"
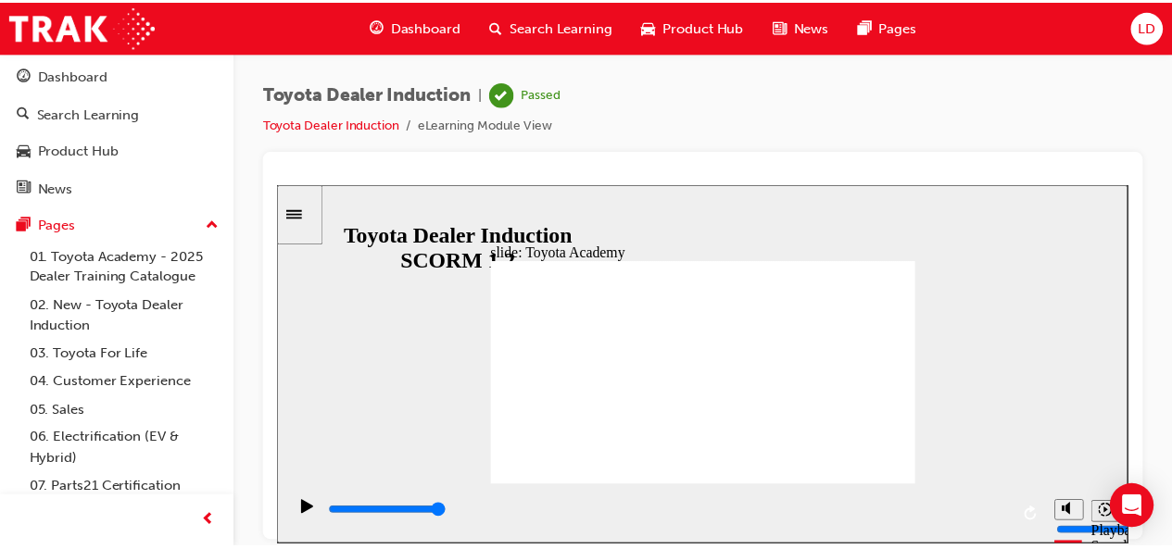
scroll to position [0, 0]
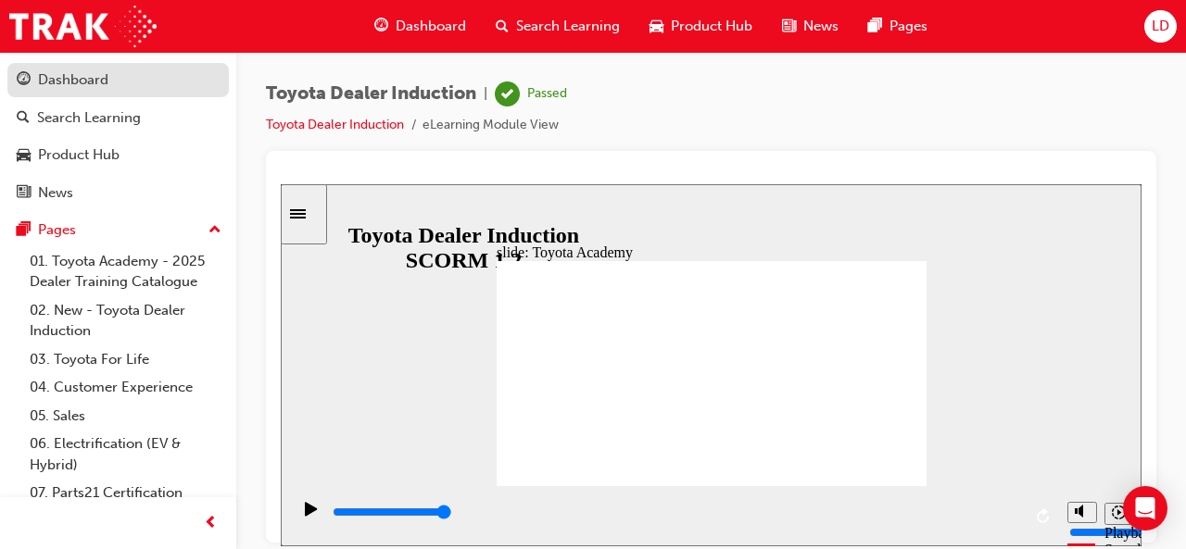
click at [66, 79] on div "Dashboard" at bounding box center [73, 79] width 70 height 21
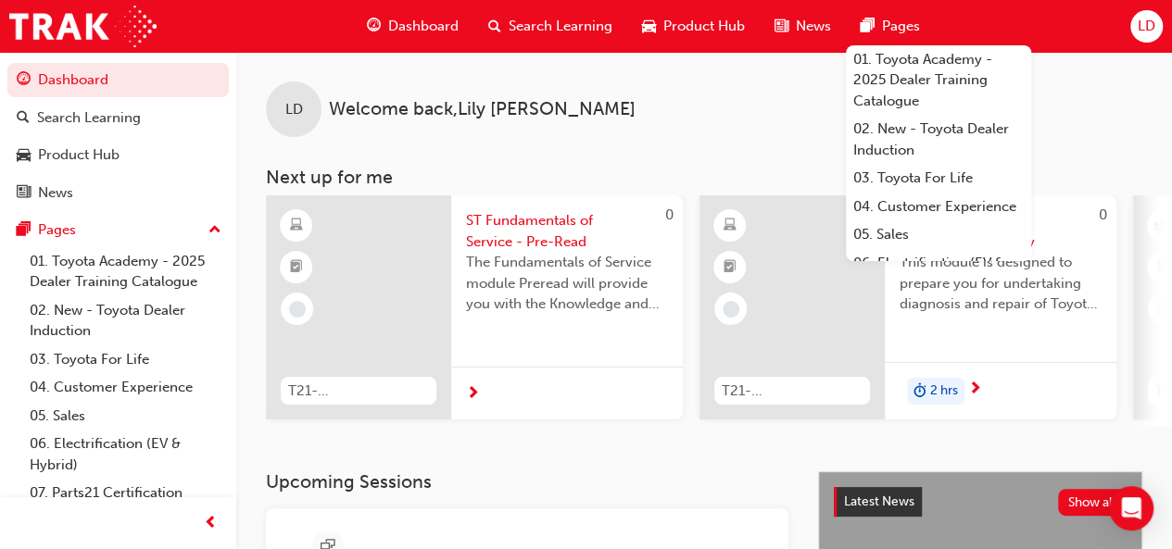
click at [1152, 23] on span "LD" at bounding box center [1147, 26] width 18 height 21
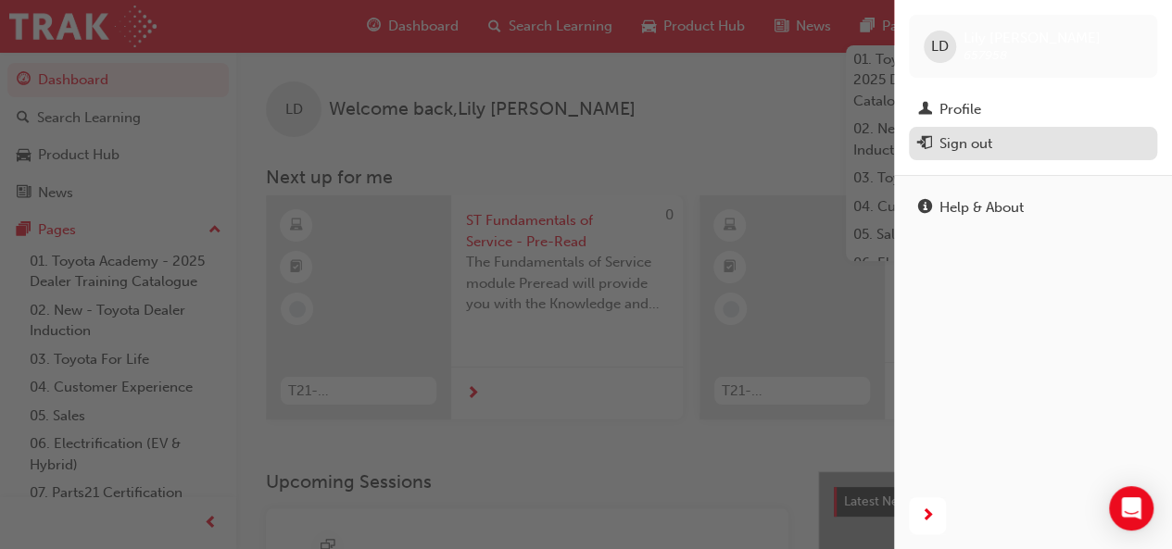
click at [982, 133] on div "Sign out" at bounding box center [965, 143] width 53 height 21
